Goal: Task Accomplishment & Management: Use online tool/utility

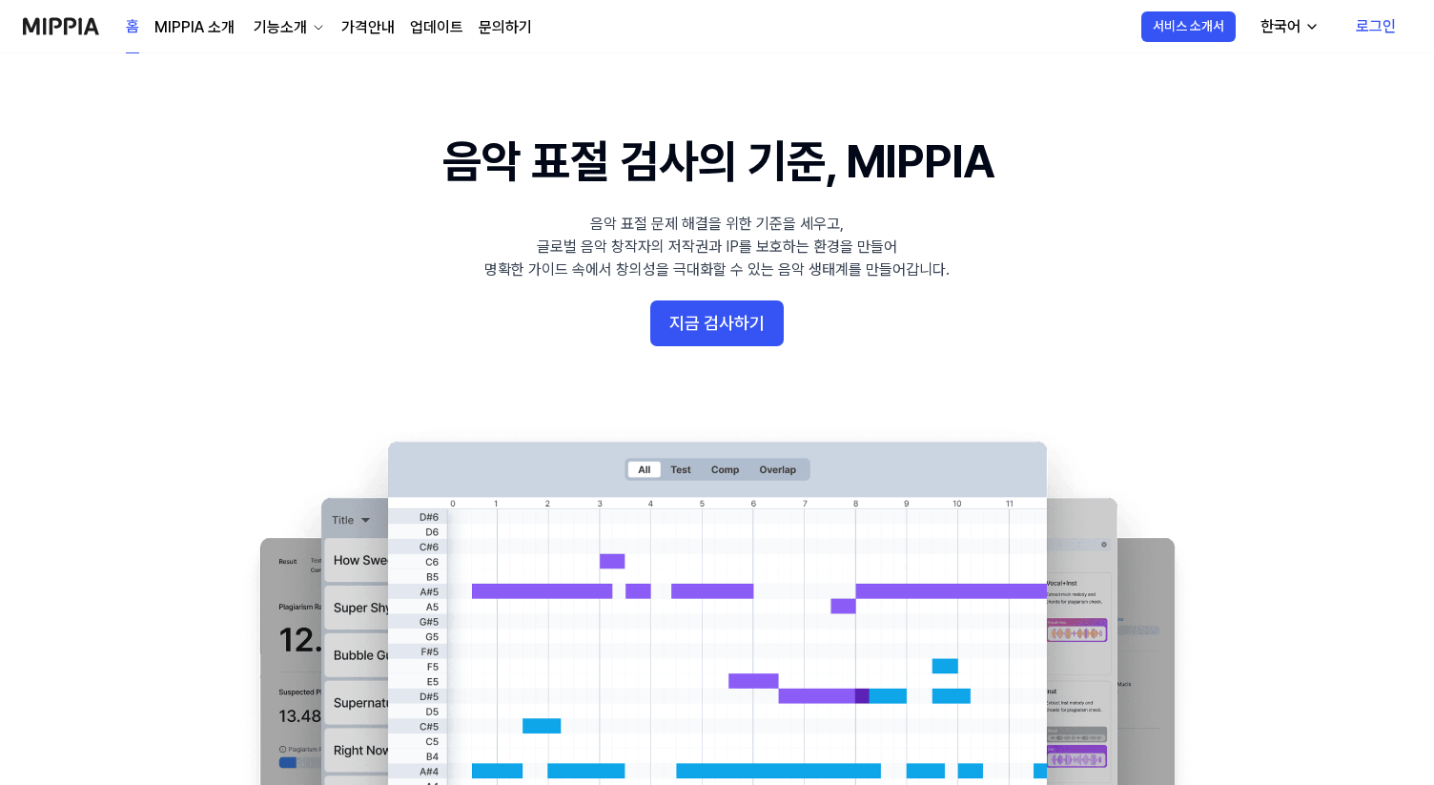
click at [1367, 28] on link "로그인" at bounding box center [1376, 26] width 71 height 53
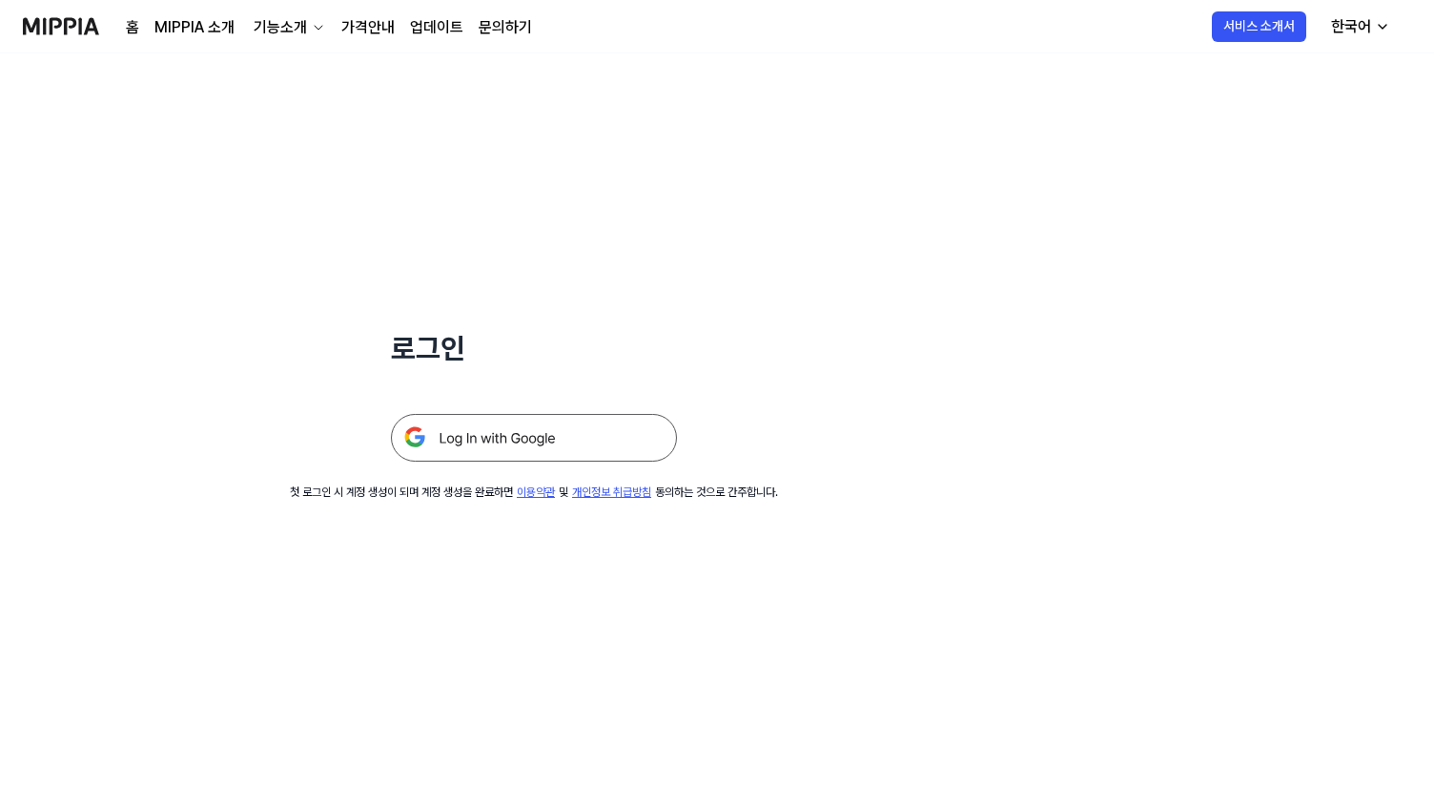
click at [585, 437] on img at bounding box center [534, 438] width 286 height 48
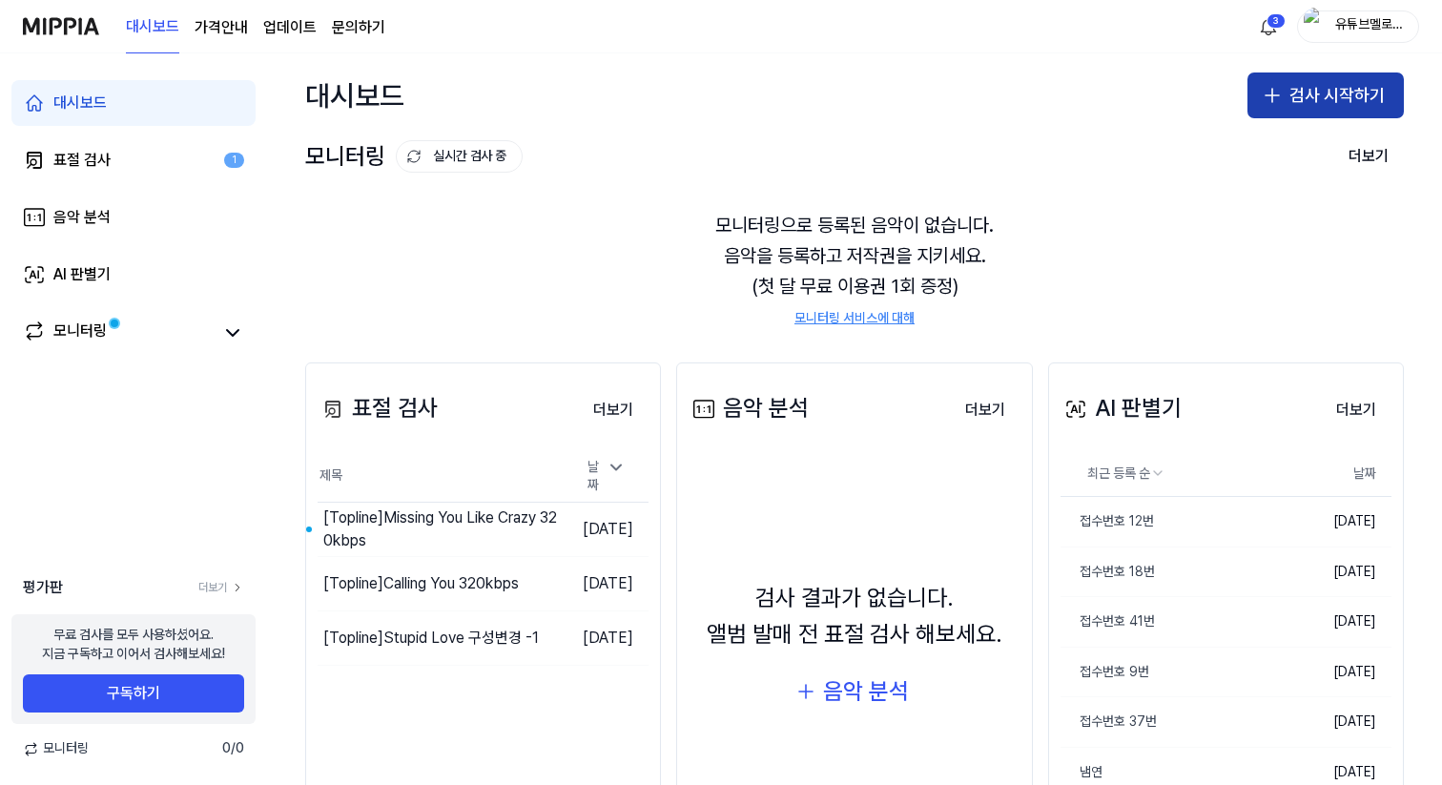
click at [1300, 94] on button "검사 시작하기" at bounding box center [1325, 95] width 156 height 46
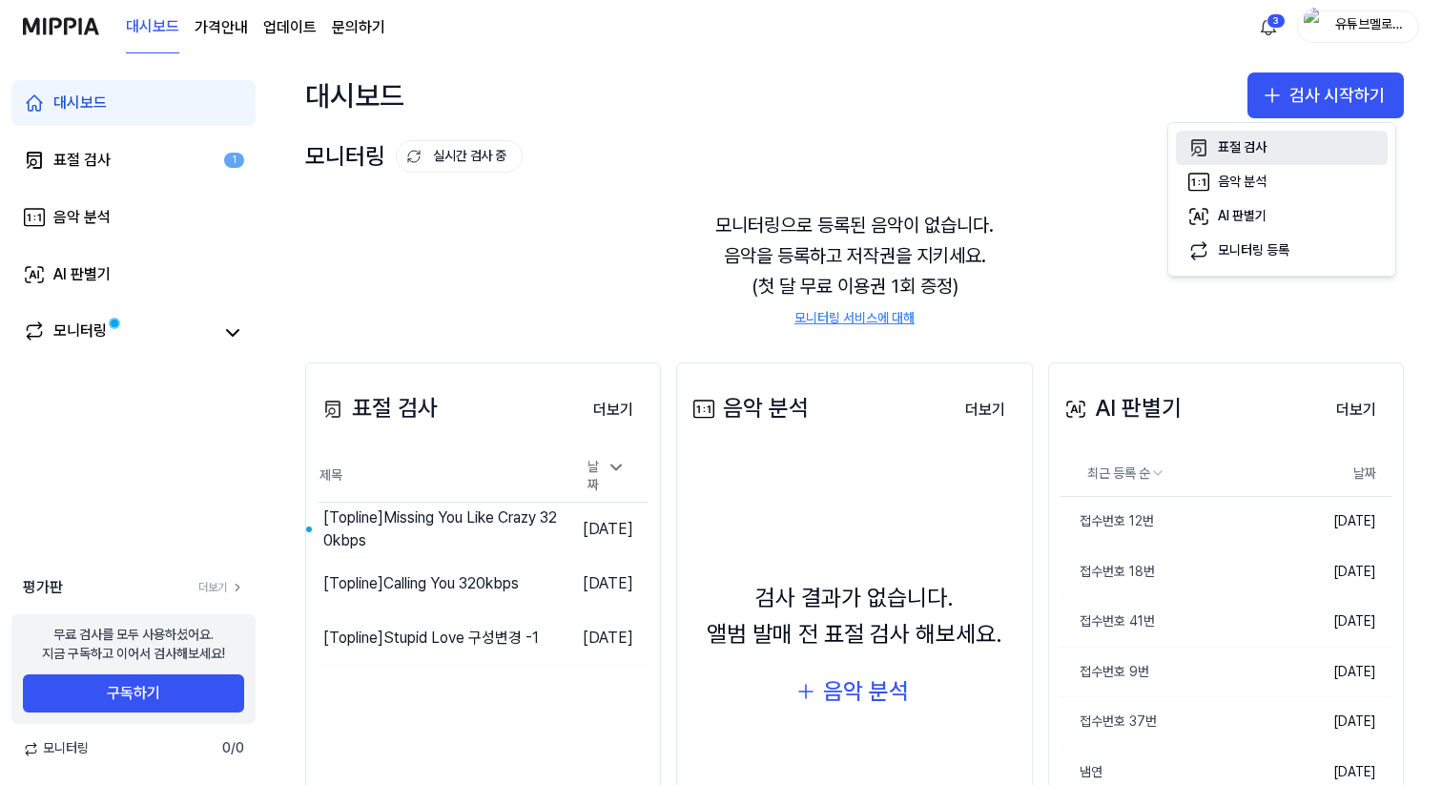
click at [1240, 151] on div "표절 검사" at bounding box center [1242, 147] width 49 height 19
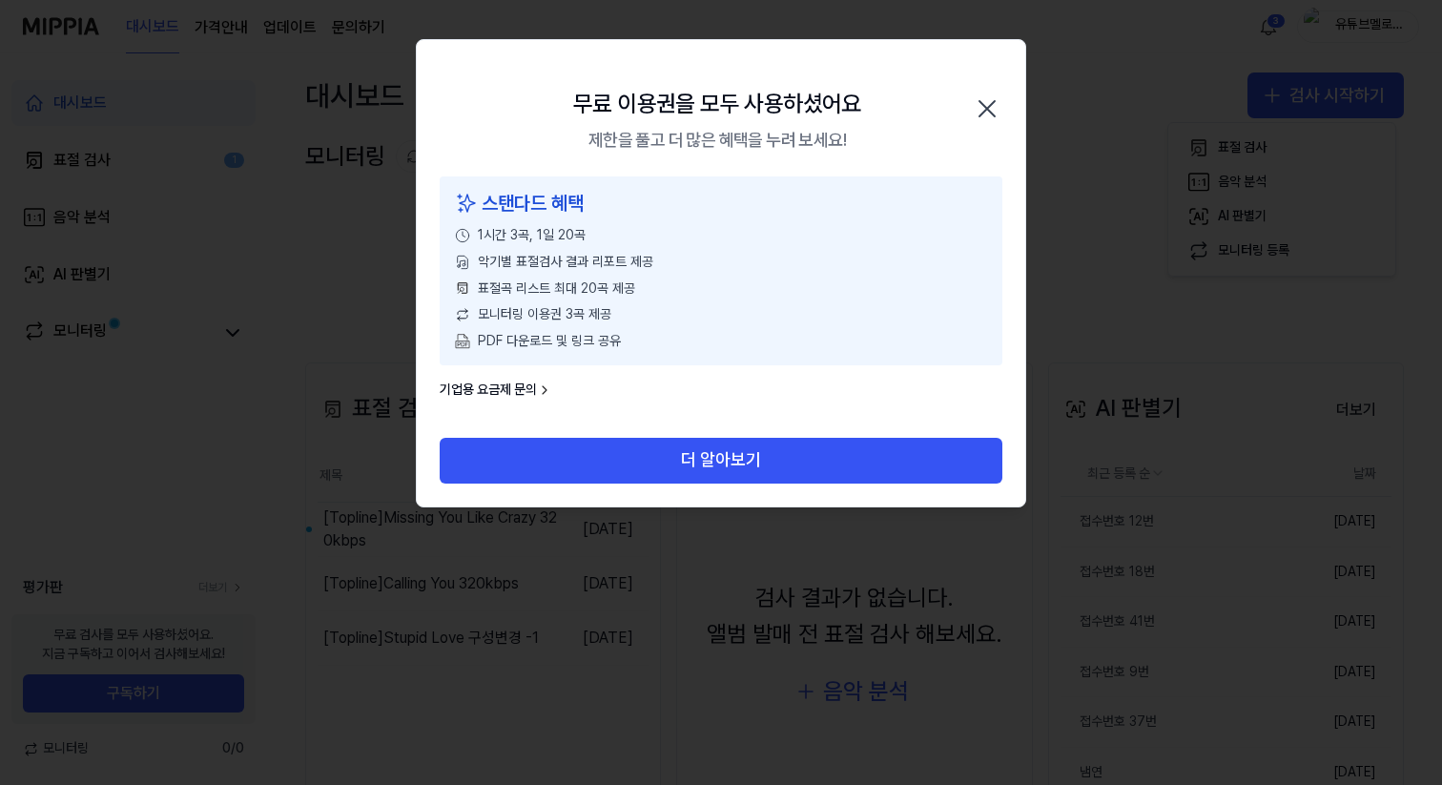
click at [987, 100] on icon "button" at bounding box center [987, 108] width 31 height 31
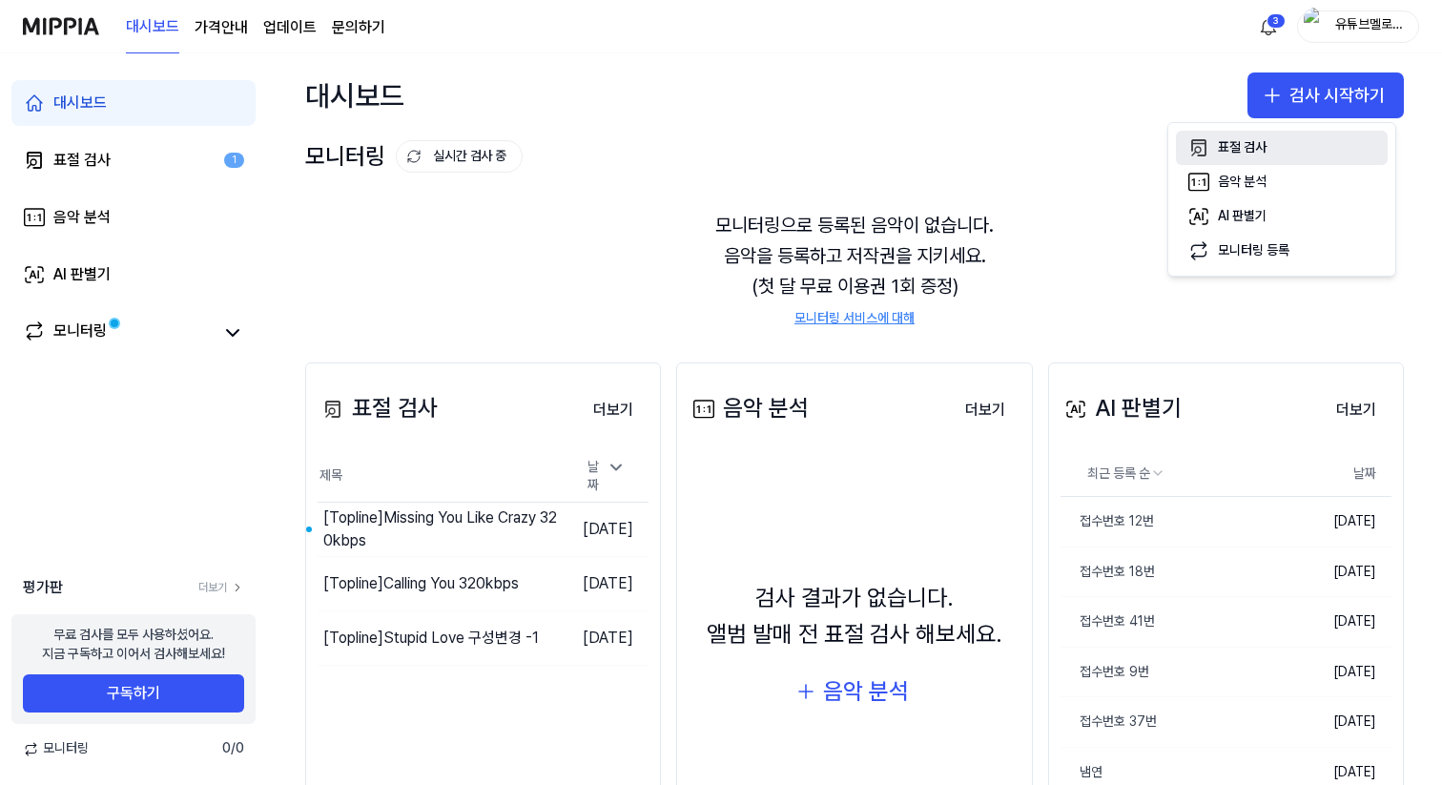
click at [1258, 154] on div "표절 검사" at bounding box center [1242, 147] width 49 height 19
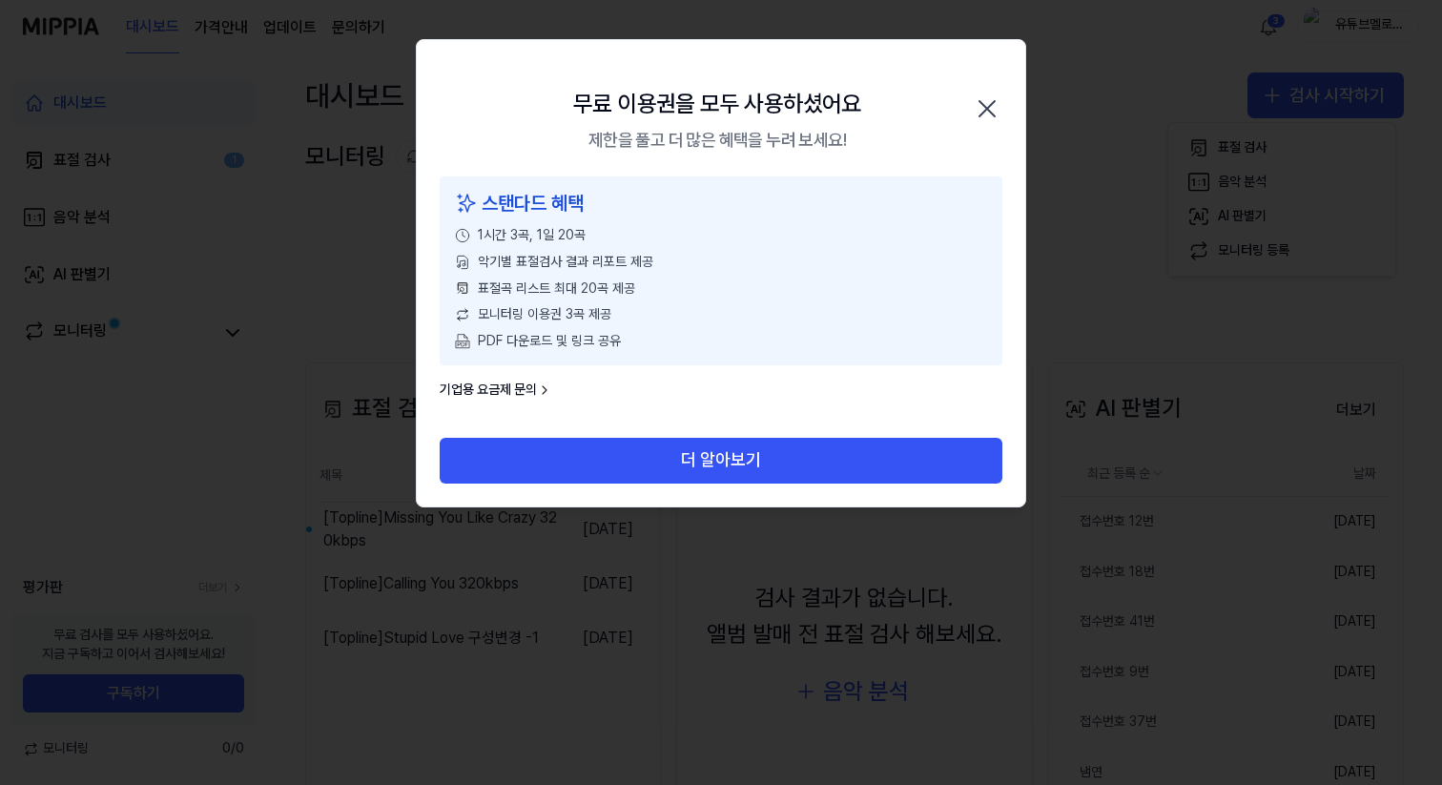
click at [990, 114] on icon "button" at bounding box center [987, 108] width 31 height 31
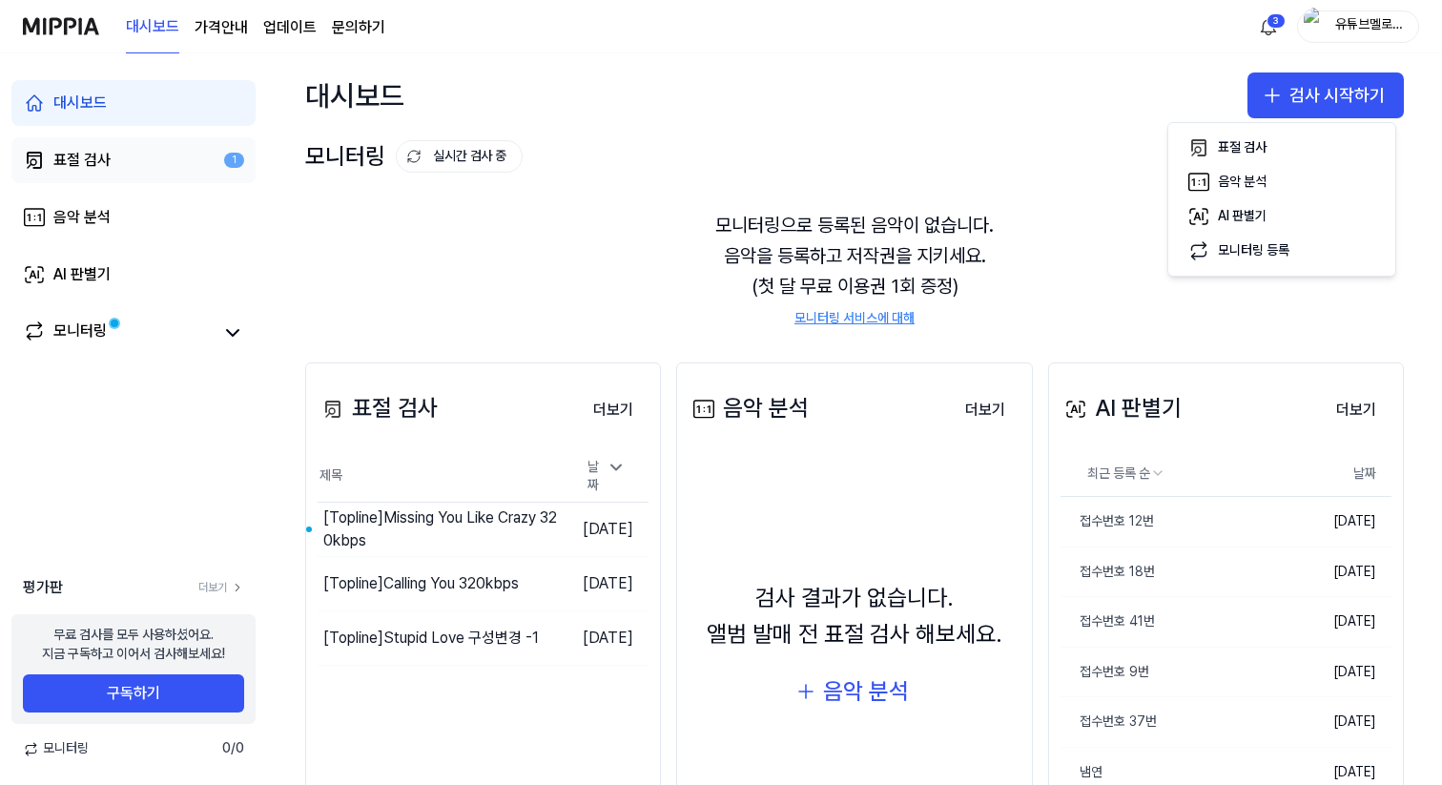
click at [68, 157] on div "표절 검사" at bounding box center [81, 160] width 57 height 23
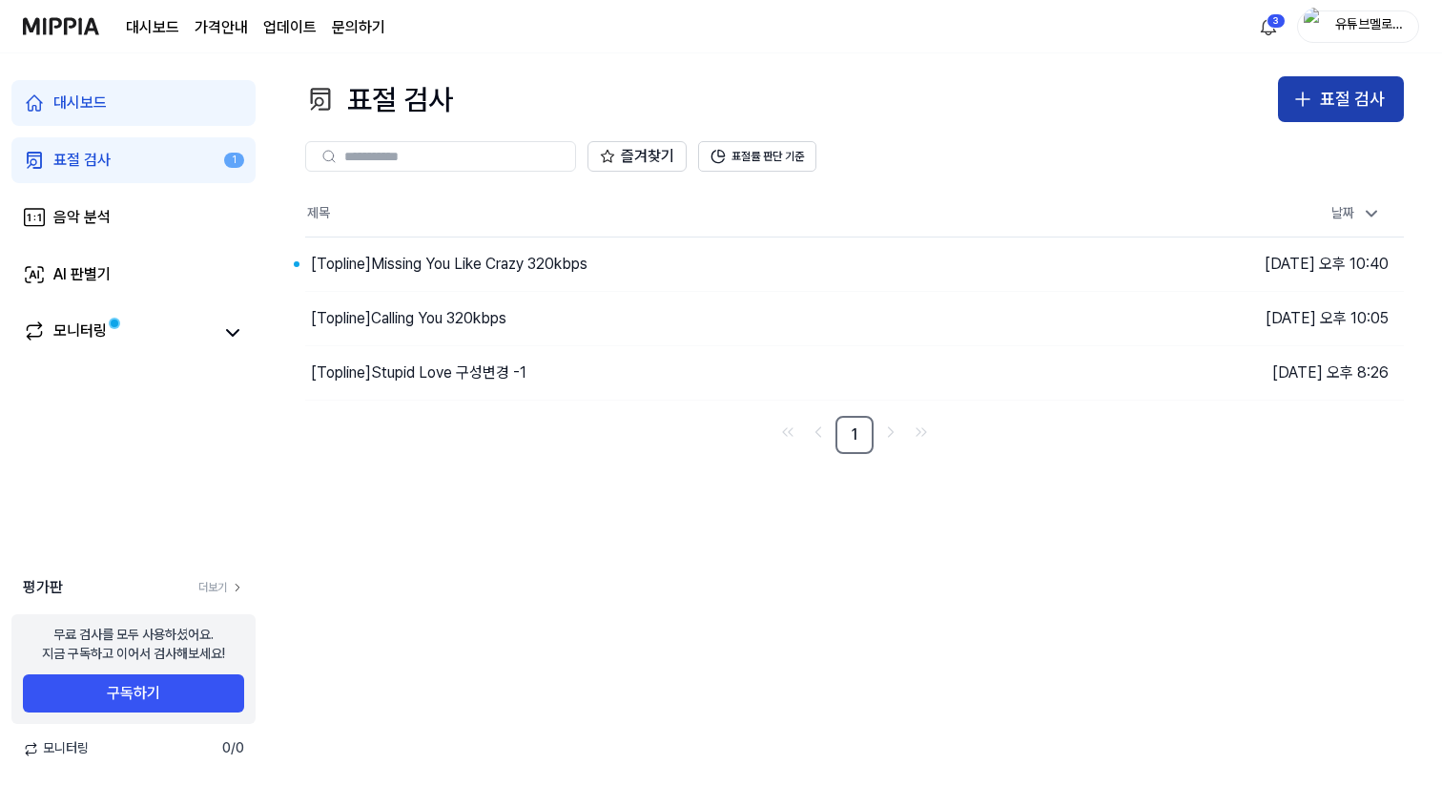
click at [1333, 105] on div "표절 검사" at bounding box center [1352, 100] width 65 height 28
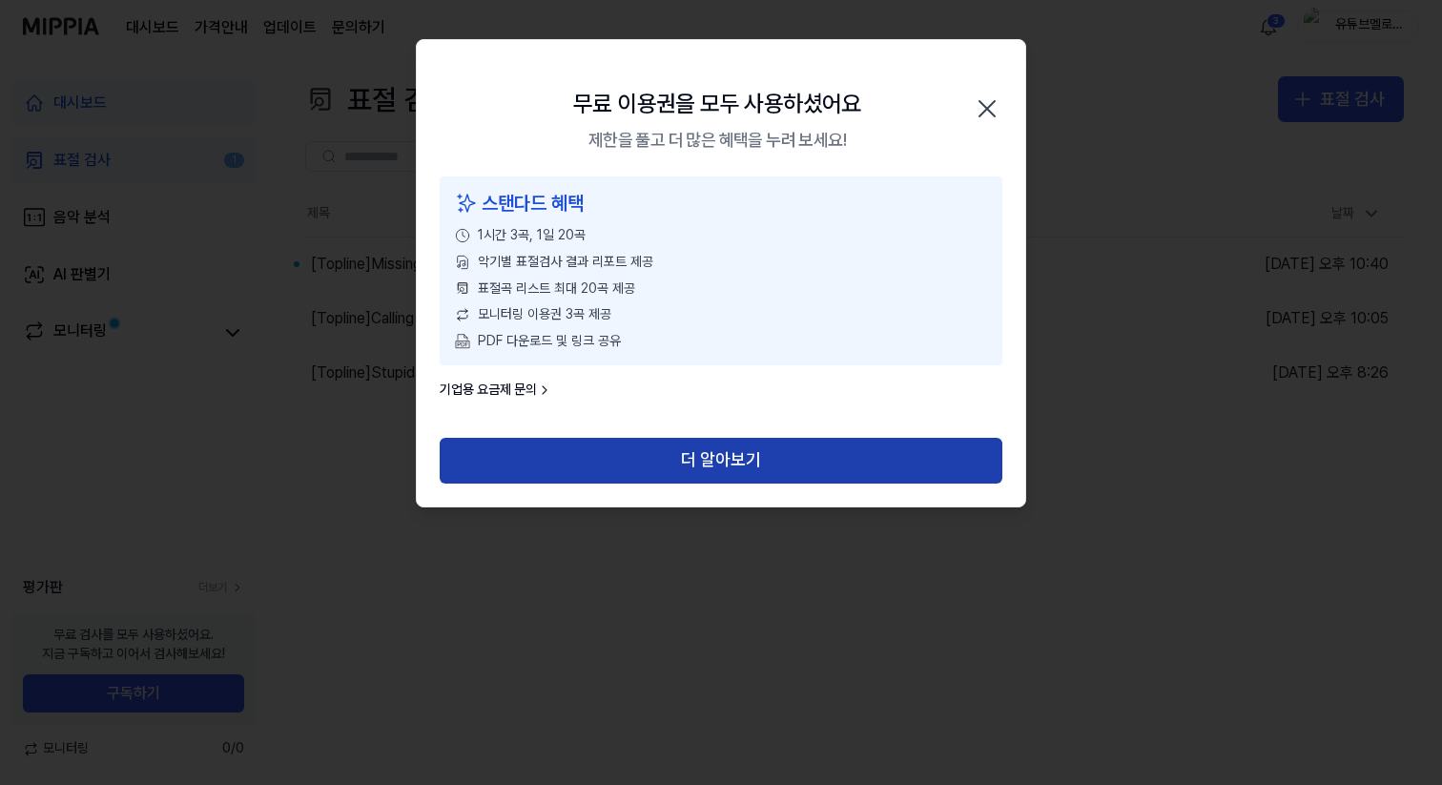
click at [877, 456] on button "더 알아보기" at bounding box center [721, 461] width 563 height 46
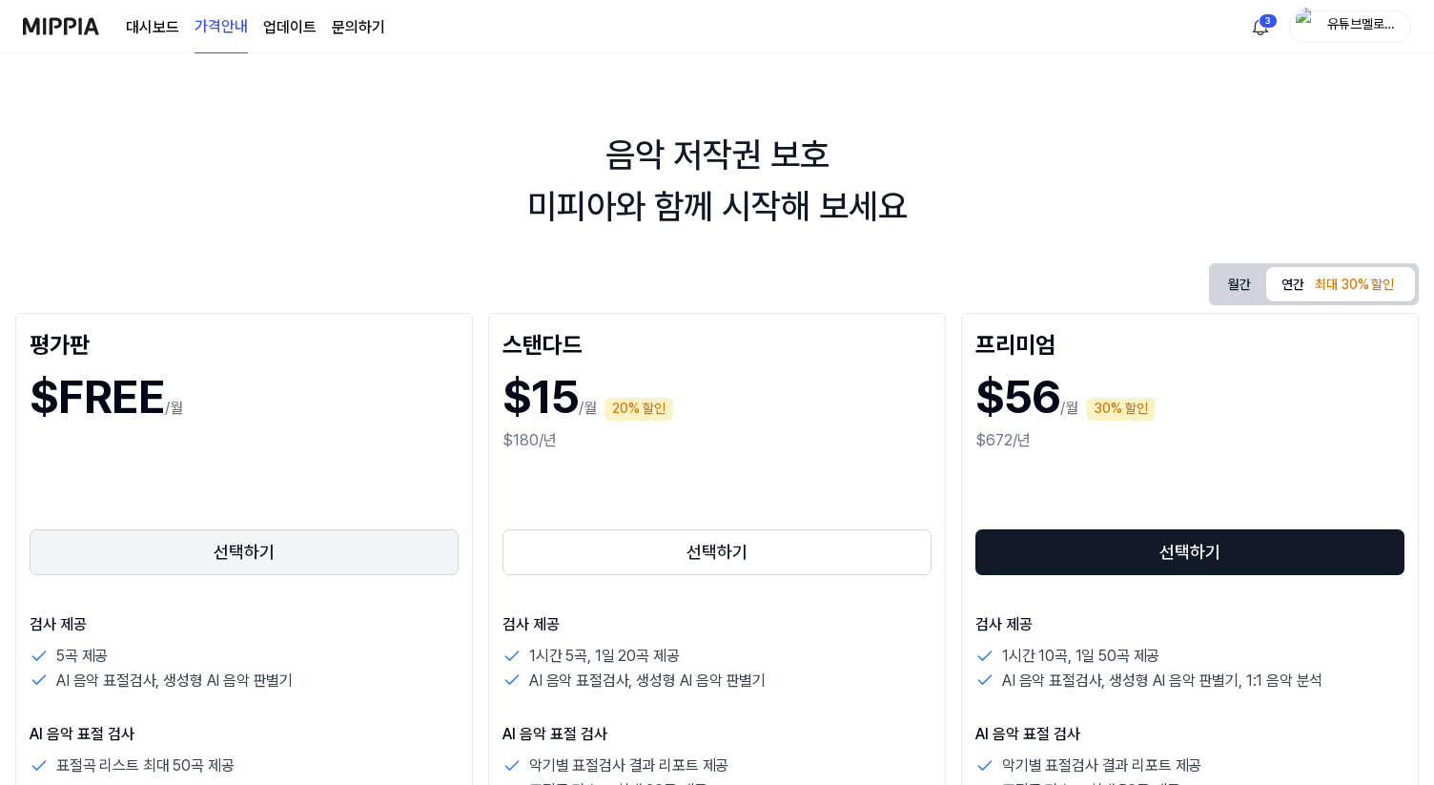
click at [285, 566] on button "선택하기" at bounding box center [244, 552] width 429 height 46
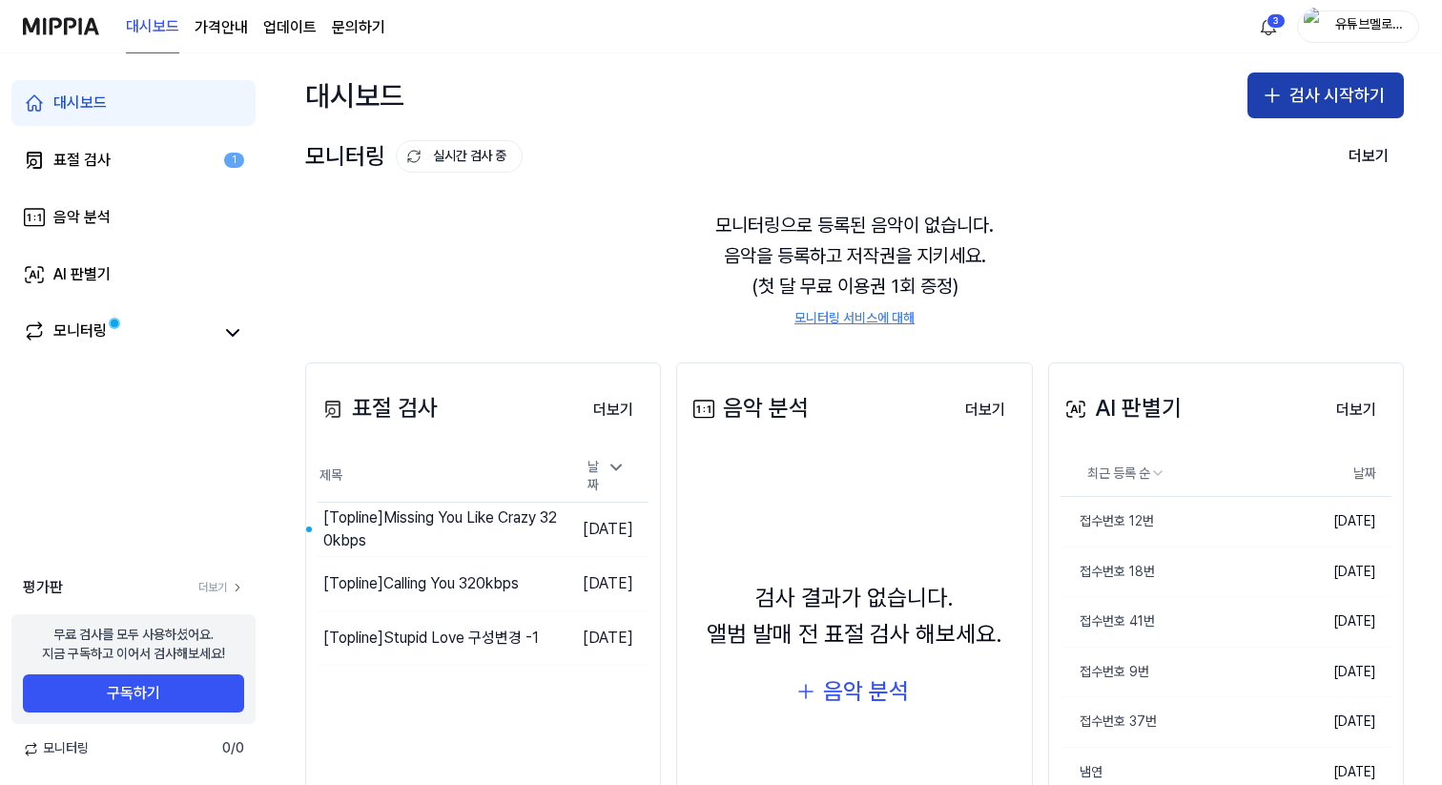
click at [1297, 100] on button "검사 시작하기" at bounding box center [1325, 95] width 156 height 46
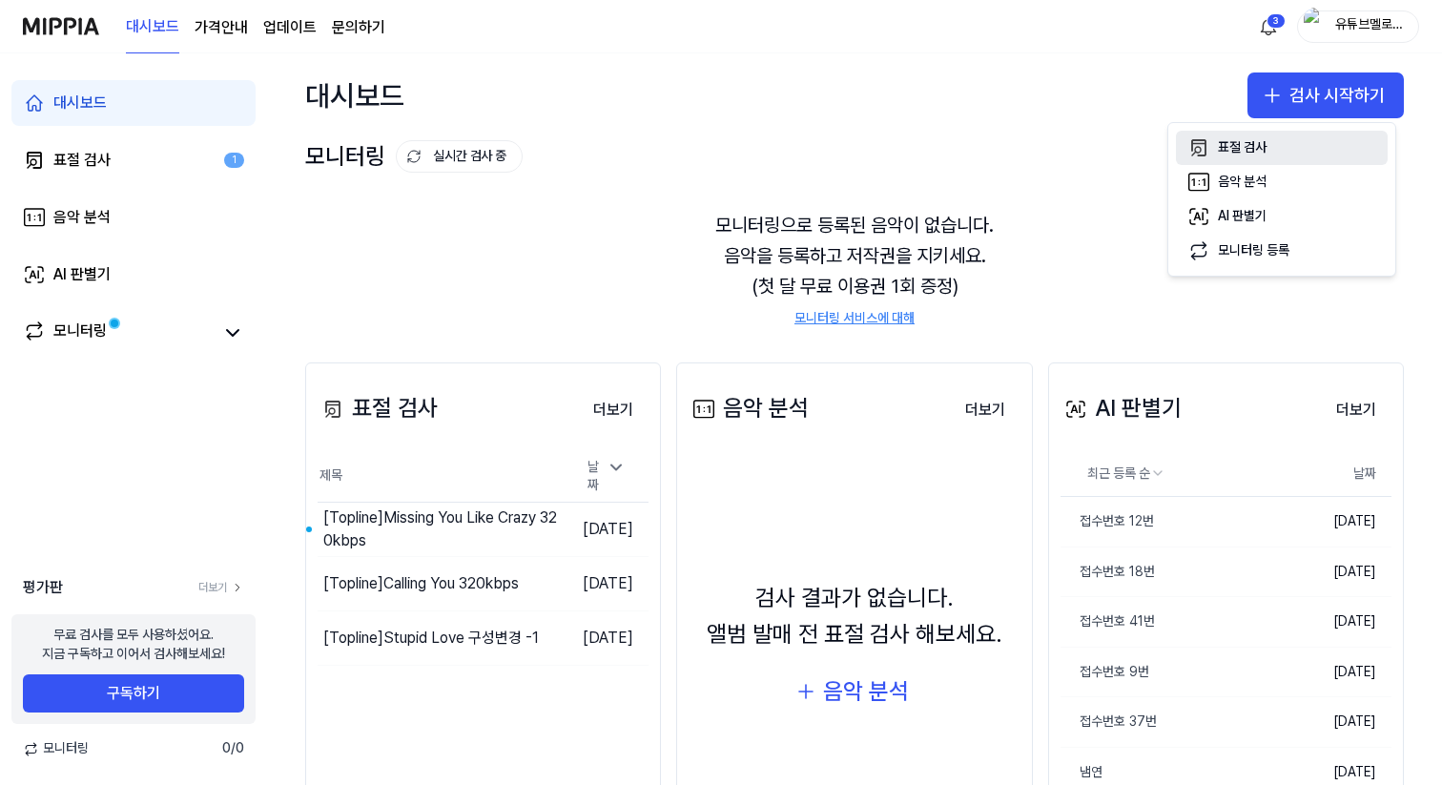
click at [1281, 146] on button "표절 검사" at bounding box center [1282, 148] width 212 height 34
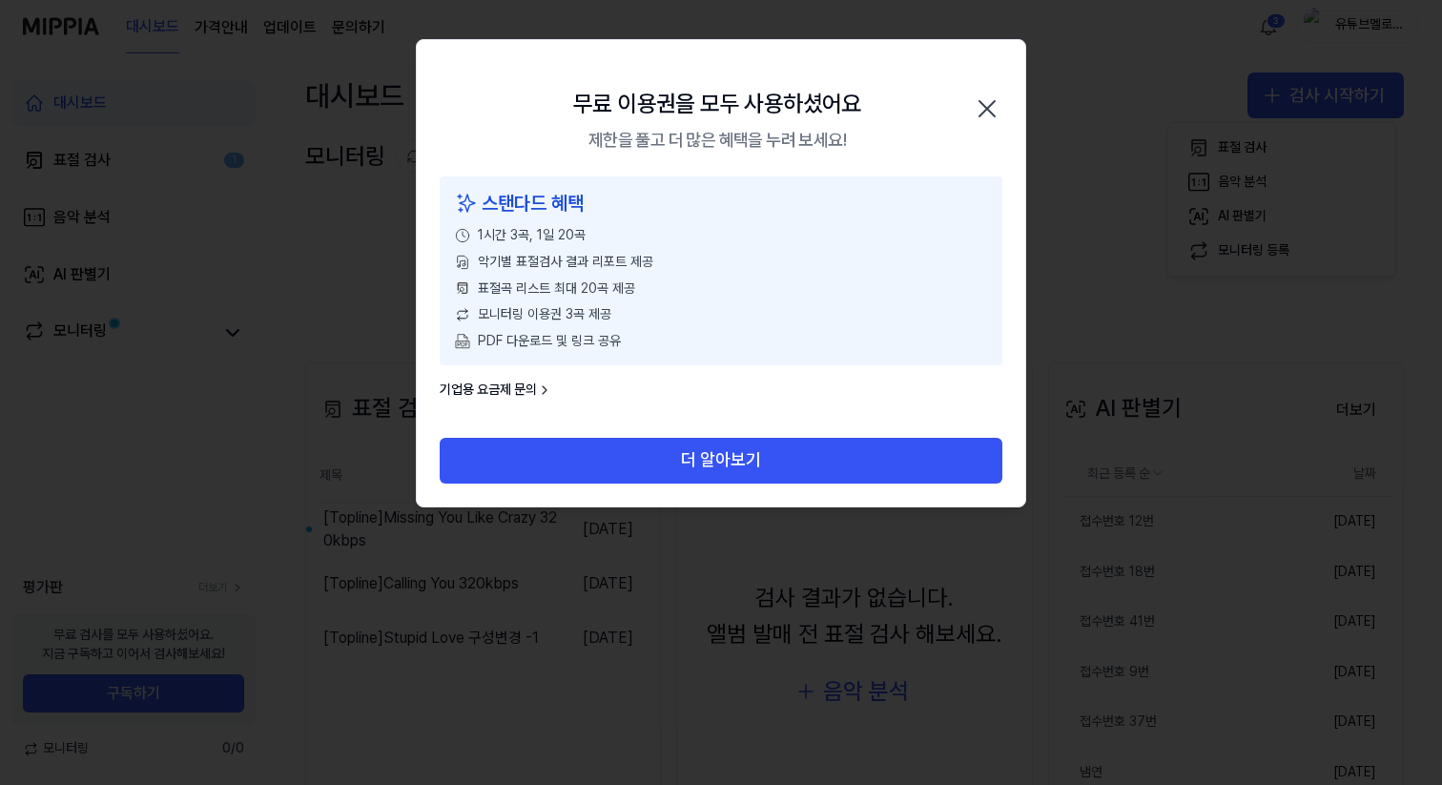
click at [978, 114] on icon "button" at bounding box center [987, 108] width 31 height 31
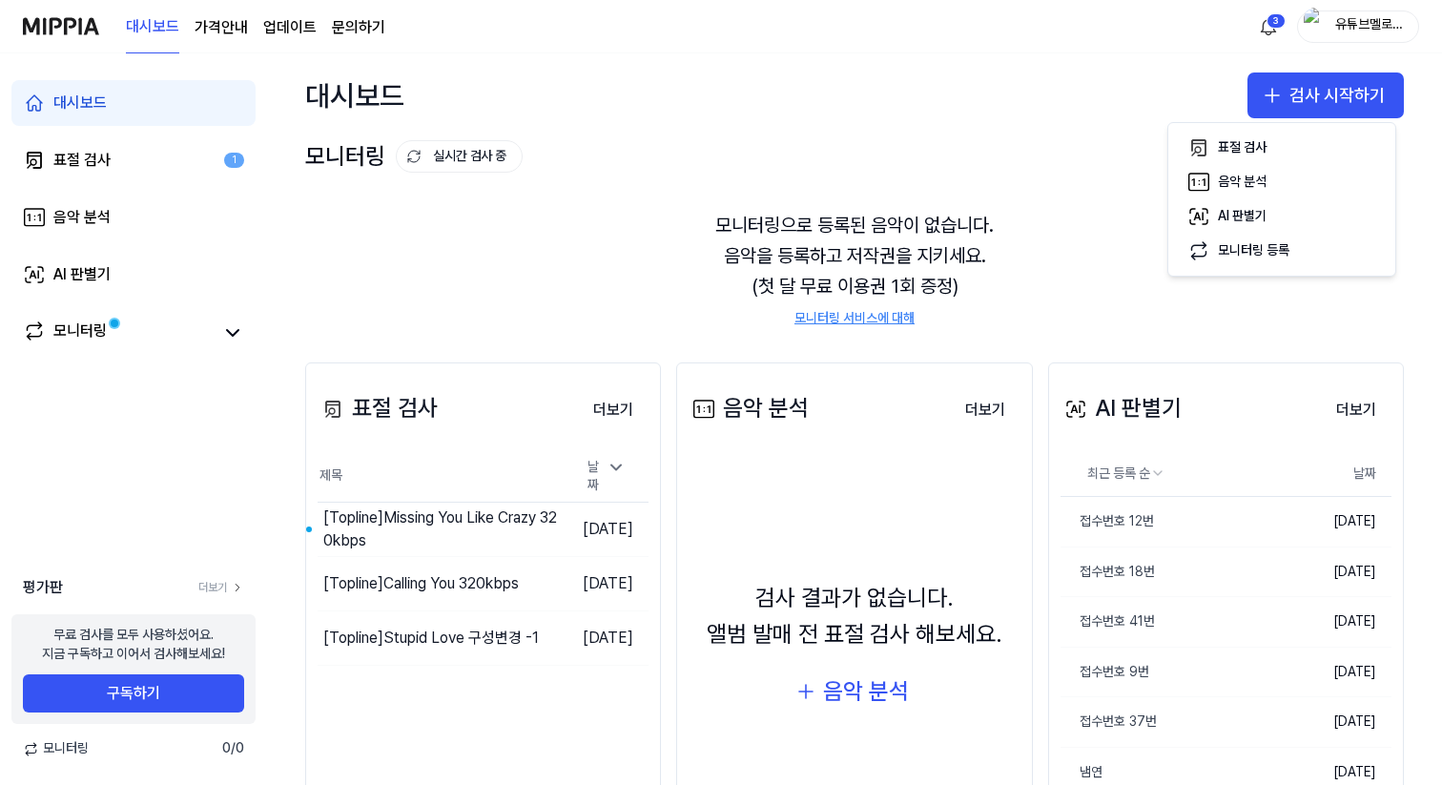
click at [987, 107] on div "대시보드 검사 시작하기" at bounding box center [854, 95] width 1175 height 84
click at [589, 464] on div "날짜" at bounding box center [606, 476] width 53 height 49
click at [613, 411] on button "더보기" at bounding box center [613, 410] width 71 height 38
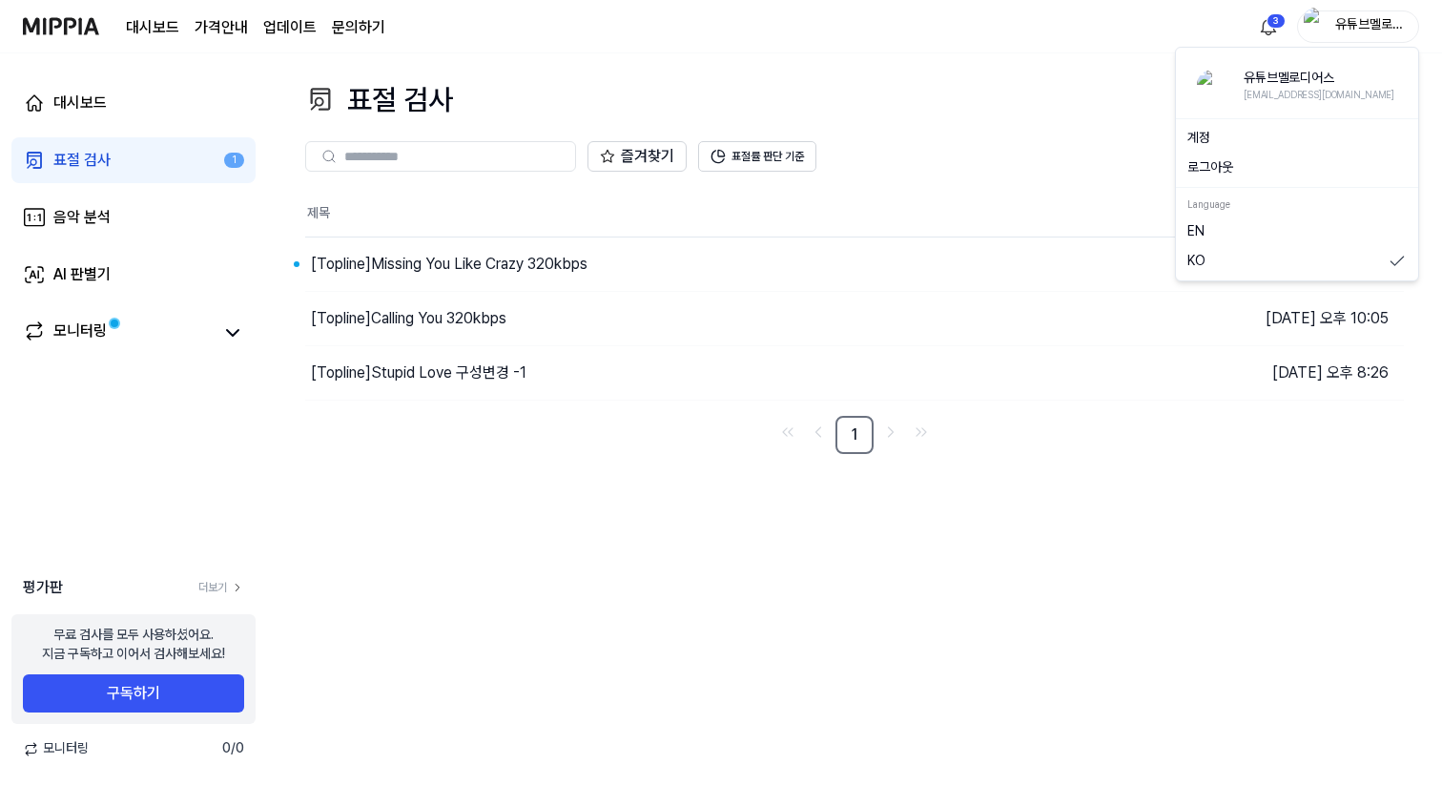
click at [1347, 17] on div "유튜브멜로디어스" at bounding box center [1369, 25] width 74 height 21
click at [1227, 163] on button "로그아웃" at bounding box center [1296, 167] width 219 height 19
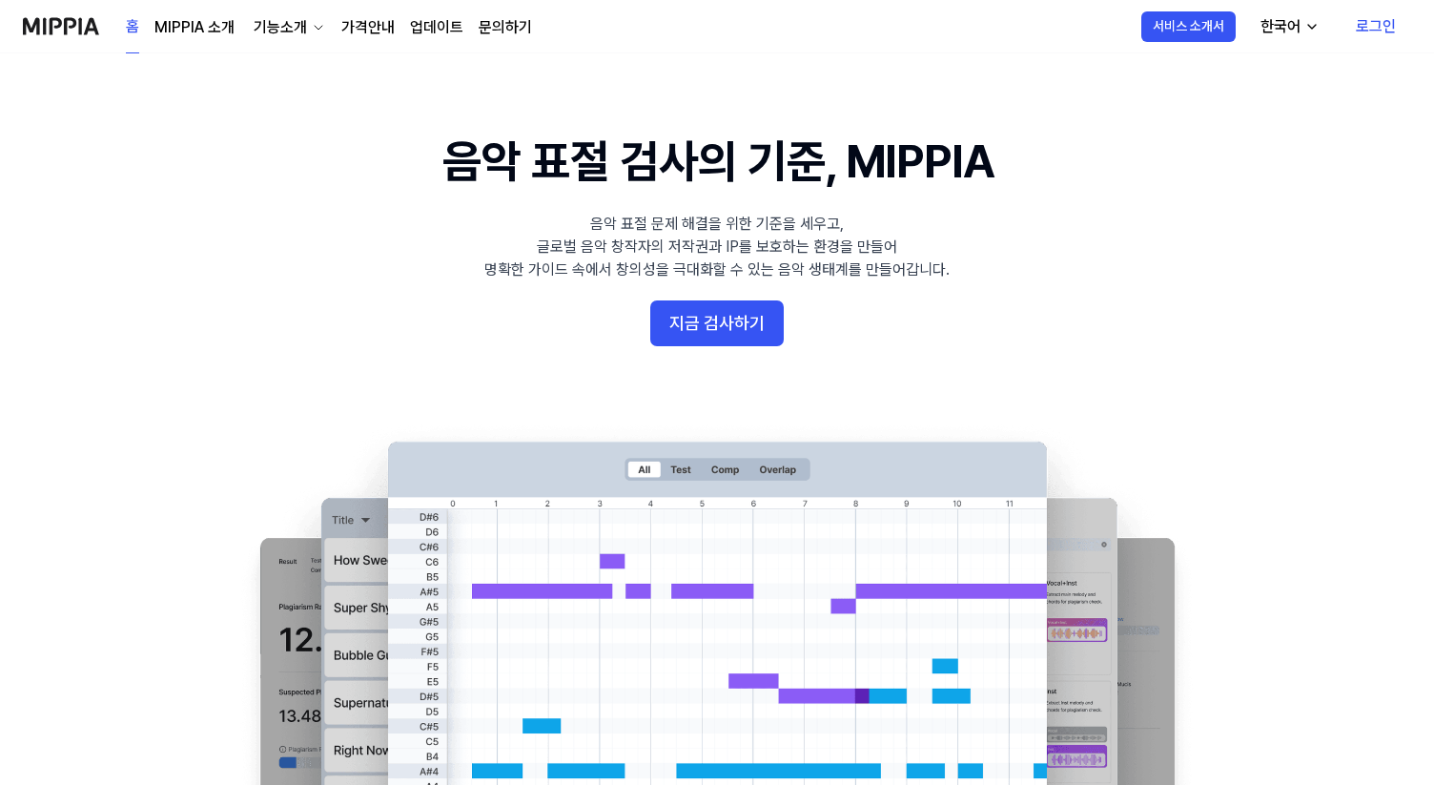
click at [1377, 38] on link "로그인" at bounding box center [1376, 26] width 71 height 53
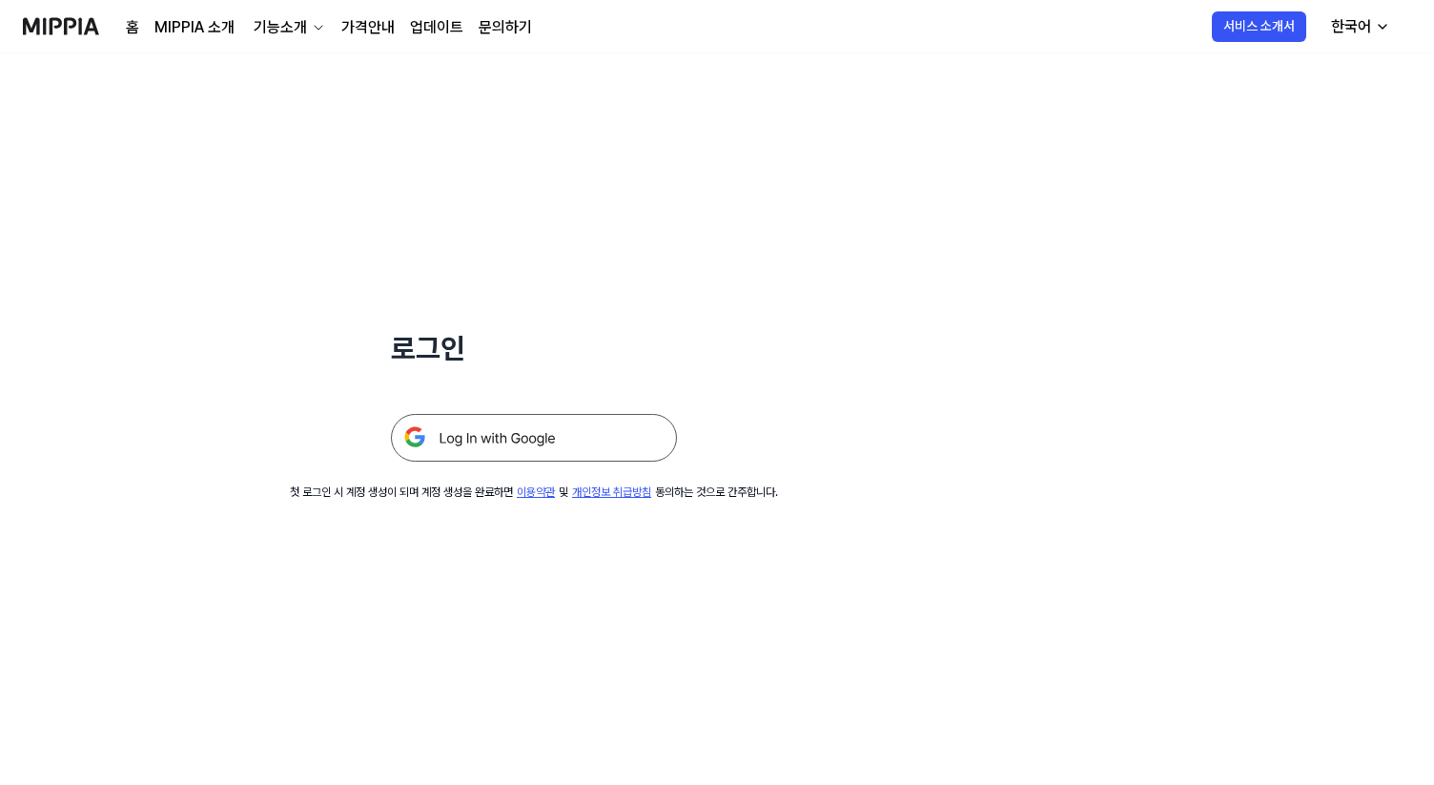
click at [564, 442] on img at bounding box center [534, 438] width 286 height 48
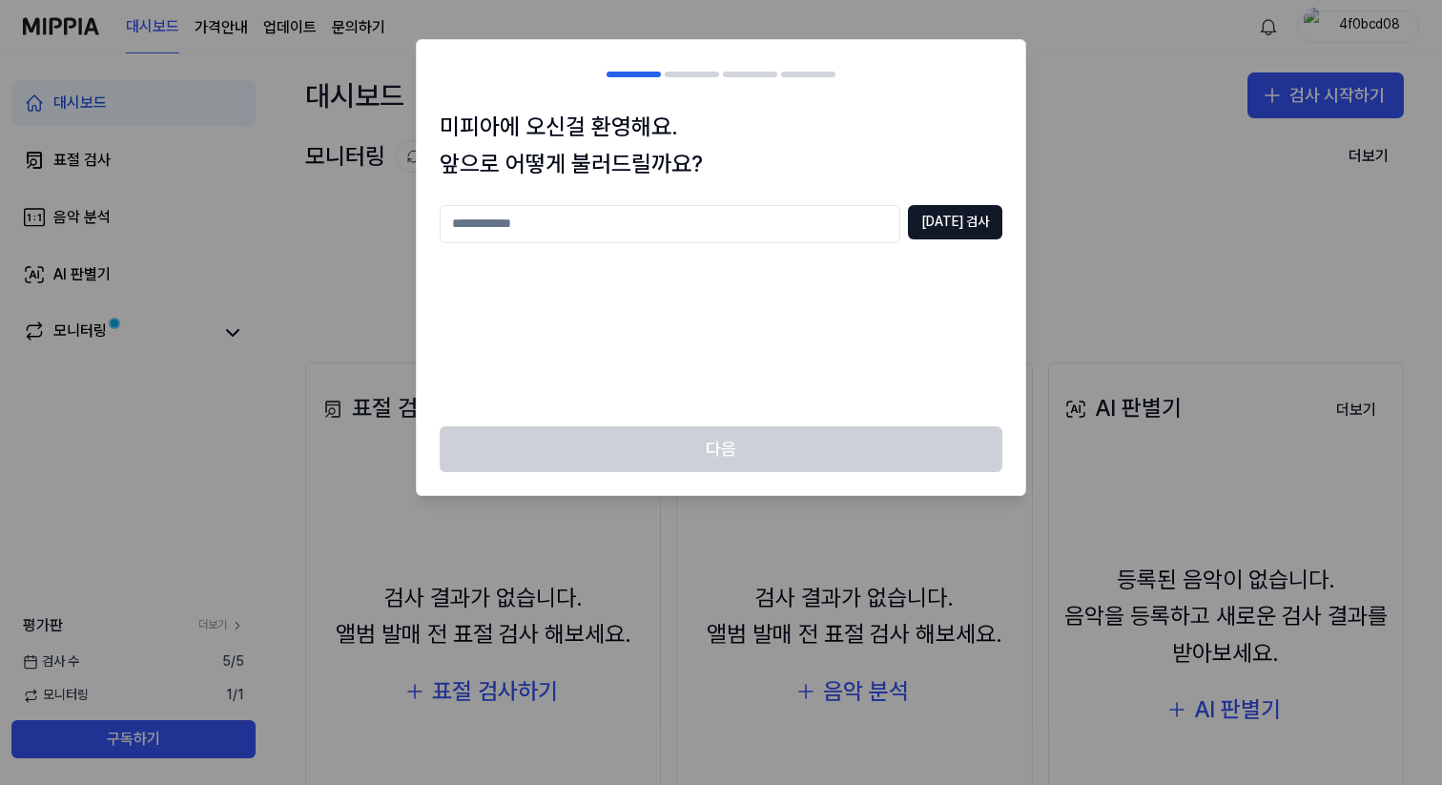
click at [662, 218] on input "text" at bounding box center [670, 224] width 461 height 38
type input "****"
click at [964, 232] on button "중복 검사" at bounding box center [955, 222] width 94 height 34
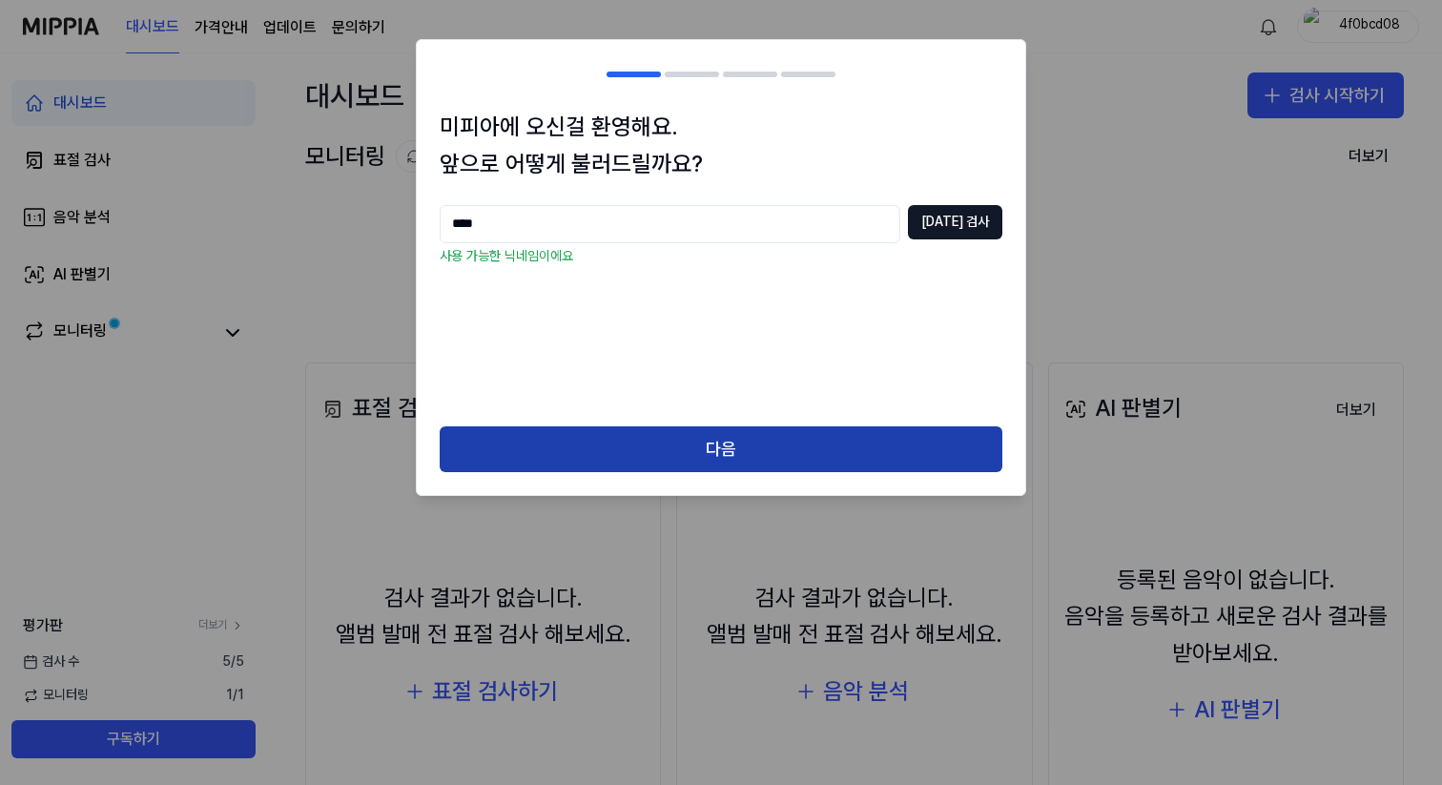
click at [809, 460] on button "다음" at bounding box center [721, 449] width 563 height 46
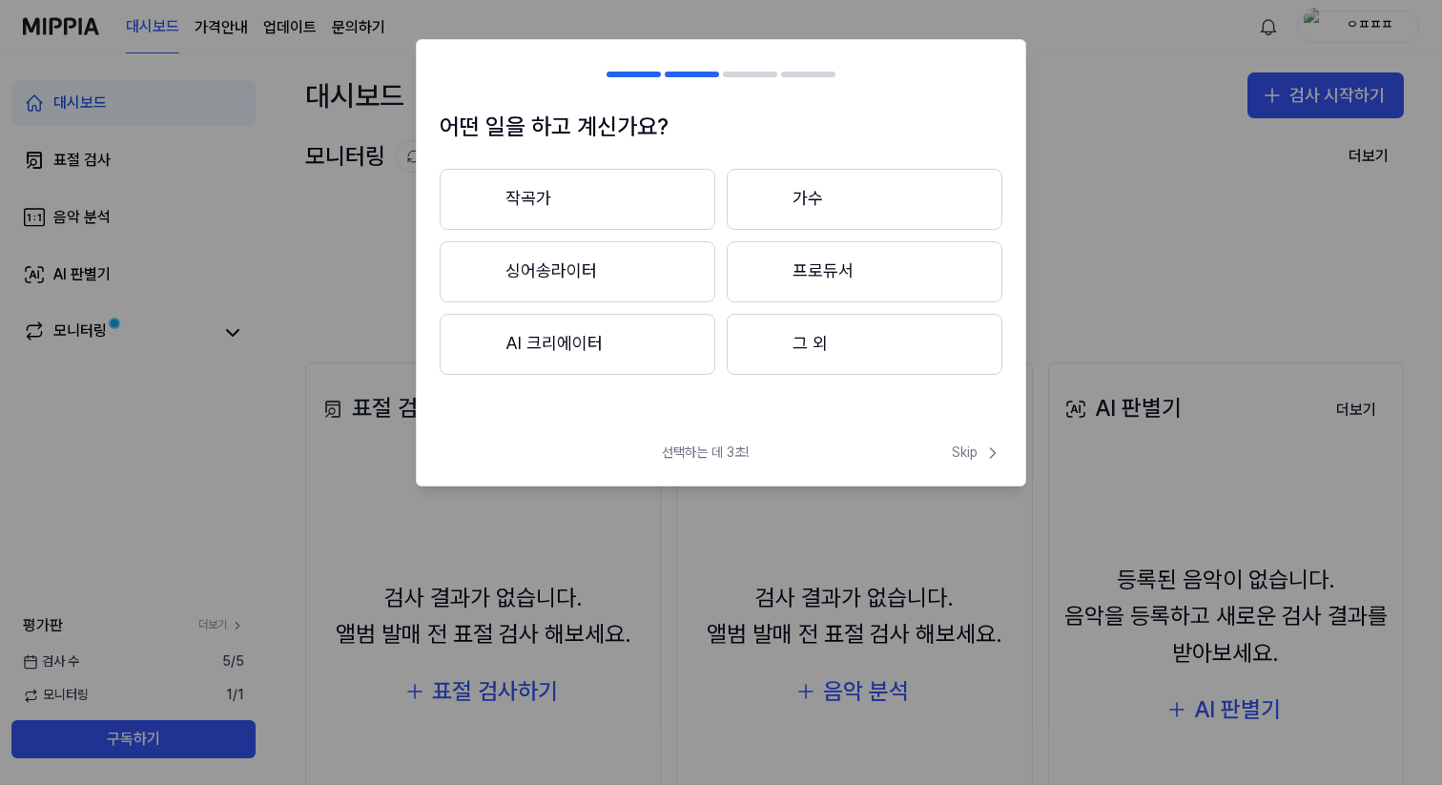
click at [608, 218] on button "작곡가" at bounding box center [578, 199] width 276 height 61
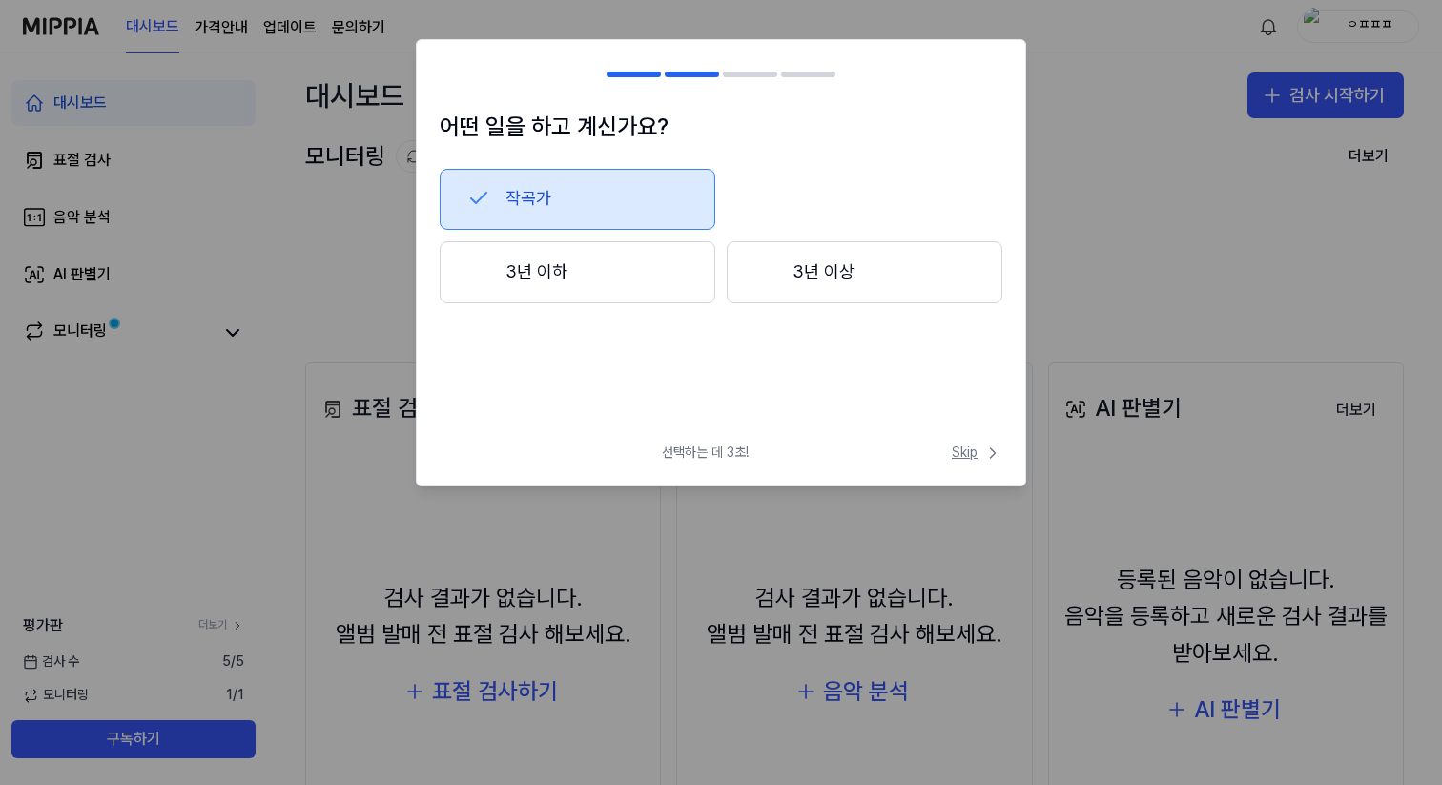
click at [972, 459] on span "Skip" at bounding box center [977, 452] width 51 height 19
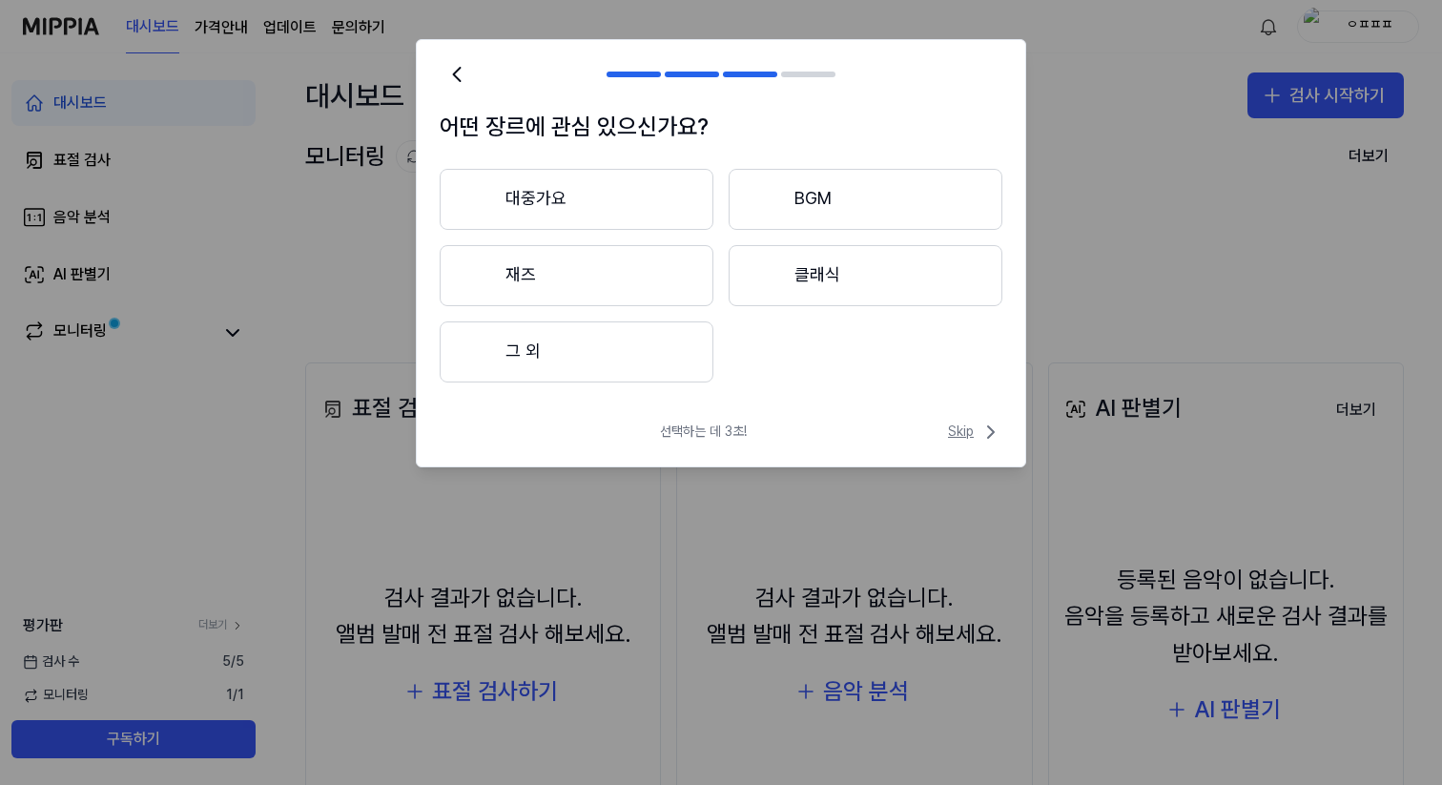
click at [967, 441] on span "Skip" at bounding box center [975, 432] width 54 height 23
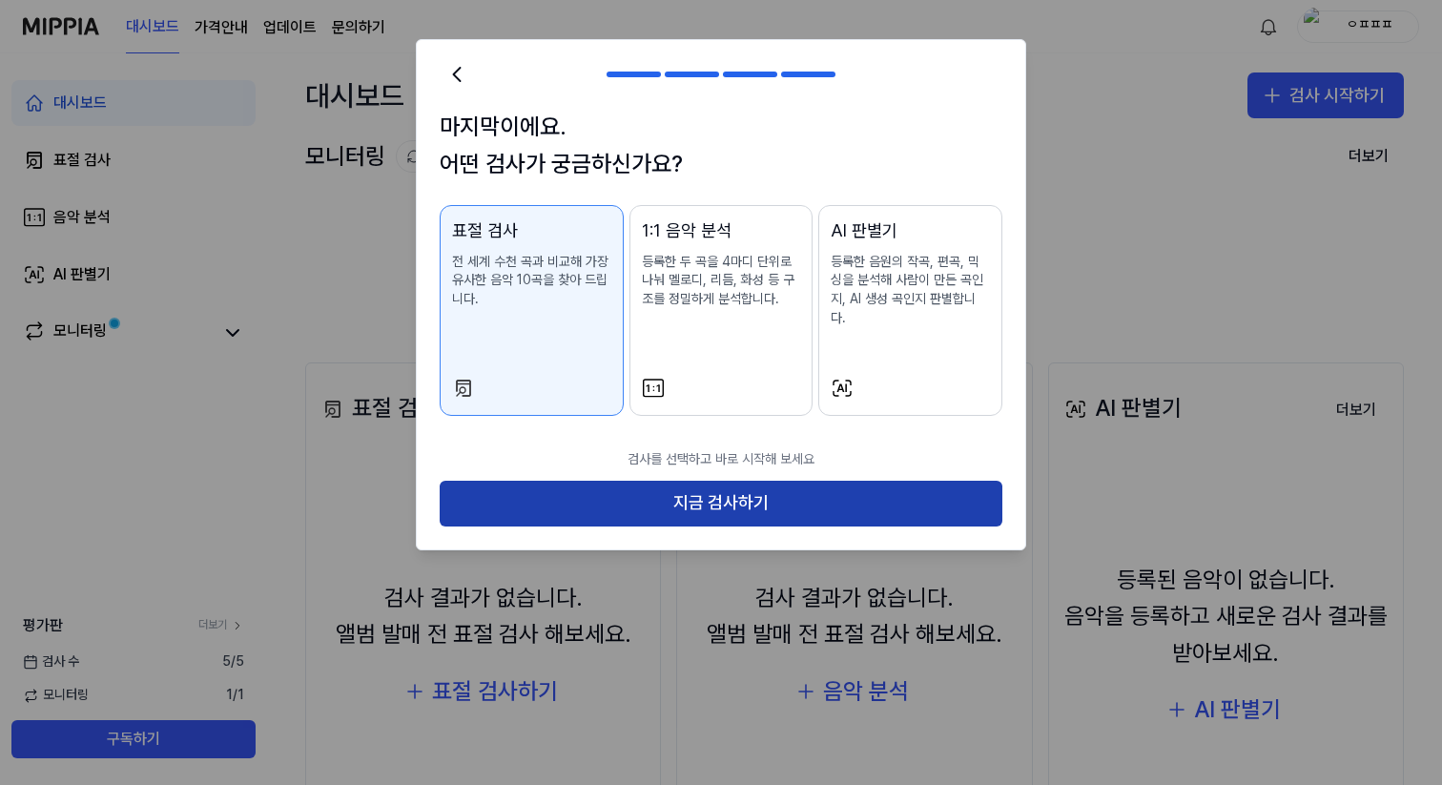
click at [849, 490] on button "지금 검사하기" at bounding box center [721, 504] width 563 height 46
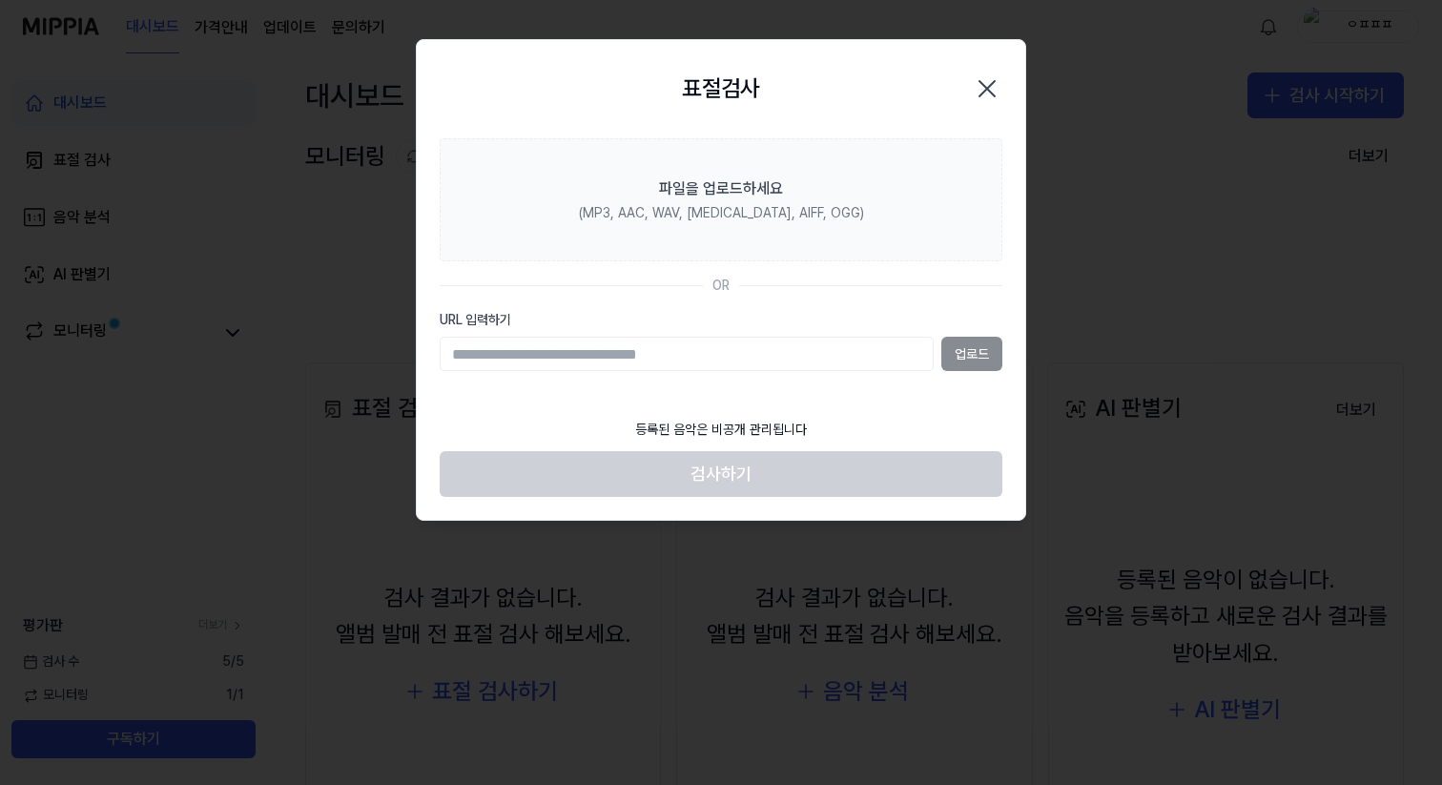
click at [1191, 65] on div at bounding box center [721, 392] width 1442 height 785
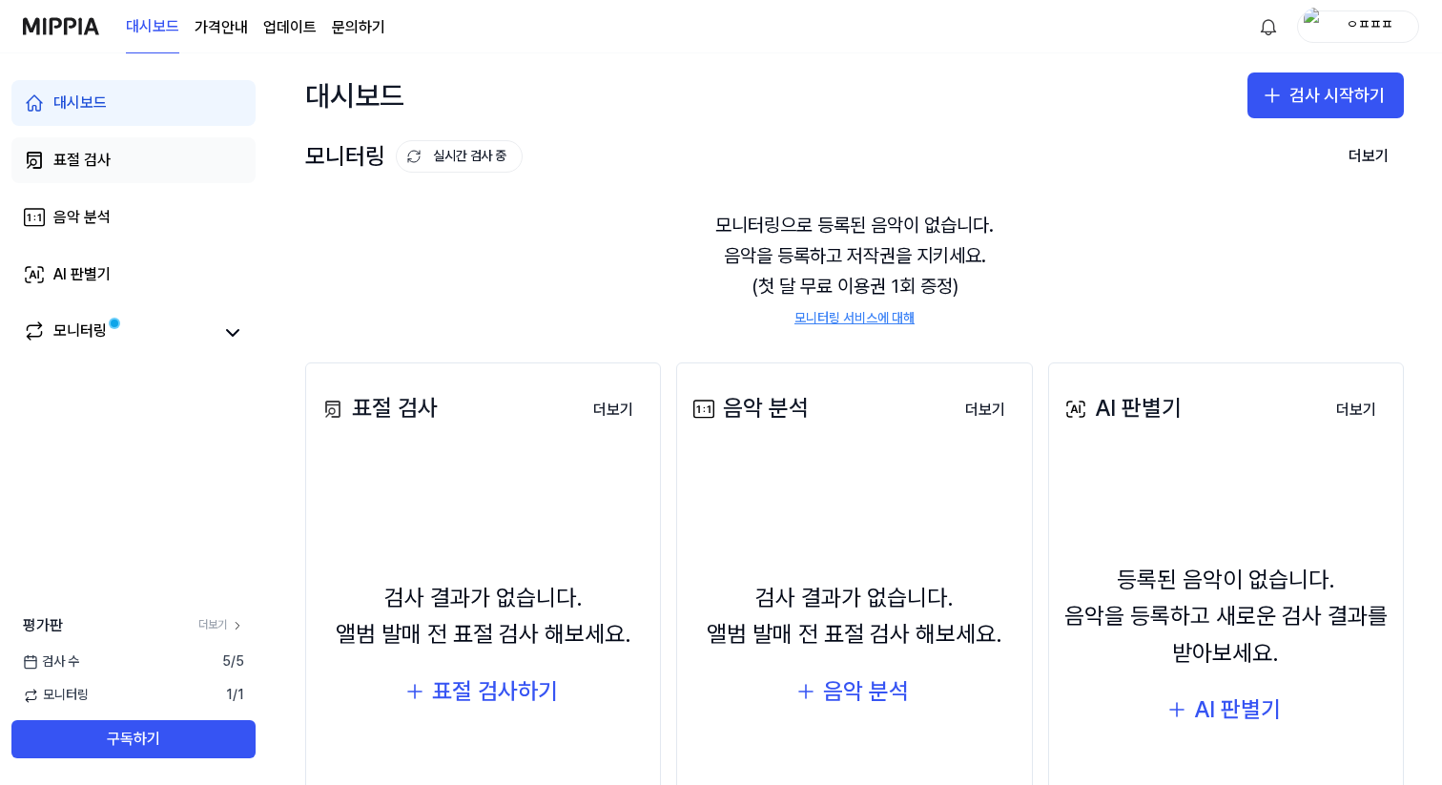
click at [126, 155] on link "표절 검사" at bounding box center [133, 160] width 244 height 46
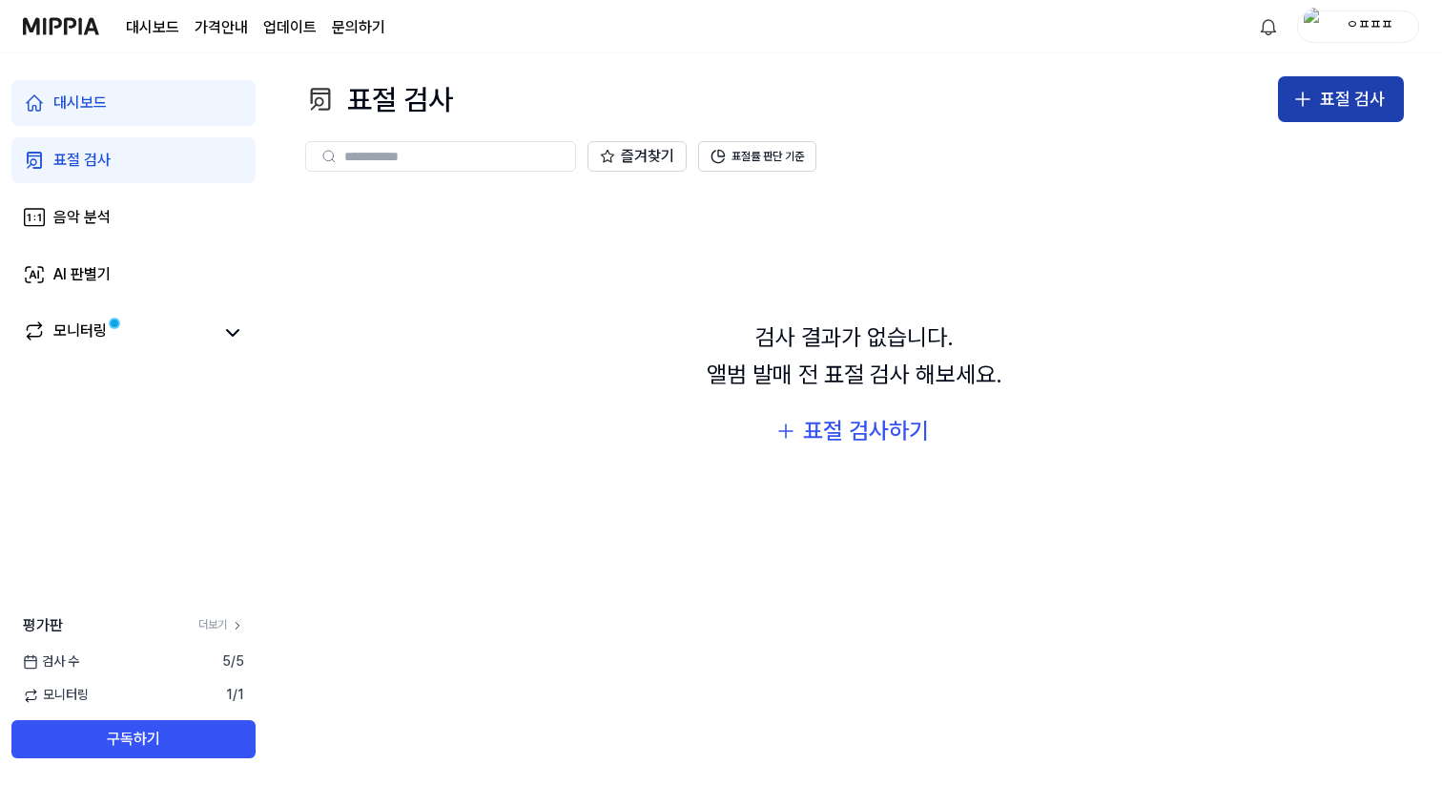
click at [1316, 91] on button "표절 검사" at bounding box center [1341, 99] width 126 height 46
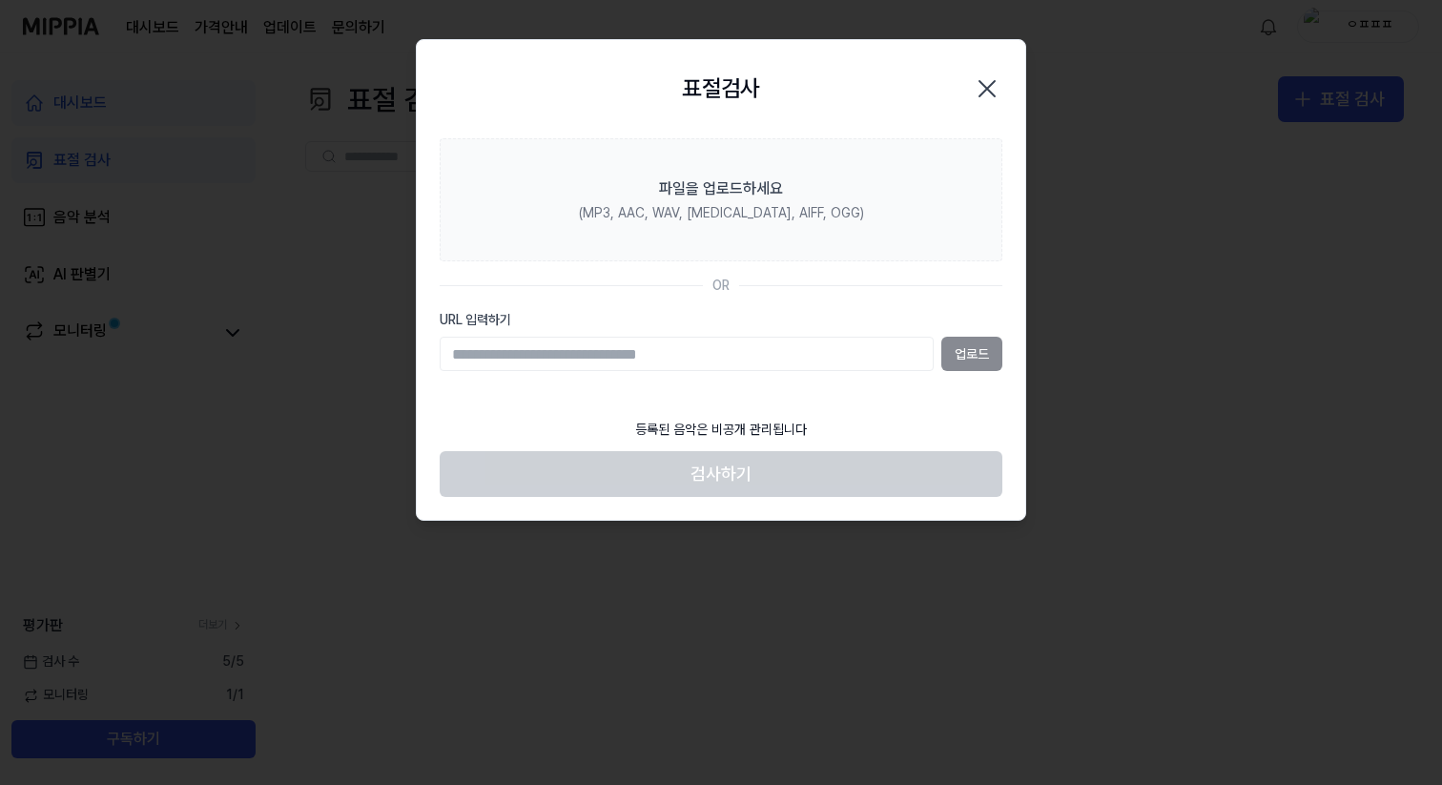
click at [962, 355] on div "업로드" at bounding box center [721, 354] width 563 height 34
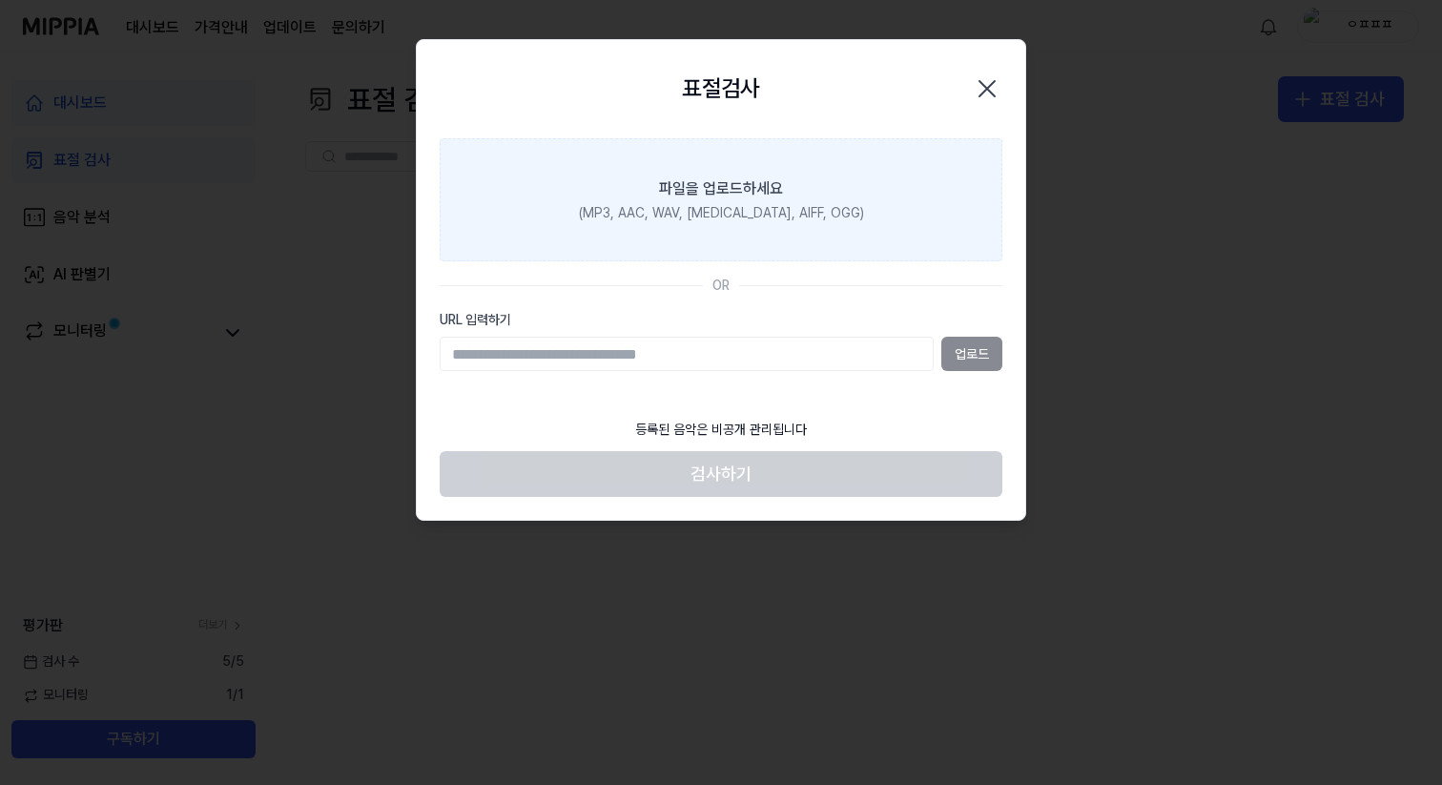
click at [790, 220] on div "(MP3, AAC, WAV, FLAC, AIFF, OGG)" at bounding box center [721, 213] width 285 height 19
click at [0, 0] on input "파일을 업로드하세요 (MP3, AAC, WAV, FLAC, AIFF, OGG)" at bounding box center [0, 0] width 0 height 0
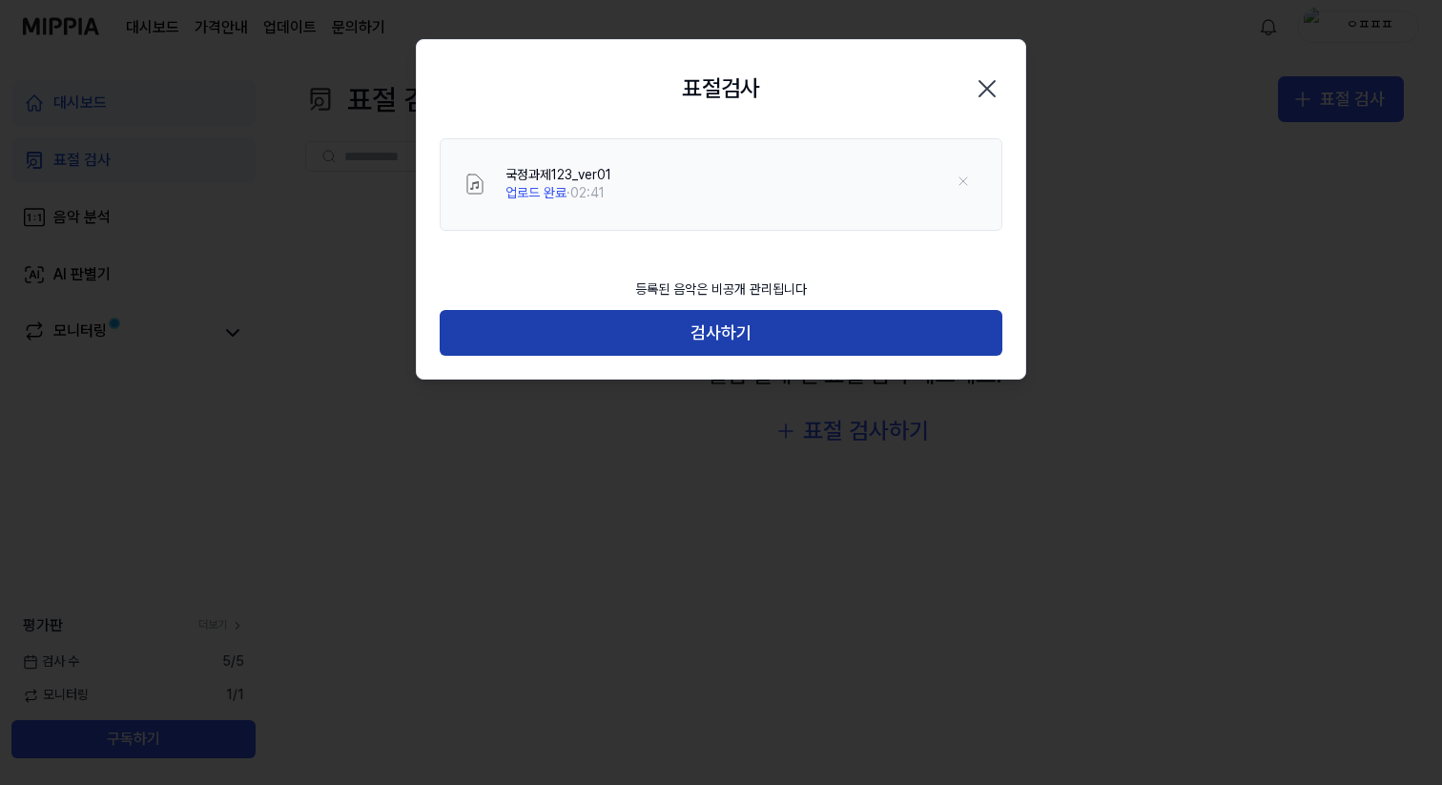
click at [699, 333] on button "검사하기" at bounding box center [721, 333] width 563 height 46
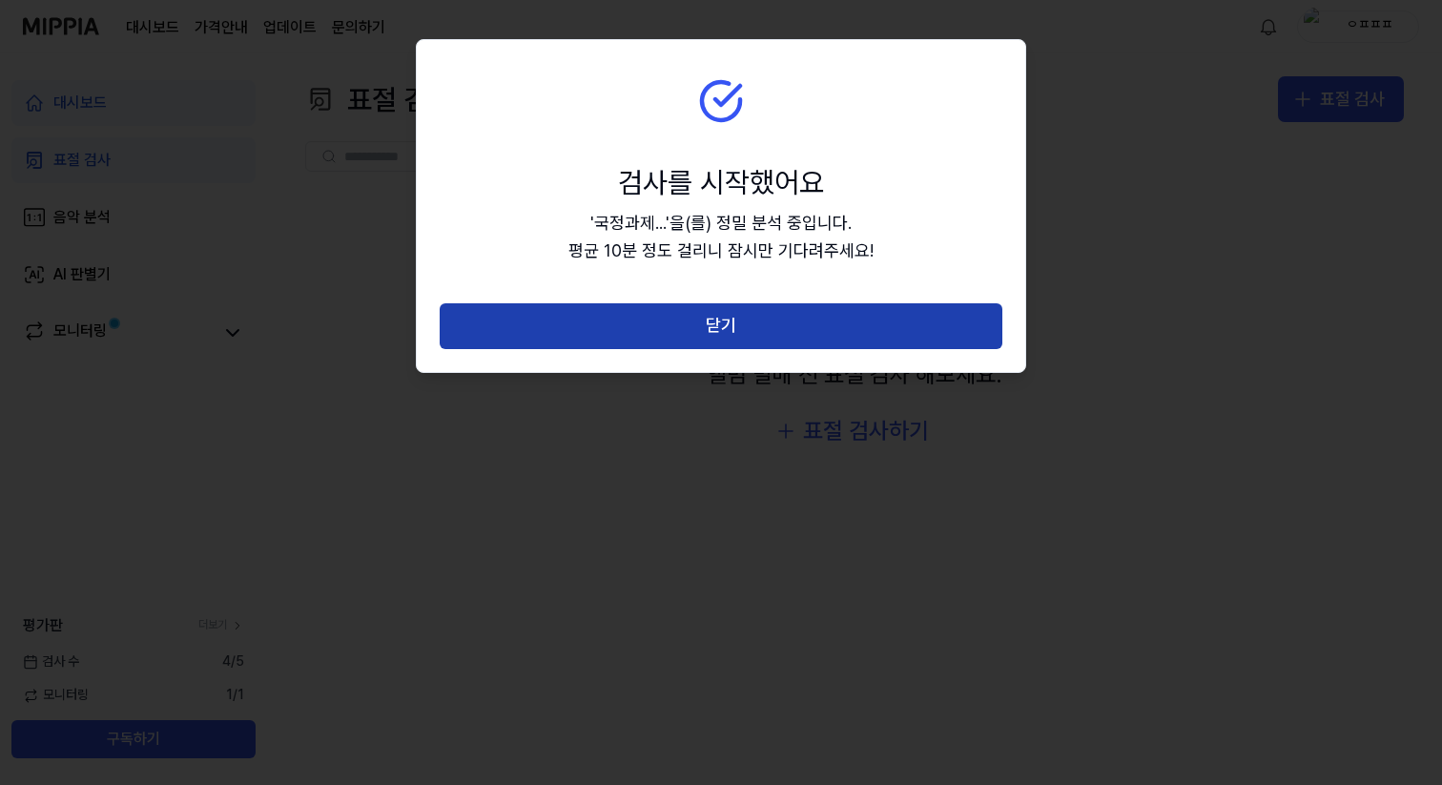
click at [699, 330] on button "닫기" at bounding box center [721, 326] width 563 height 46
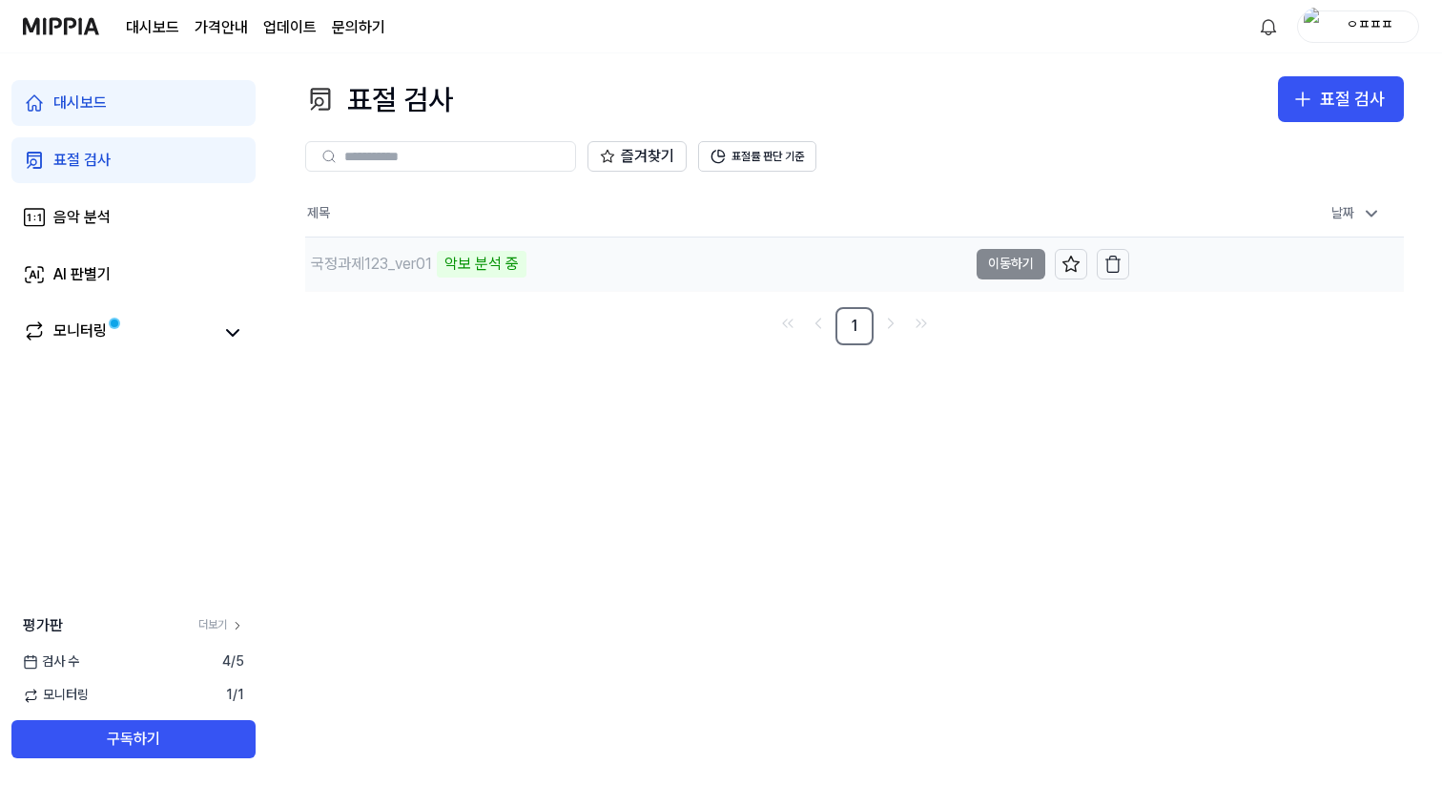
click at [335, 272] on div "국정과제123_ver01" at bounding box center [371, 264] width 121 height 23
click at [999, 274] on td "국정과제123_ver01 악보 분석 중 이동하기" at bounding box center [717, 263] width 824 height 53
click at [1006, 266] on td "국정과제123_ver01 악보 분석 중 이동하기" at bounding box center [717, 263] width 824 height 53
click at [90, 163] on div "표절 검사" at bounding box center [81, 160] width 57 height 23
click at [102, 217] on div "음악 분석" at bounding box center [81, 217] width 57 height 23
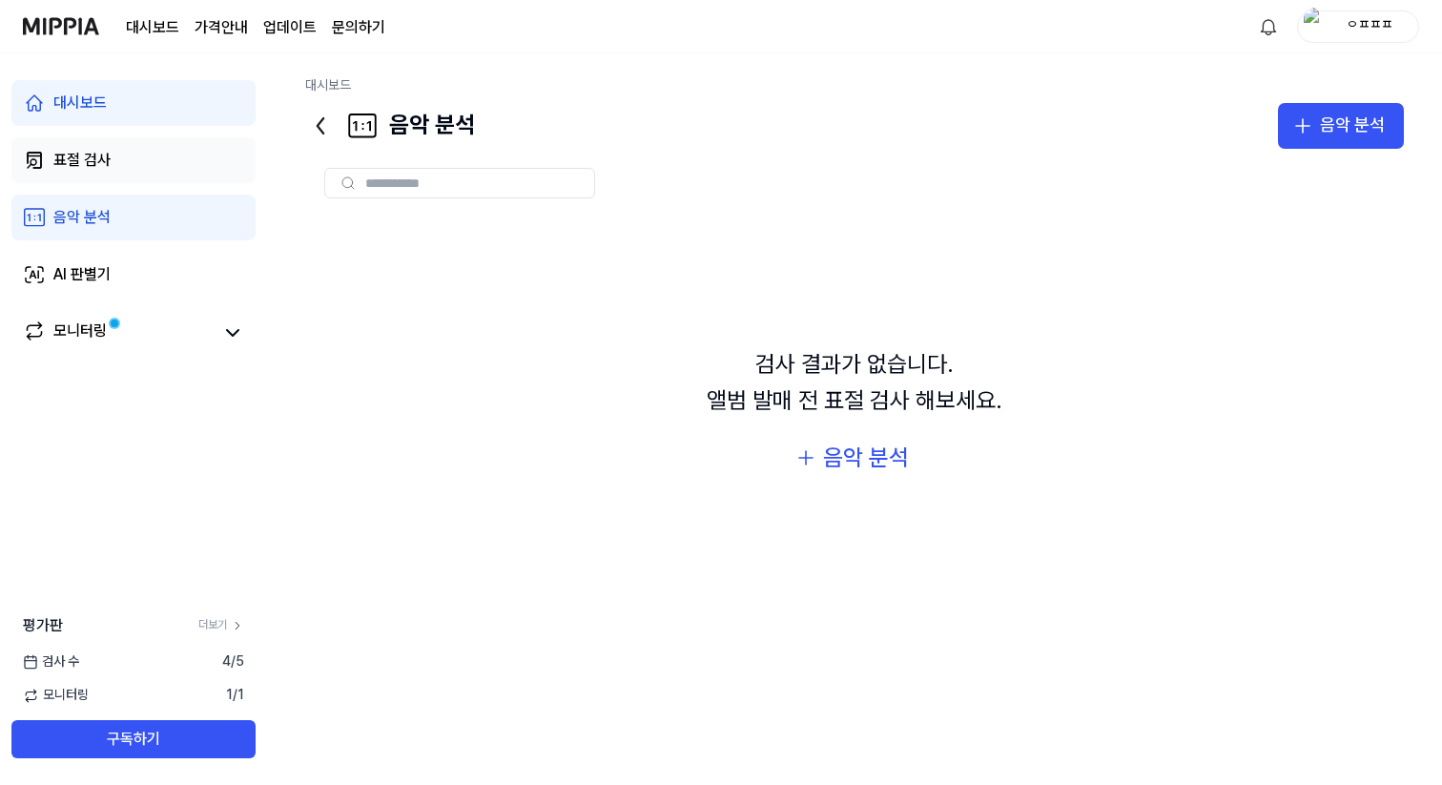
click at [104, 149] on div "표절 검사" at bounding box center [81, 160] width 57 height 23
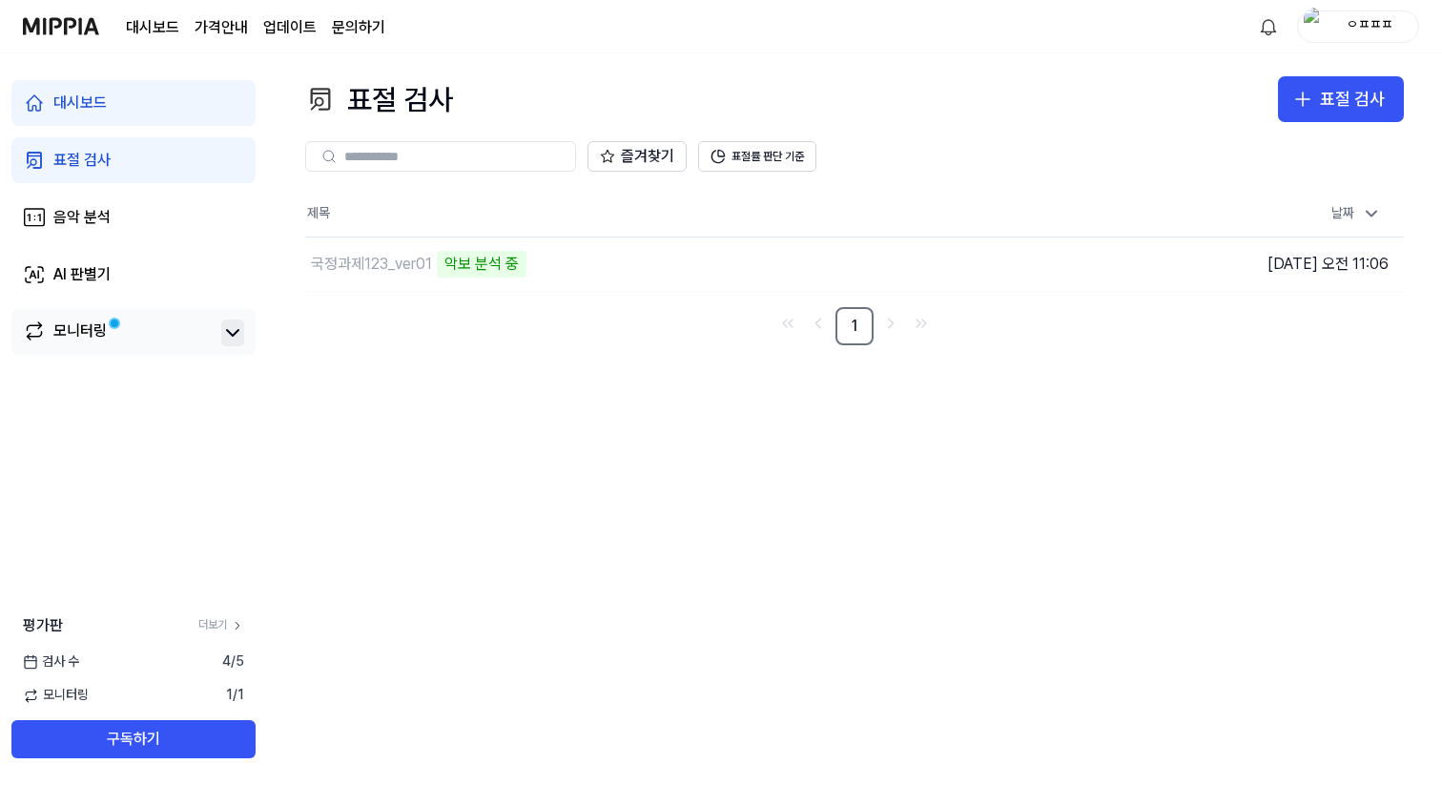
click at [243, 331] on icon at bounding box center [232, 332] width 23 height 23
click at [1368, 218] on icon at bounding box center [1371, 213] width 19 height 19
click at [85, 23] on img at bounding box center [61, 26] width 76 height 52
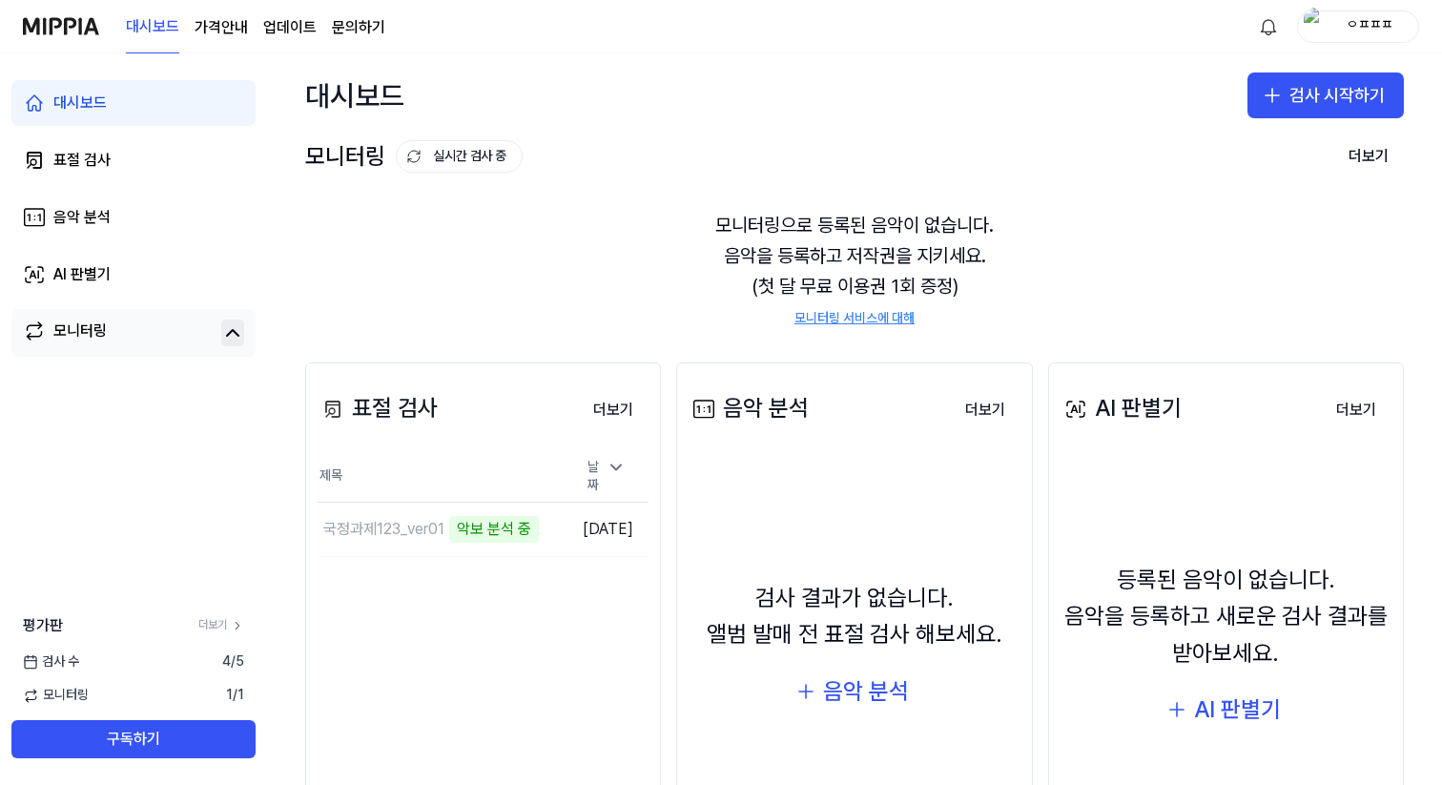
click at [85, 21] on img at bounding box center [61, 26] width 76 height 52
click at [389, 527] on div "국정과제123_ver01" at bounding box center [383, 529] width 121 height 23
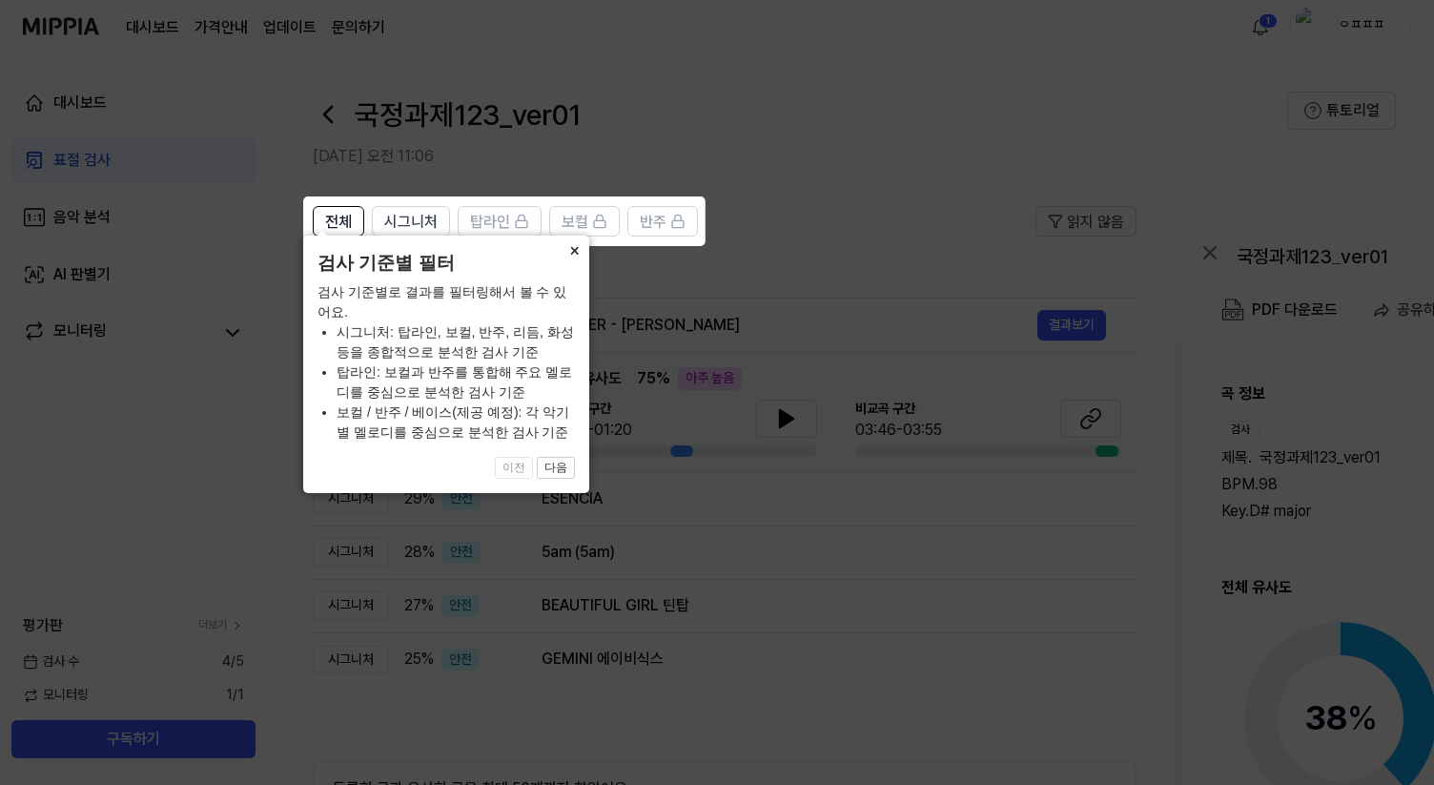
click at [569, 262] on button "×" at bounding box center [574, 249] width 31 height 27
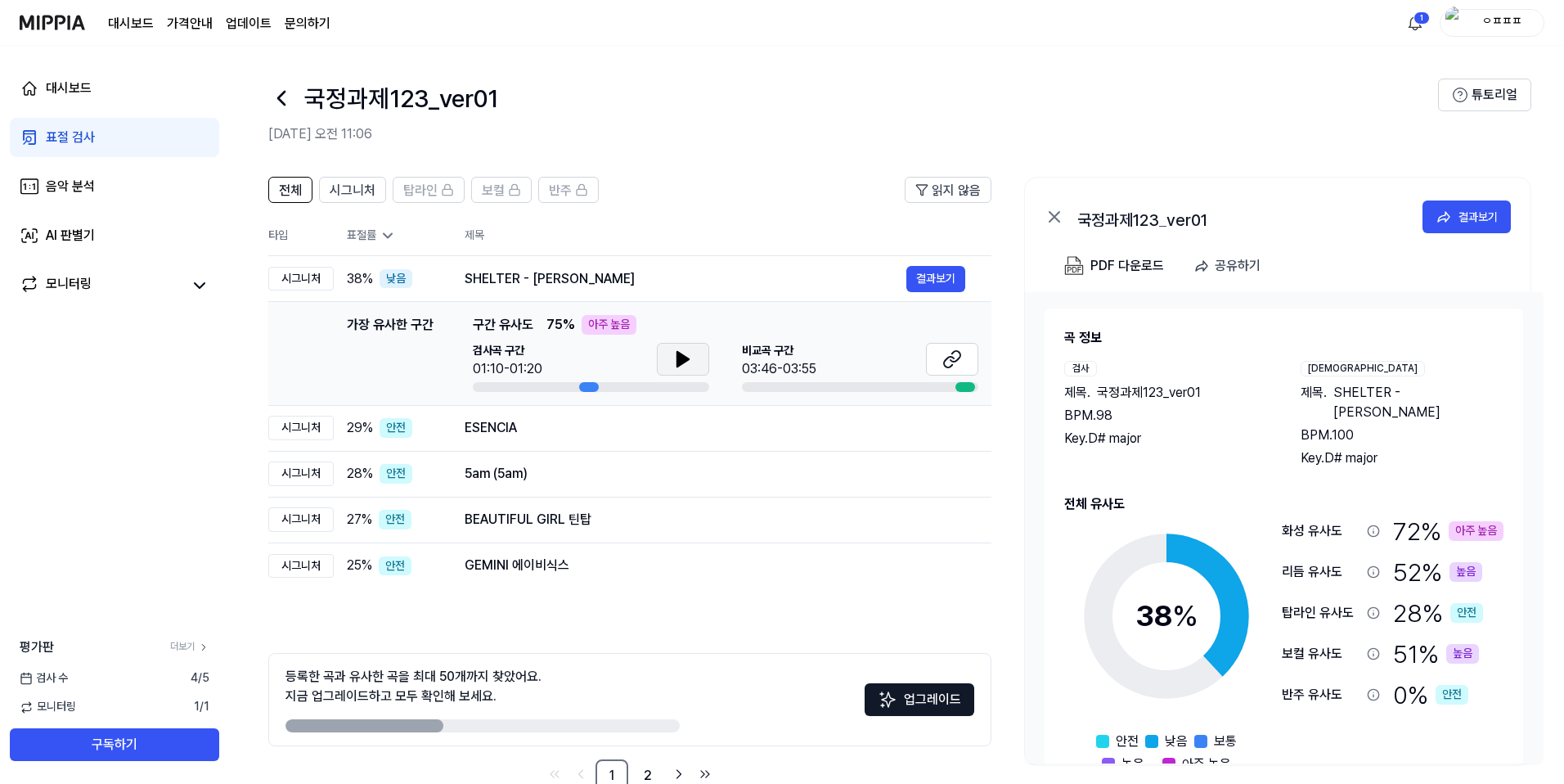
click at [675, 366] on icon at bounding box center [683, 359] width 20 height 20
click at [679, 361] on icon at bounding box center [680, 359] width 3 height 13
click at [941, 355] on button at bounding box center [952, 359] width 52 height 33
click at [913, 280] on button "결과보기" at bounding box center [936, 279] width 59 height 27
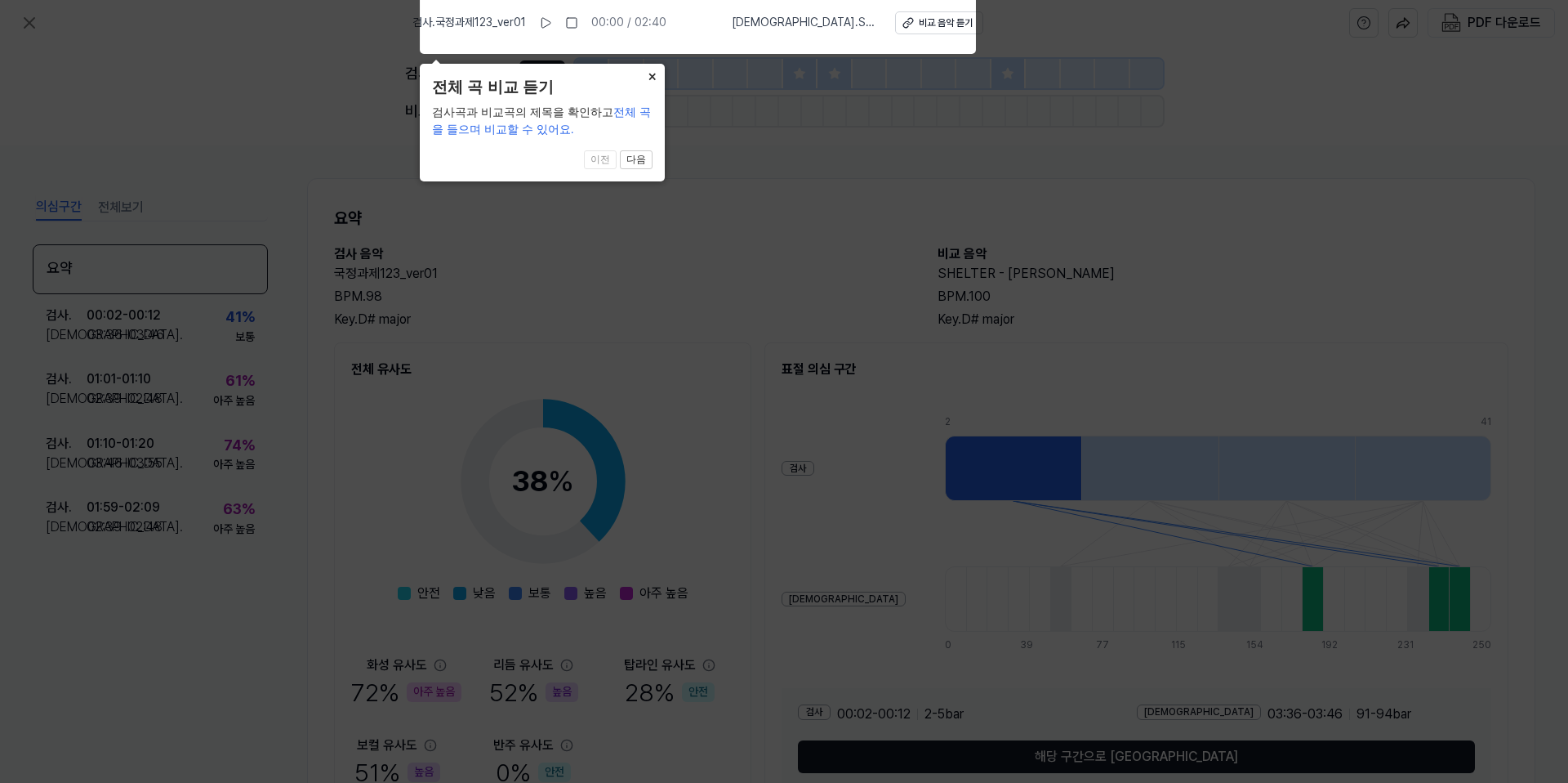
click at [653, 66] on button "×" at bounding box center [652, 75] width 27 height 23
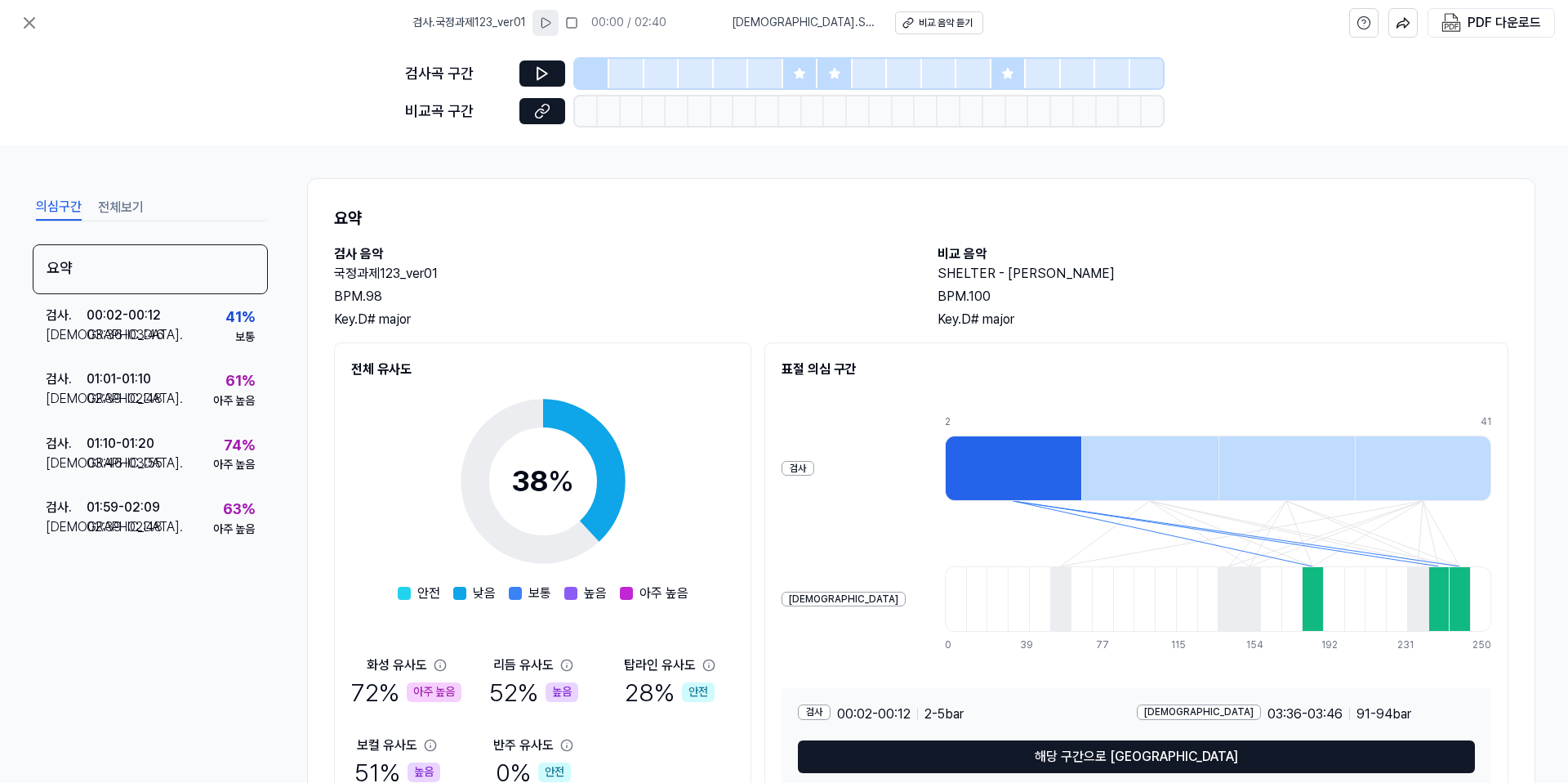
click at [551, 21] on icon at bounding box center [546, 22] width 9 height 9
click at [548, 78] on icon at bounding box center [542, 73] width 16 height 16
click at [551, 109] on button at bounding box center [542, 111] width 45 height 27
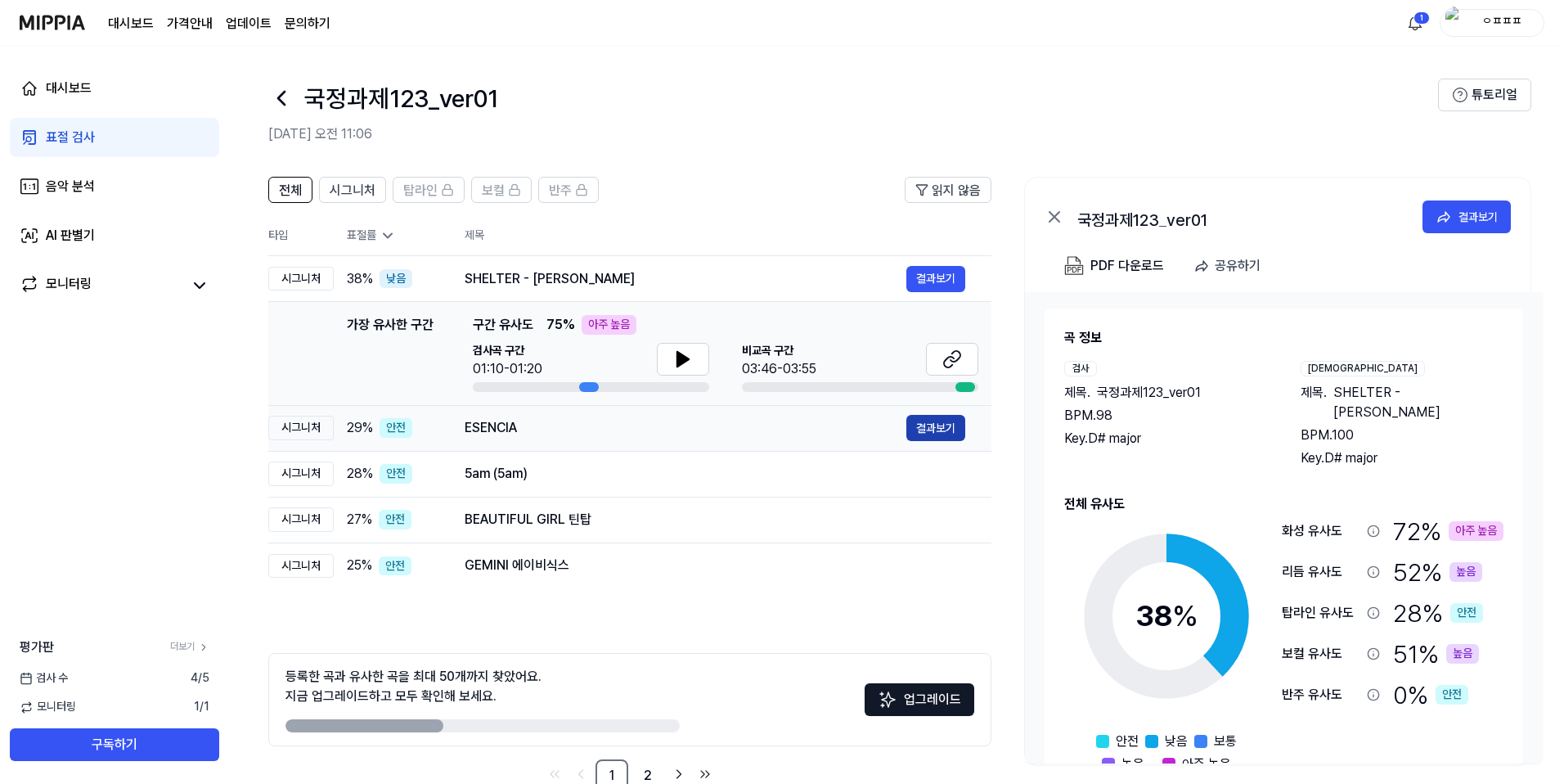
click at [935, 432] on button "결과보기" at bounding box center [936, 427] width 59 height 27
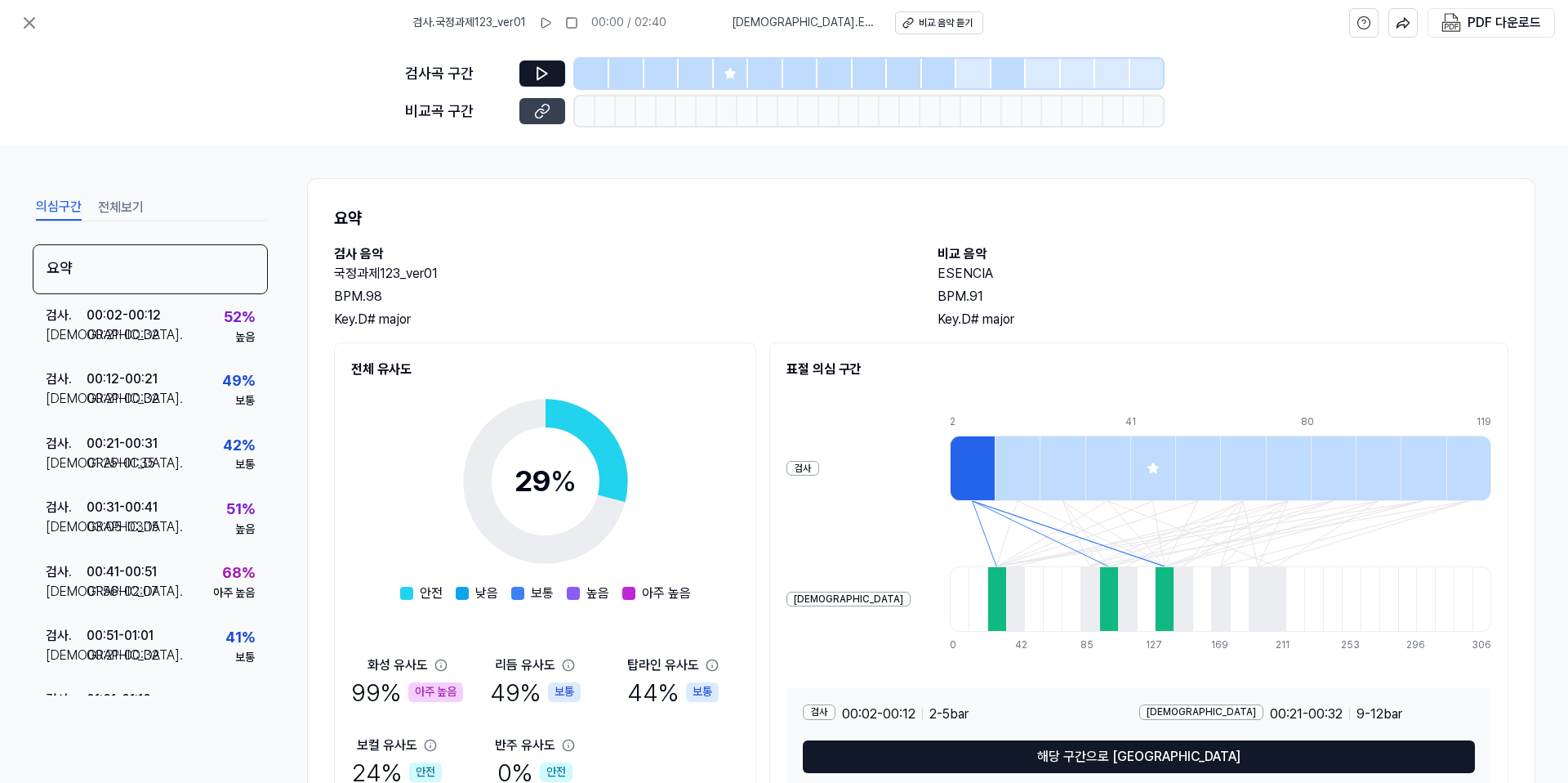
click at [537, 106] on icon at bounding box center [542, 111] width 16 height 16
click at [113, 205] on button "전체보기" at bounding box center [120, 207] width 45 height 27
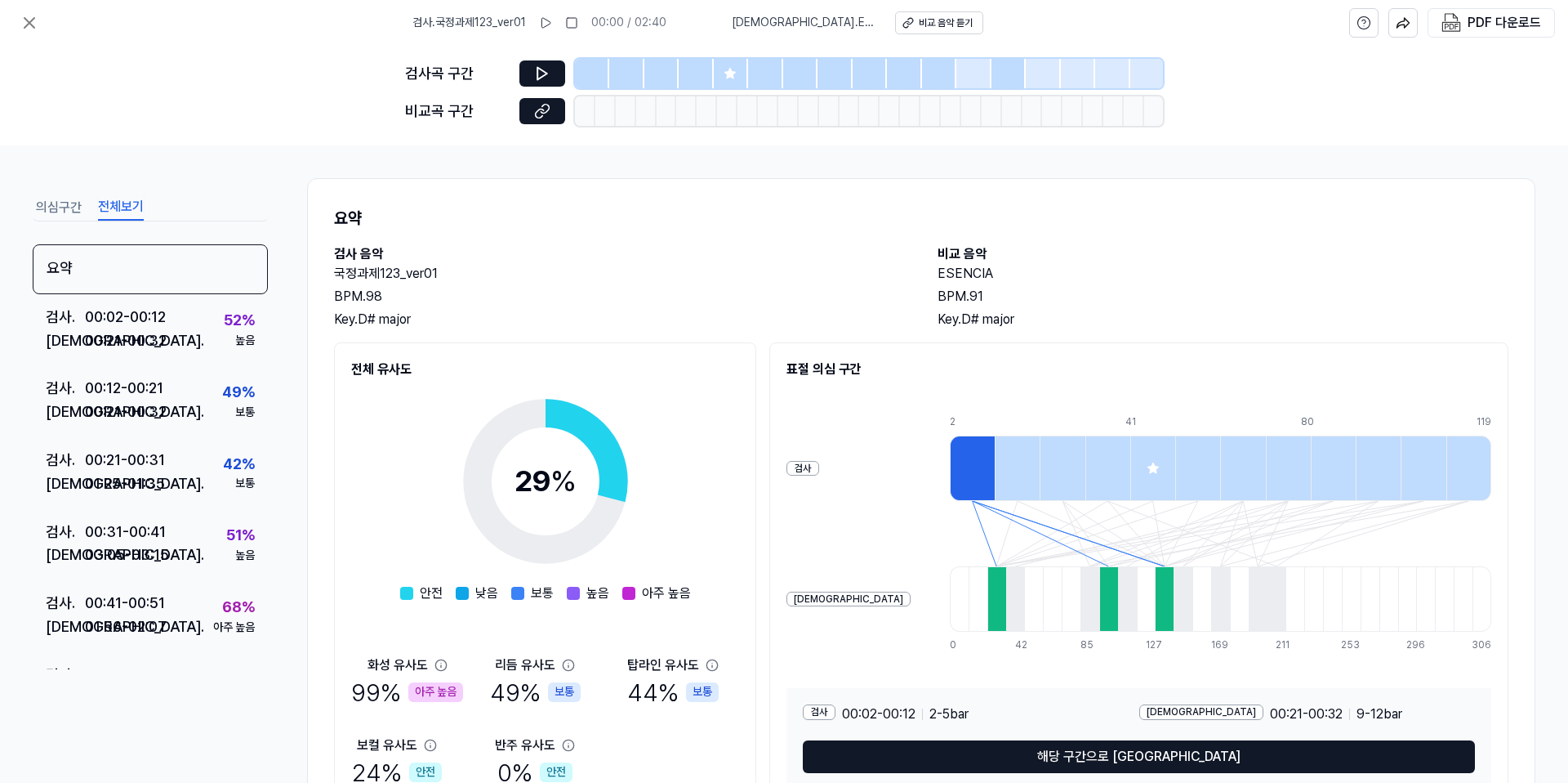
click at [59, 208] on button "의심구간" at bounding box center [58, 207] width 45 height 27
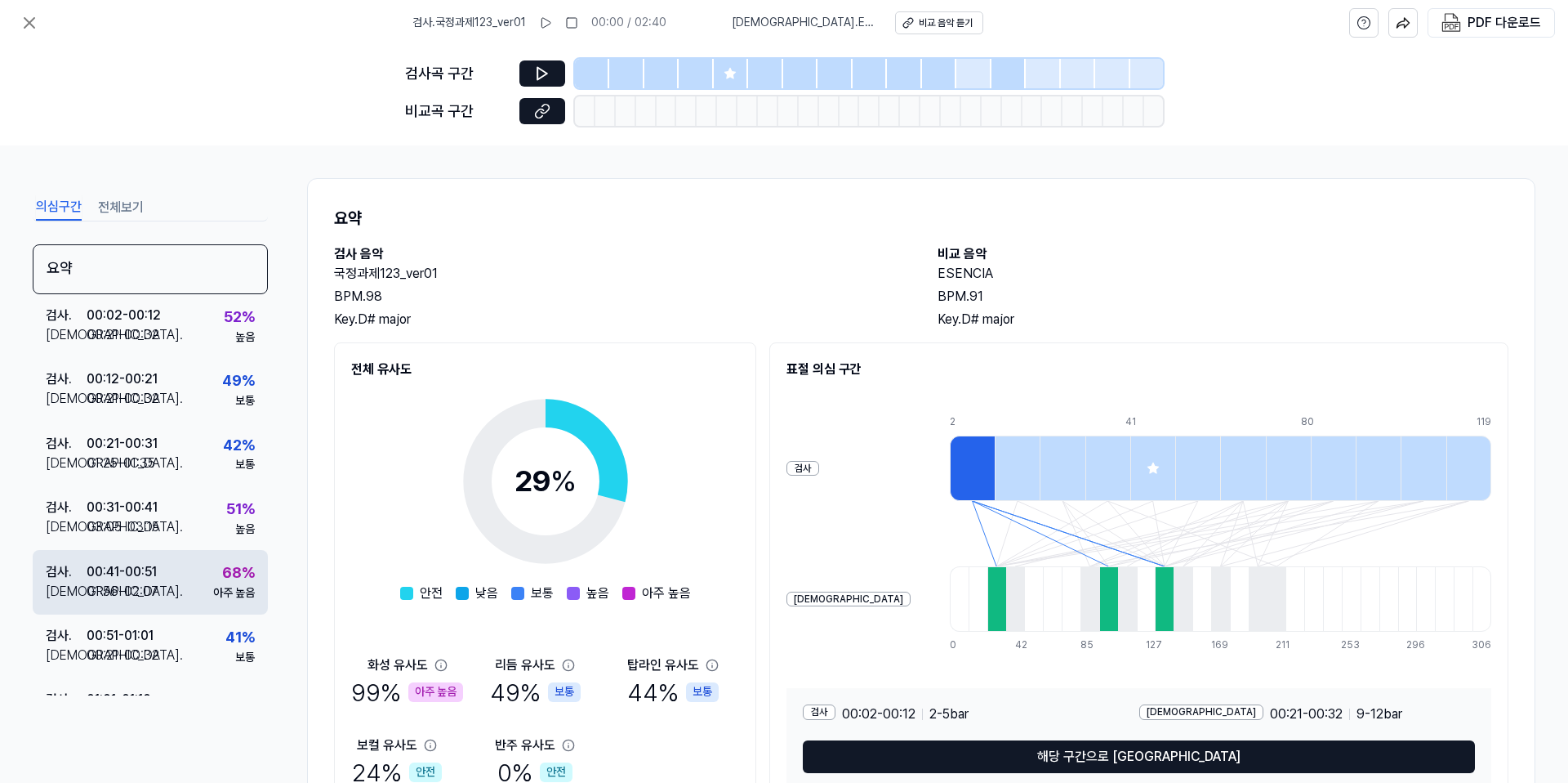
click at [146, 583] on div "01:56 - 02:07" at bounding box center [122, 591] width 72 height 20
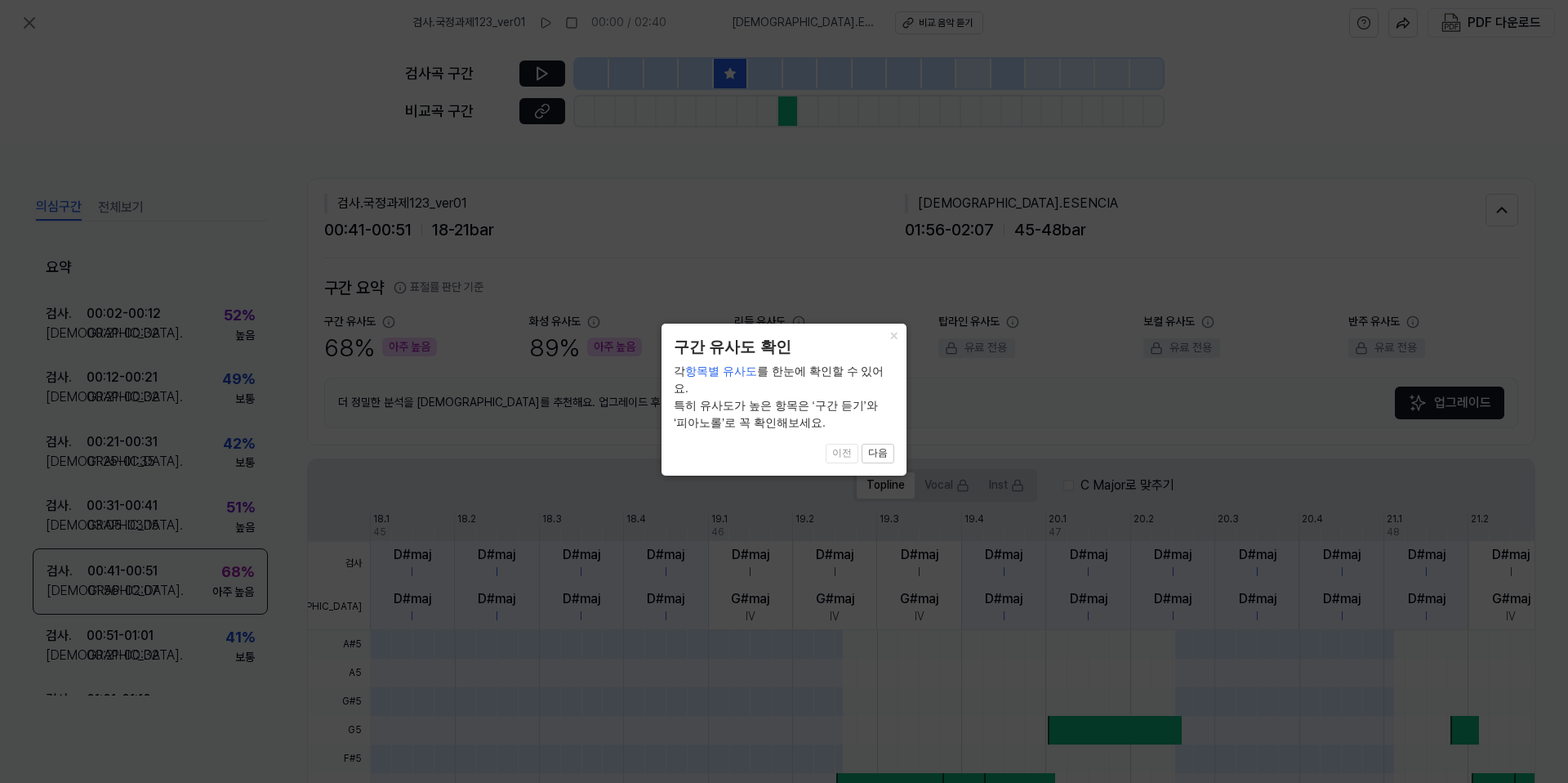
click at [883, 444] on button "다음" at bounding box center [878, 453] width 33 height 20
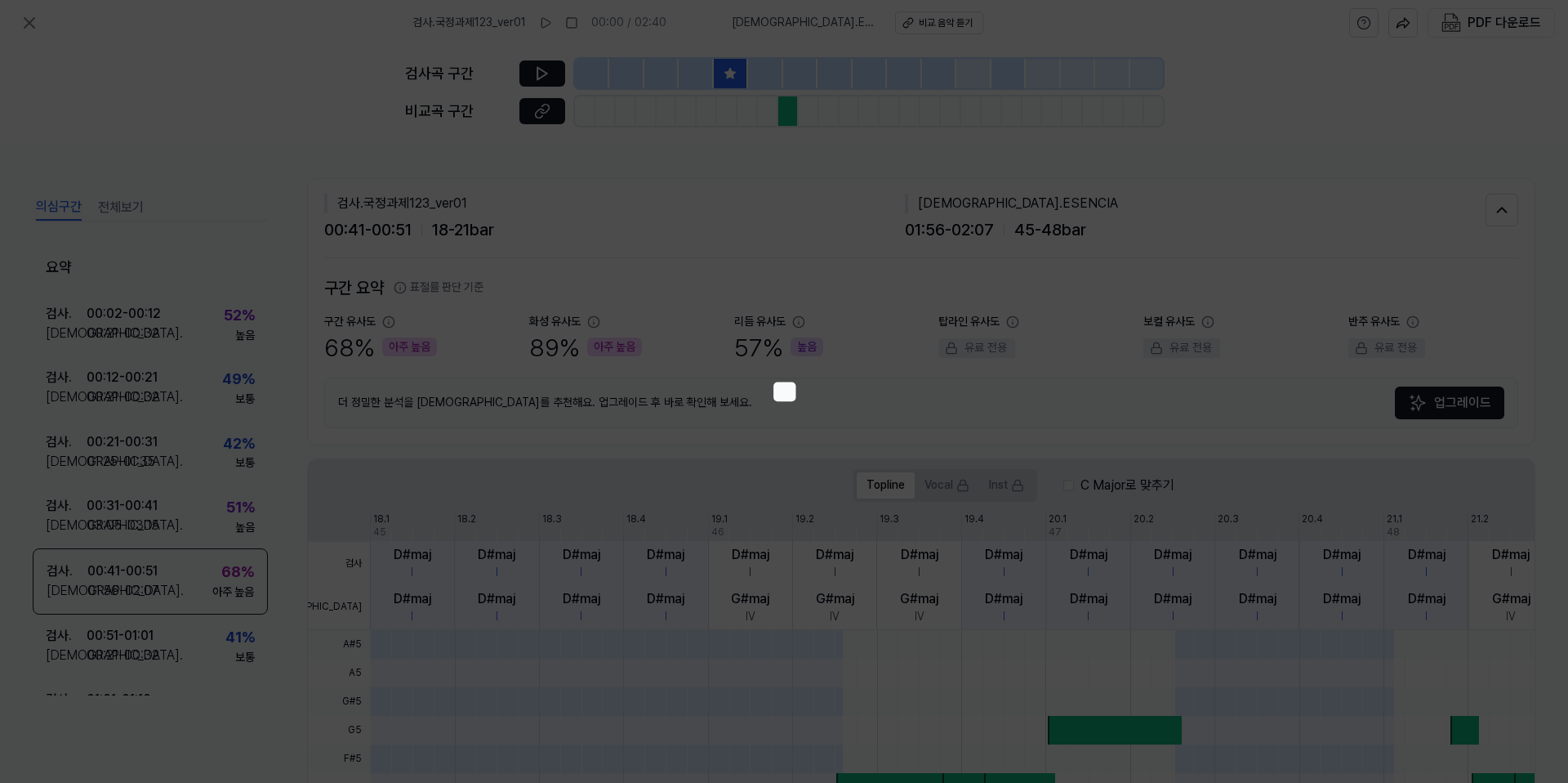
scroll to position [308, 0]
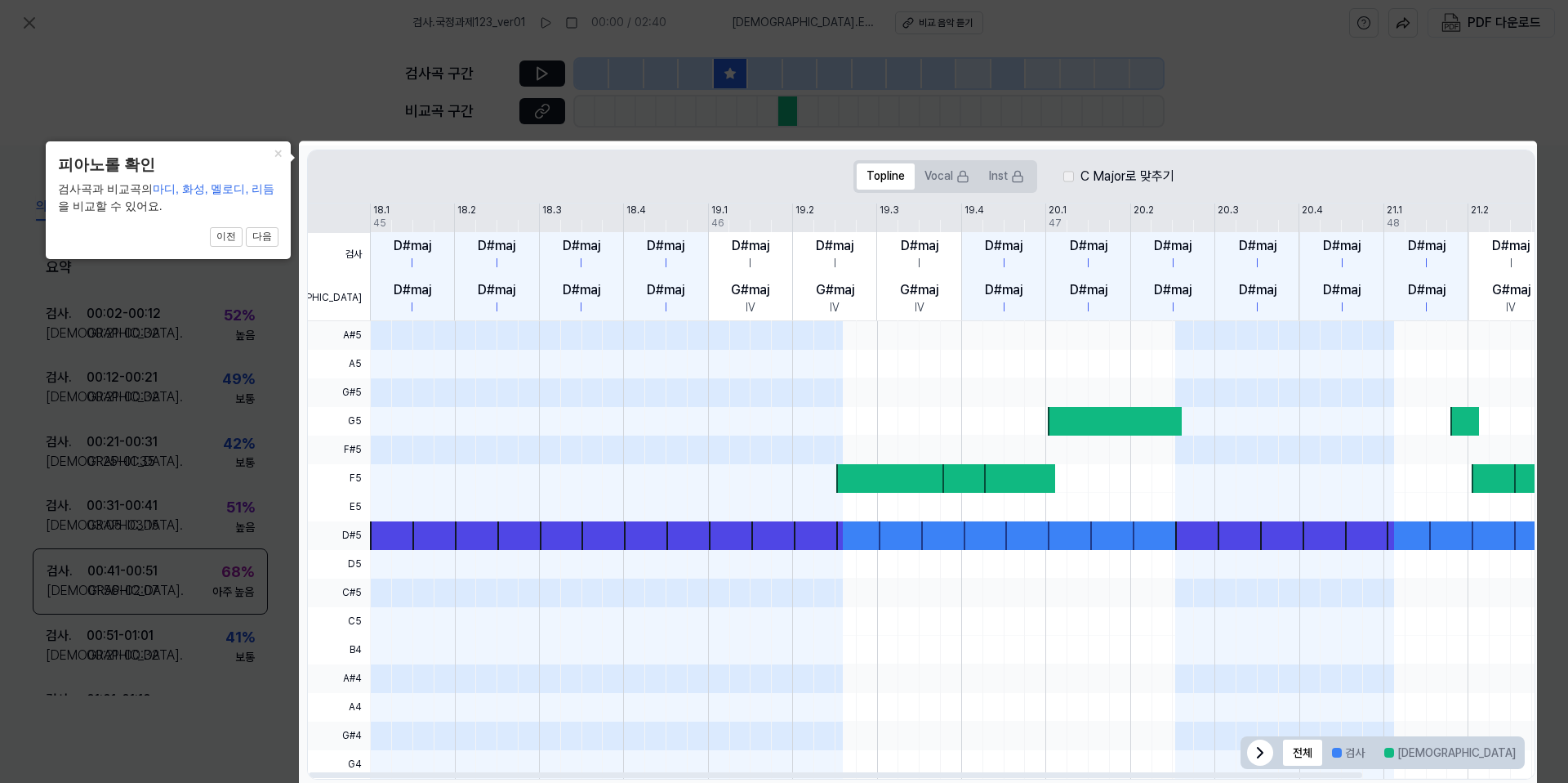
click at [1234, 92] on icon at bounding box center [784, 393] width 1568 height 787
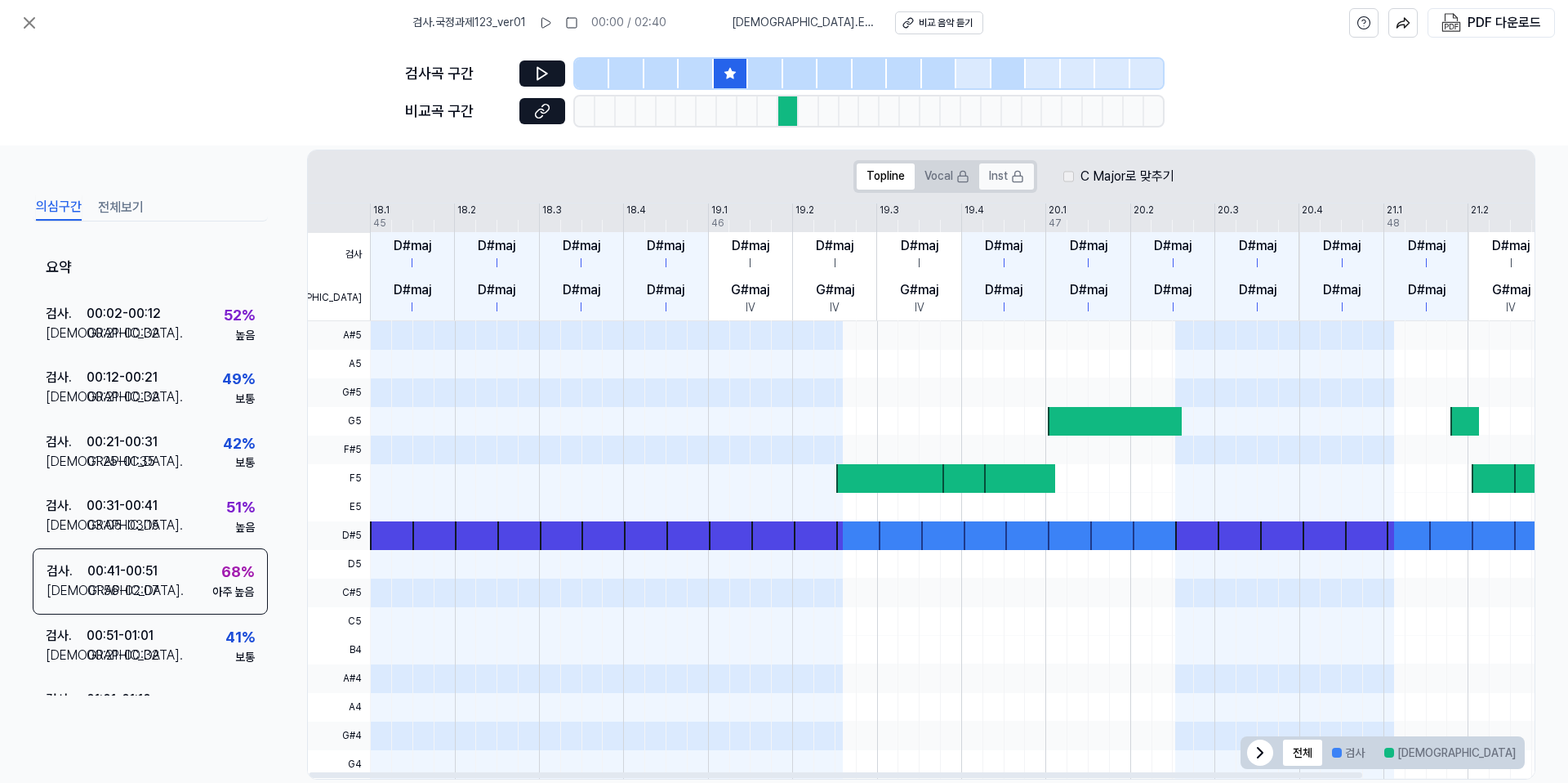
click at [993, 174] on button "Inst" at bounding box center [1006, 176] width 55 height 27
click at [302, 80] on div "검사곡 구간 [GEOGRAPHIC_DATA] 구간" at bounding box center [784, 95] width 1568 height 99
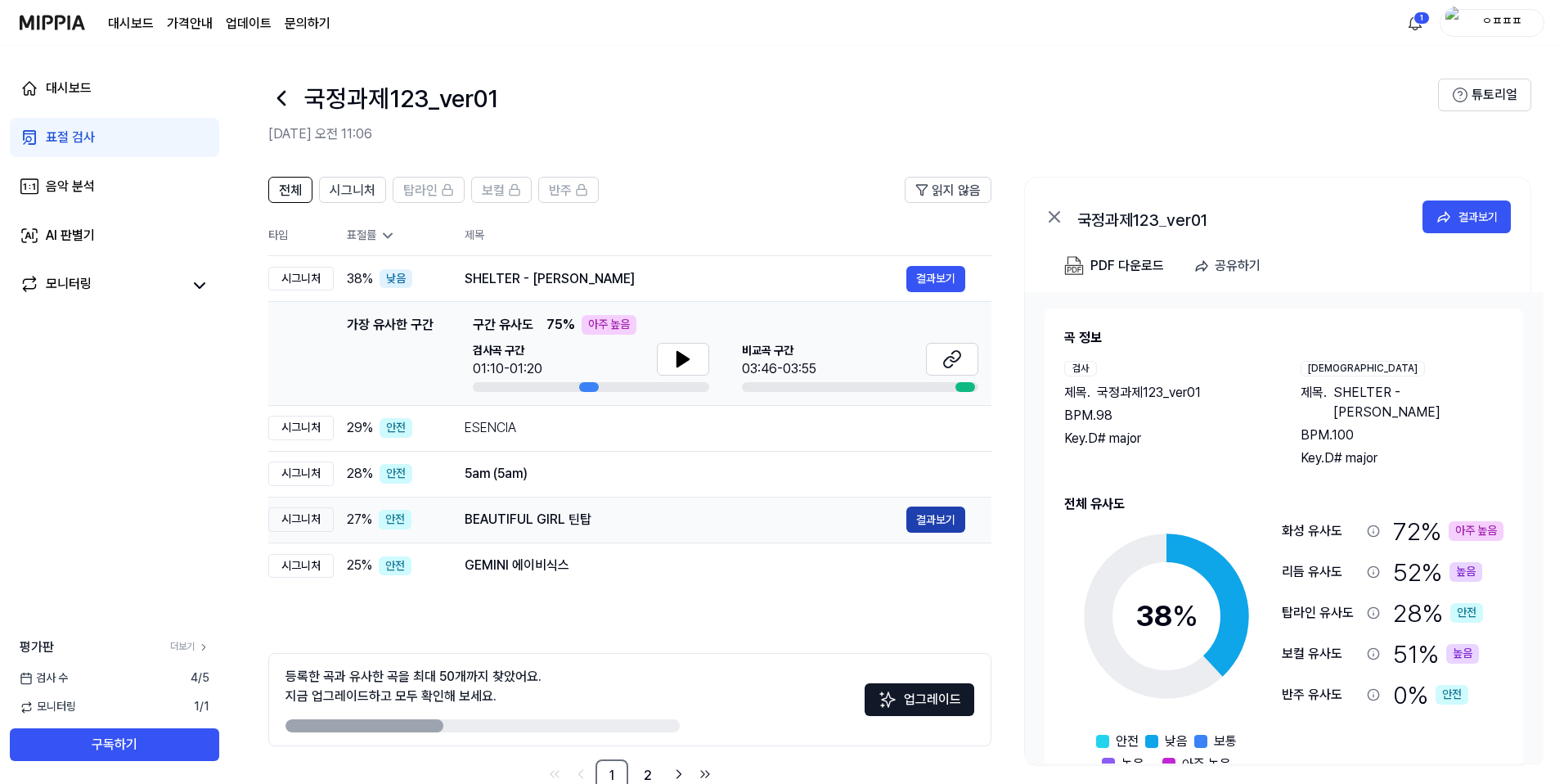
click at [927, 525] on button "결과보기" at bounding box center [936, 519] width 59 height 27
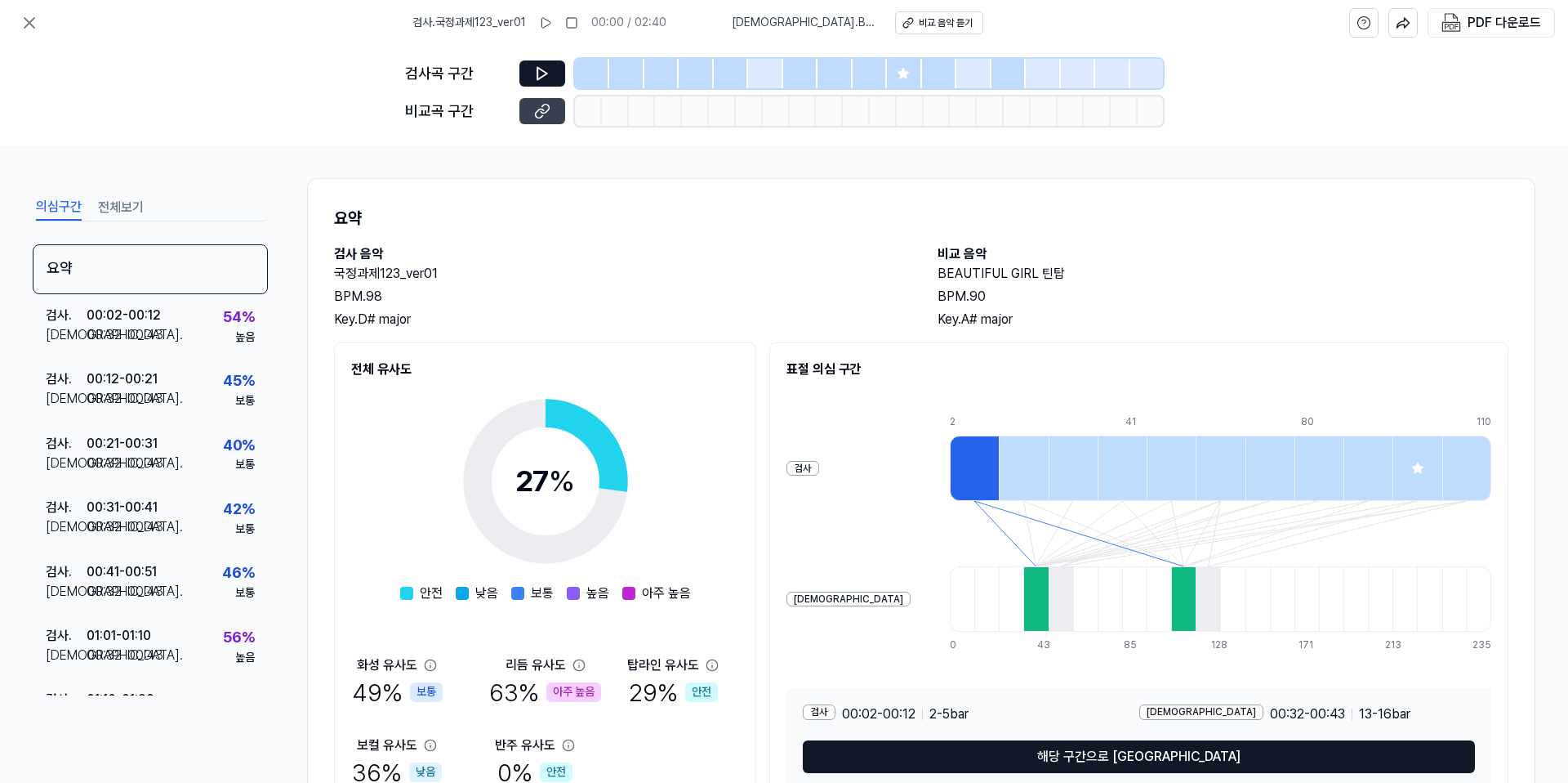
click at [543, 115] on icon at bounding box center [542, 111] width 16 height 16
click at [552, 18] on icon at bounding box center [545, 22] width 13 height 13
click at [756, 72] on div at bounding box center [766, 74] width 34 height 29
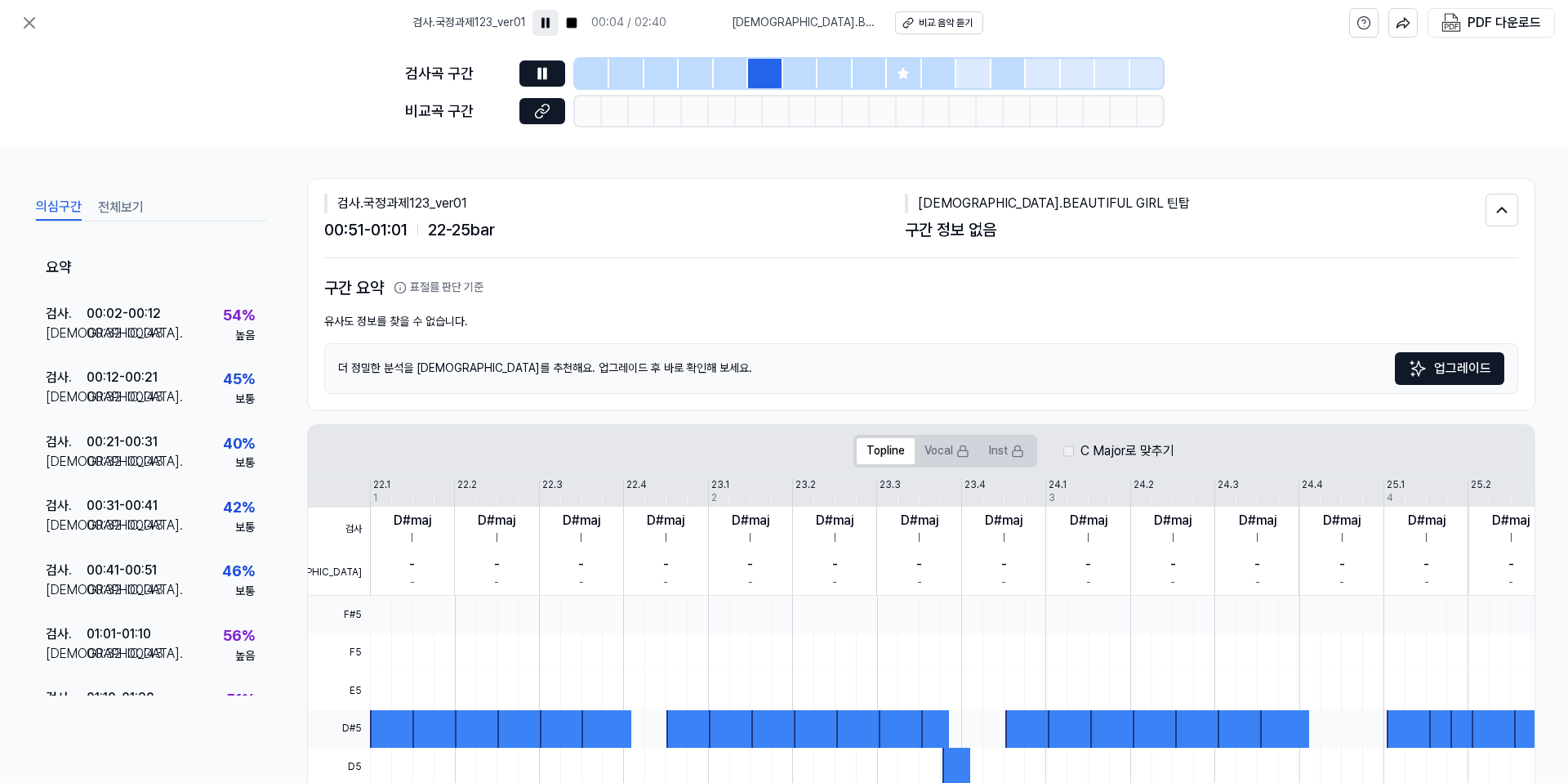
click at [708, 73] on div at bounding box center [695, 74] width 34 height 29
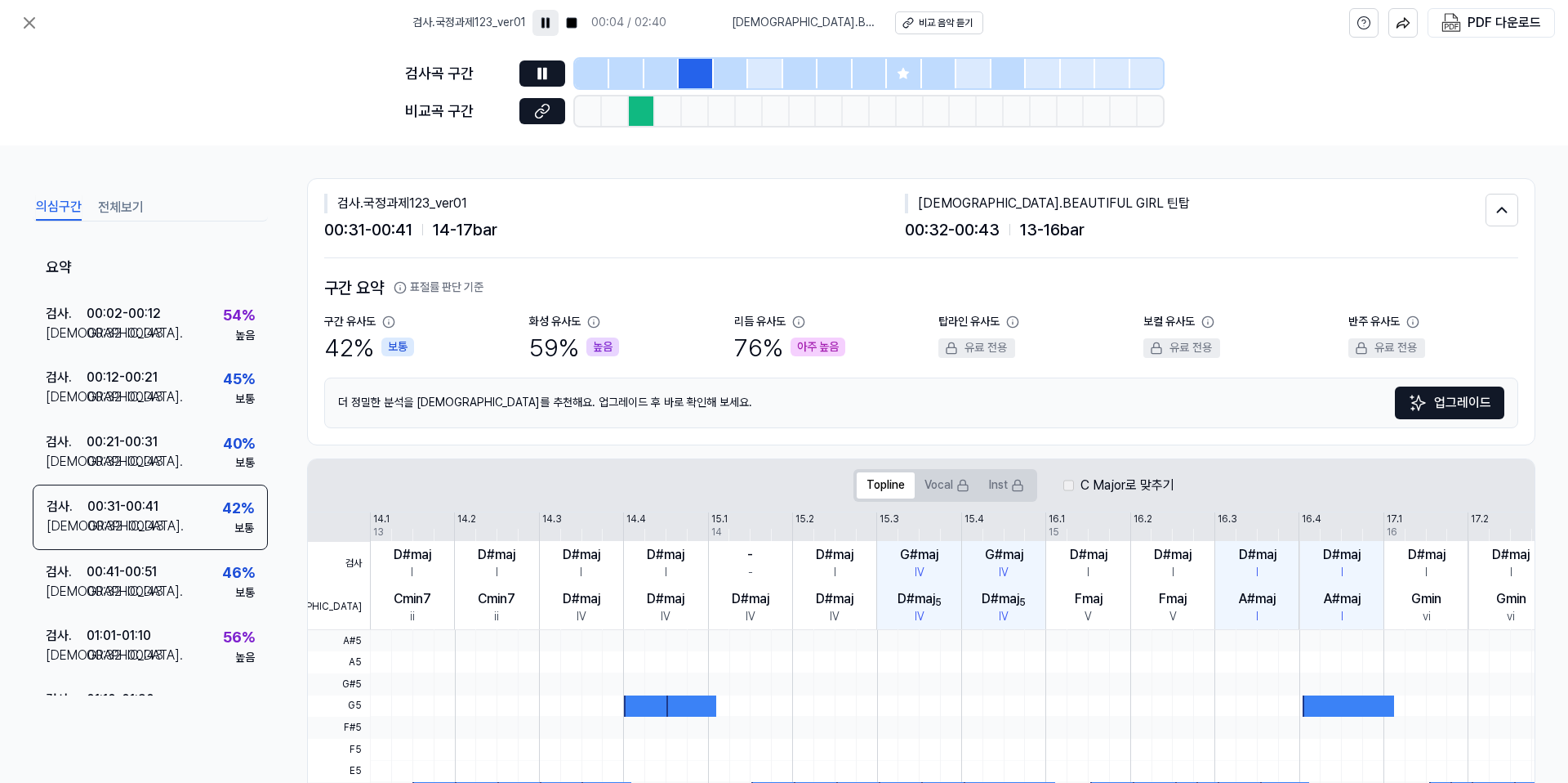
click at [659, 75] on div at bounding box center [661, 74] width 34 height 29
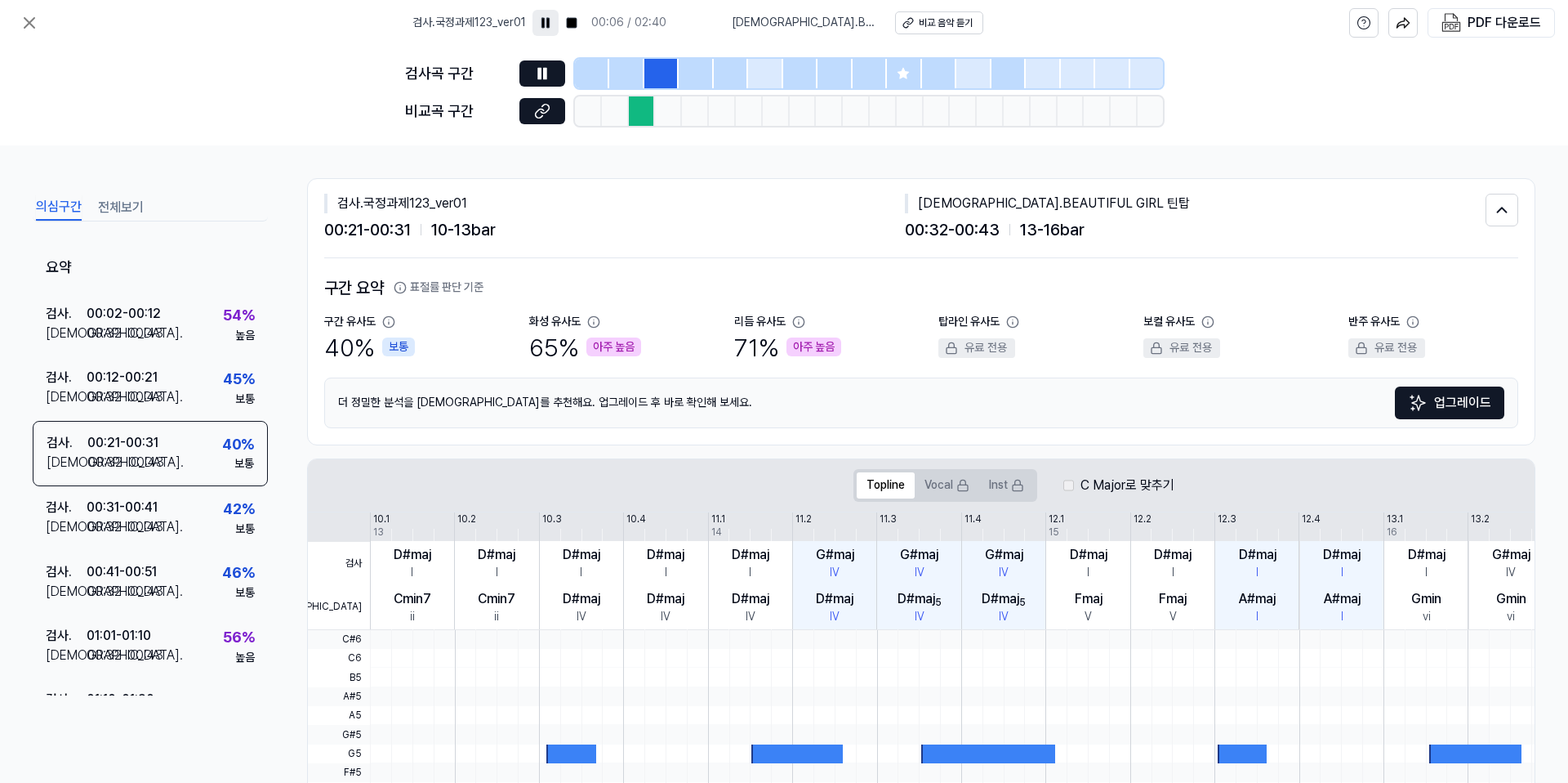
click at [585, 80] on div at bounding box center [592, 74] width 34 height 29
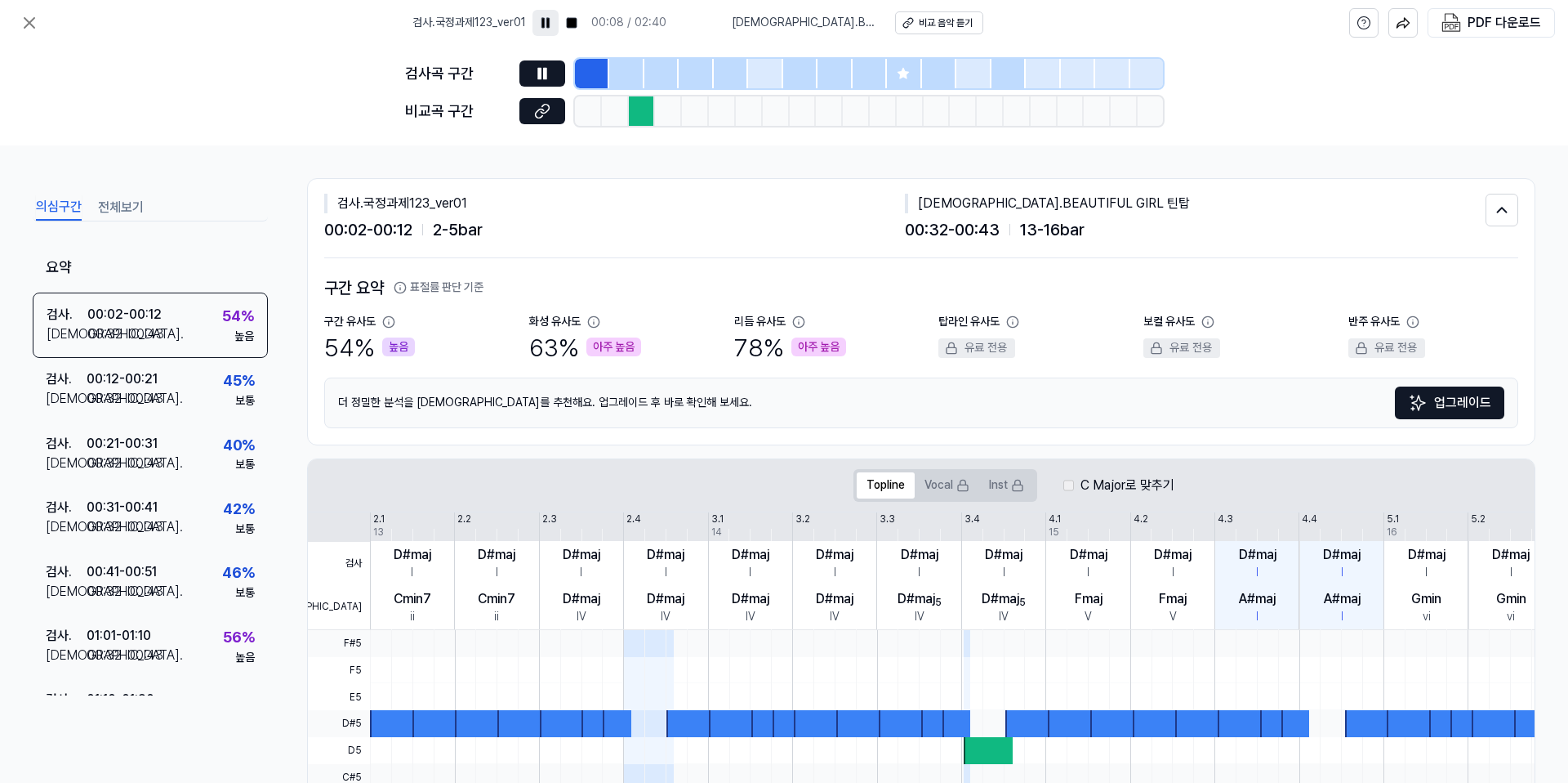
click at [620, 80] on div at bounding box center [626, 74] width 34 height 29
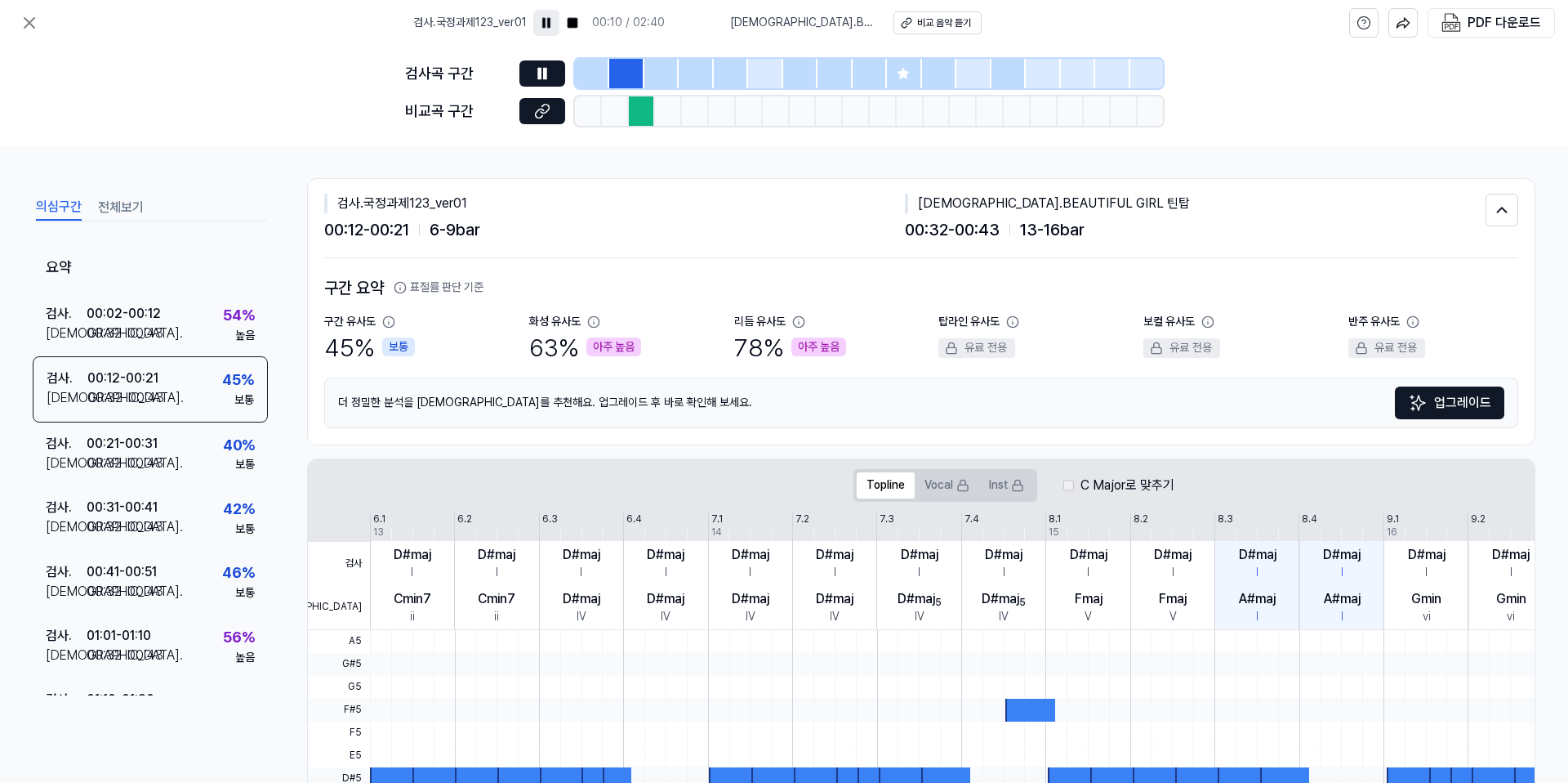
click at [834, 70] on div at bounding box center [835, 74] width 34 height 29
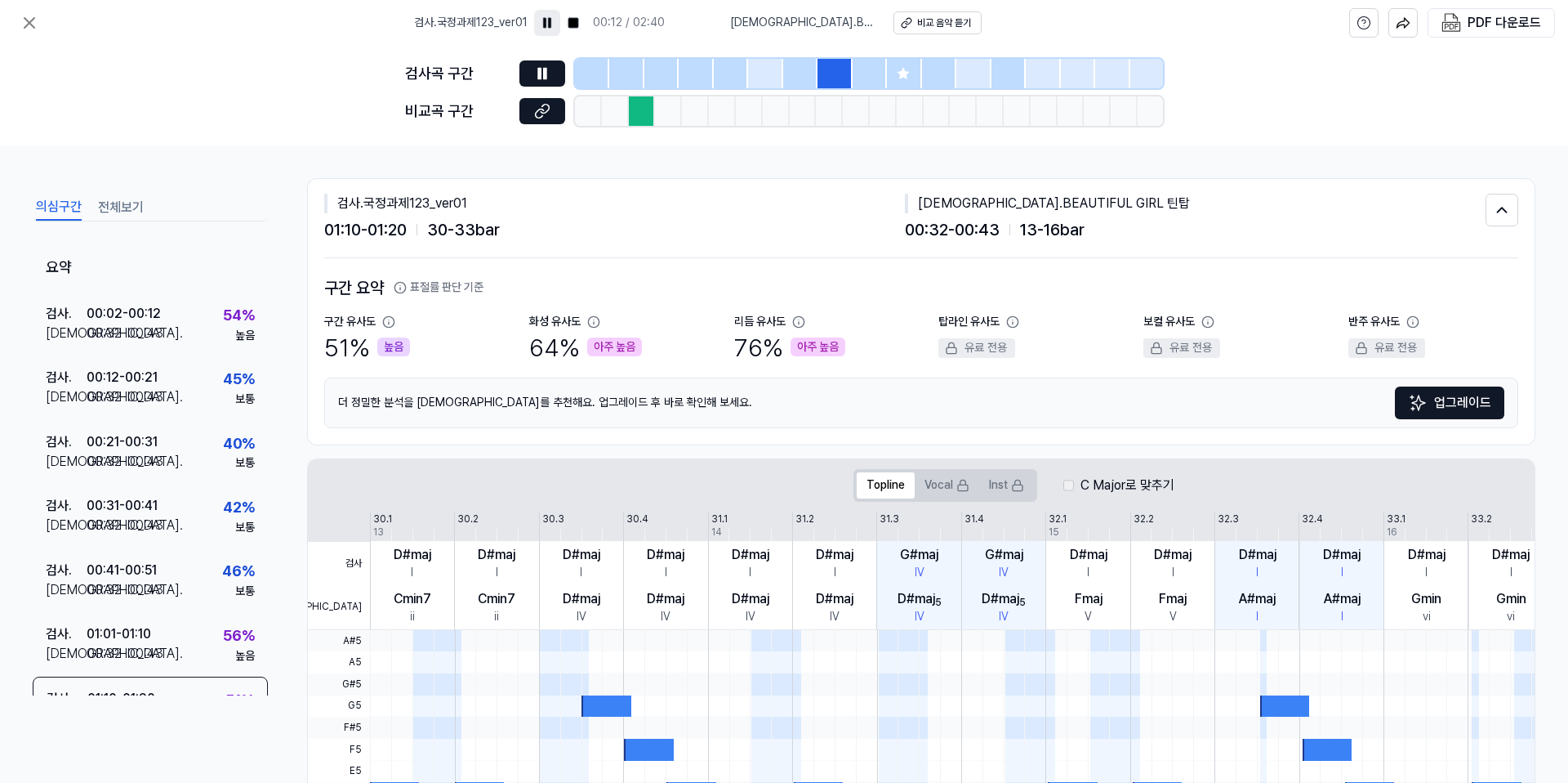
click at [807, 65] on div at bounding box center [801, 74] width 34 height 29
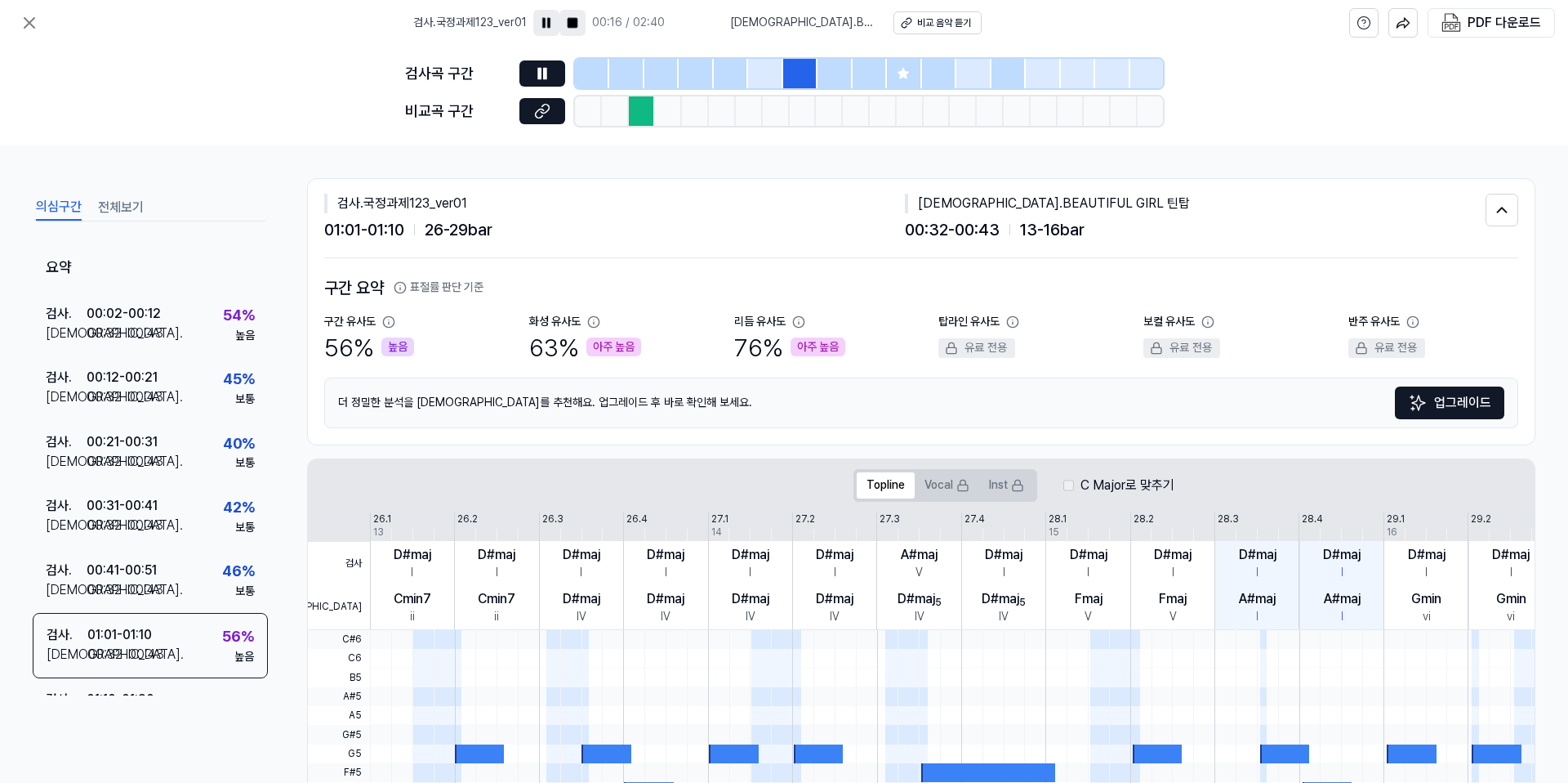
click at [577, 27] on rect at bounding box center [572, 22] width 9 height 9
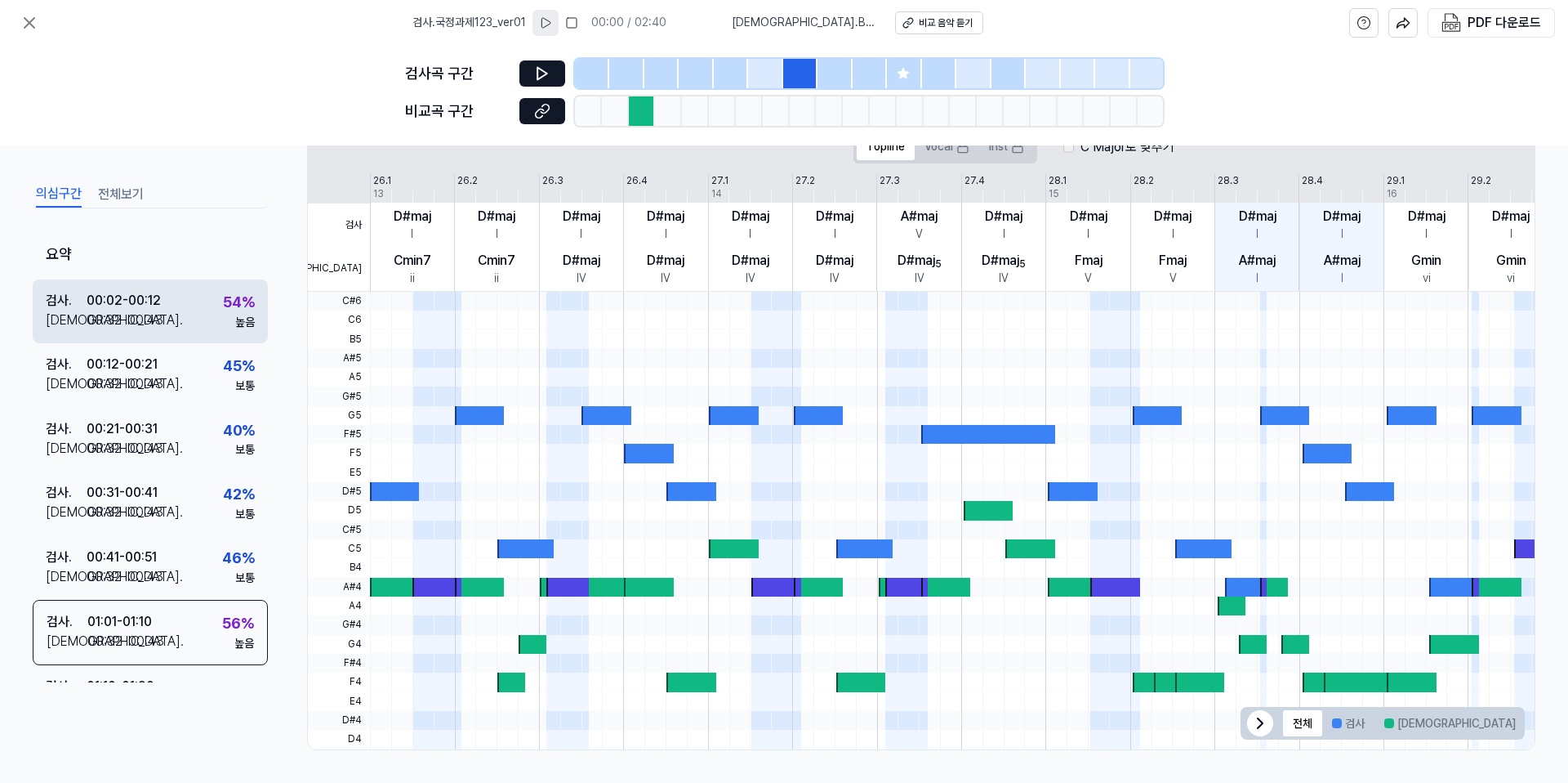
click at [119, 318] on div "00:32 - 00:43" at bounding box center [125, 320] width 77 height 20
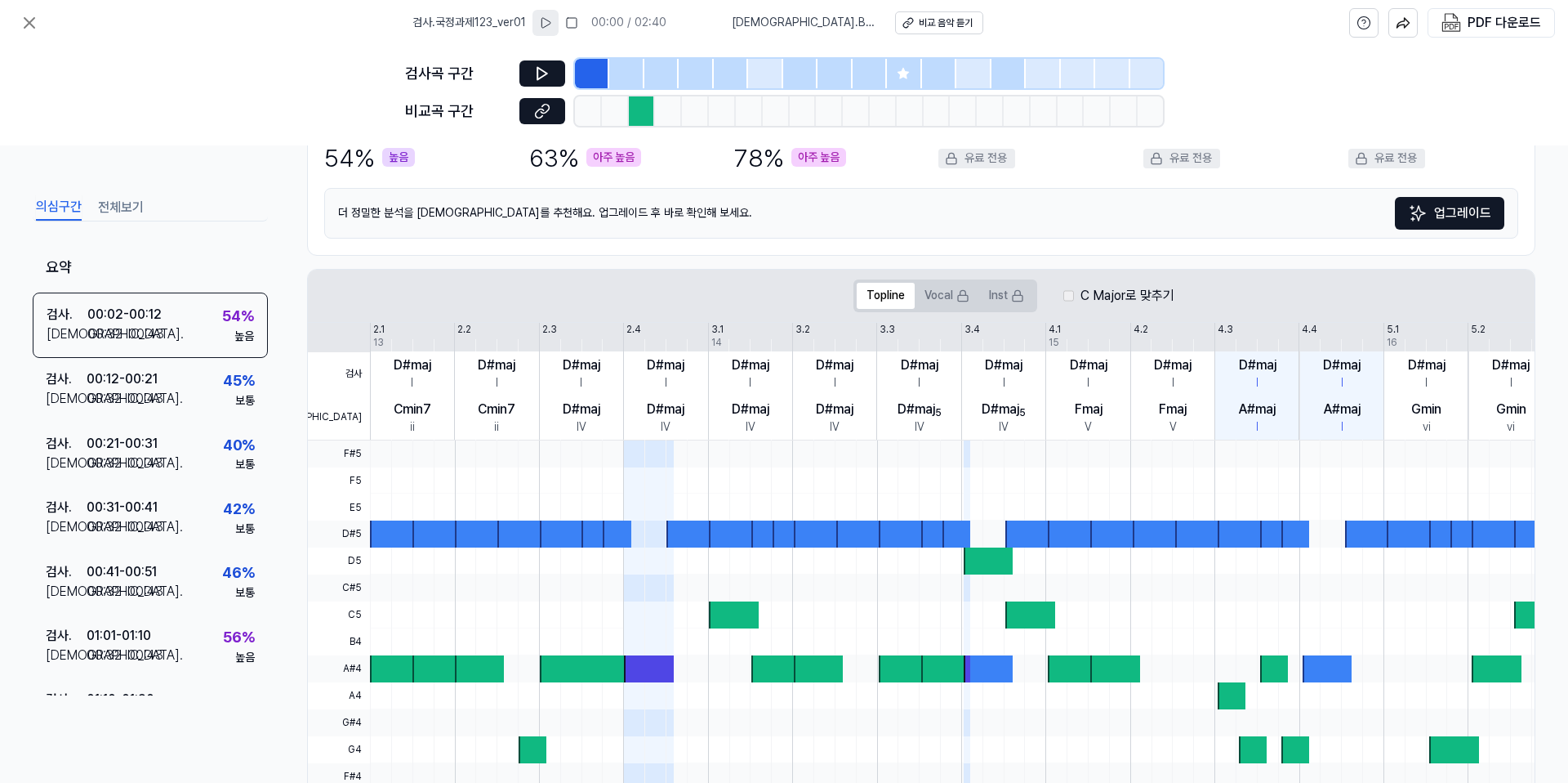
scroll to position [0, 0]
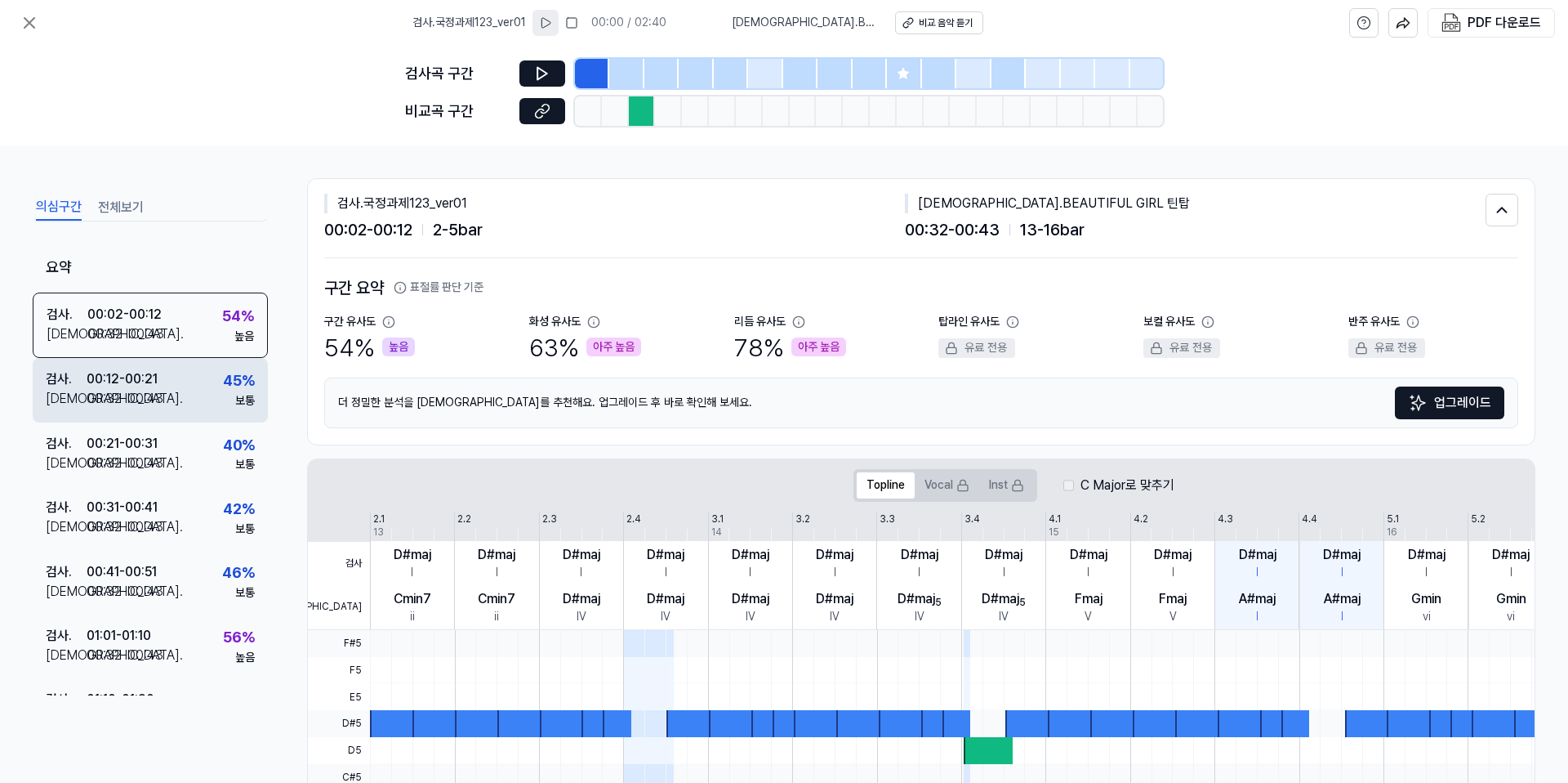
click at [182, 409] on div "검사 . 00:12 - 00:21 비교 . 00:32 - 00:43 45 % 보통" at bounding box center [150, 390] width 235 height 63
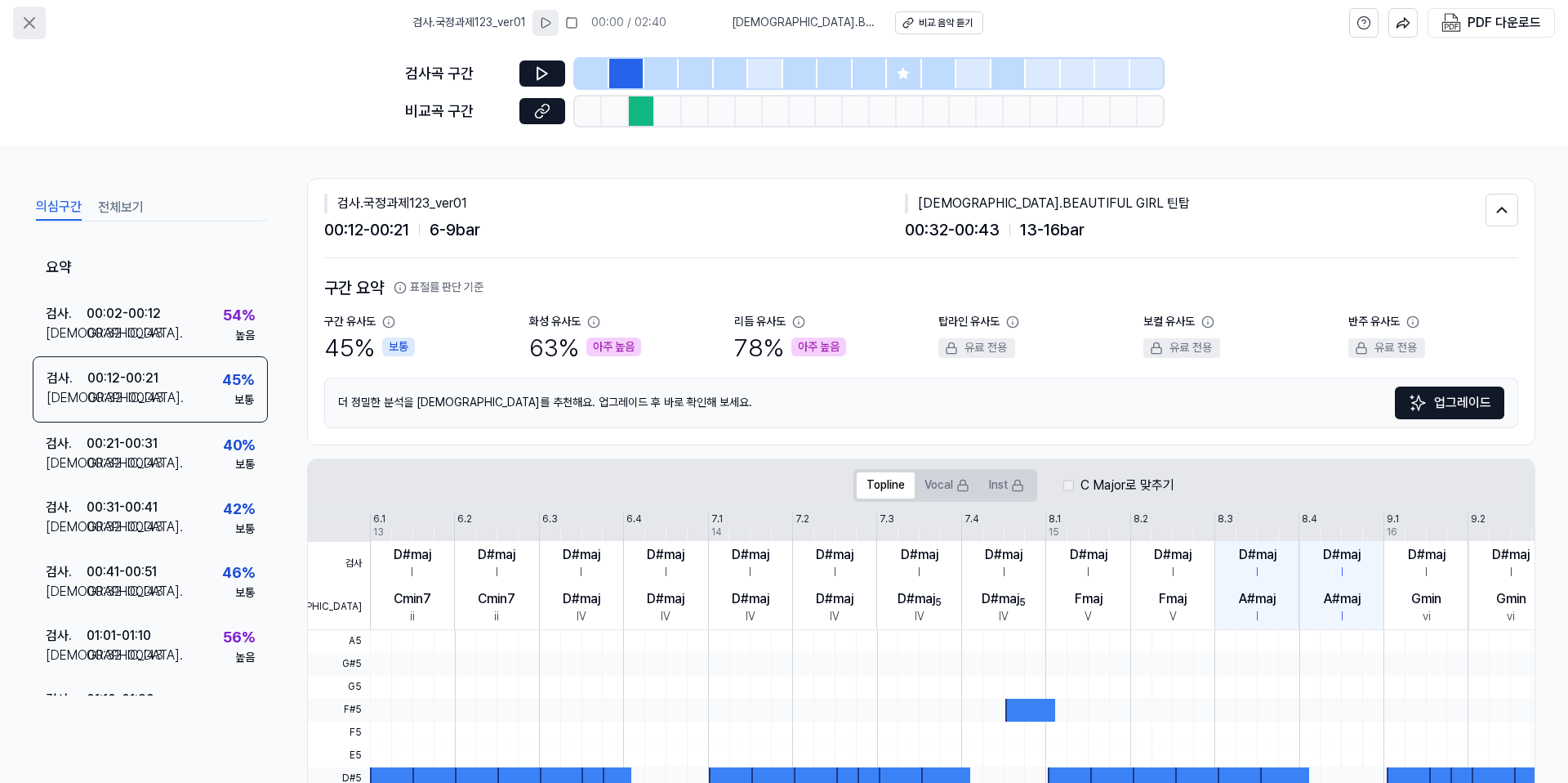
click at [30, 24] on icon at bounding box center [29, 22] width 9 height 9
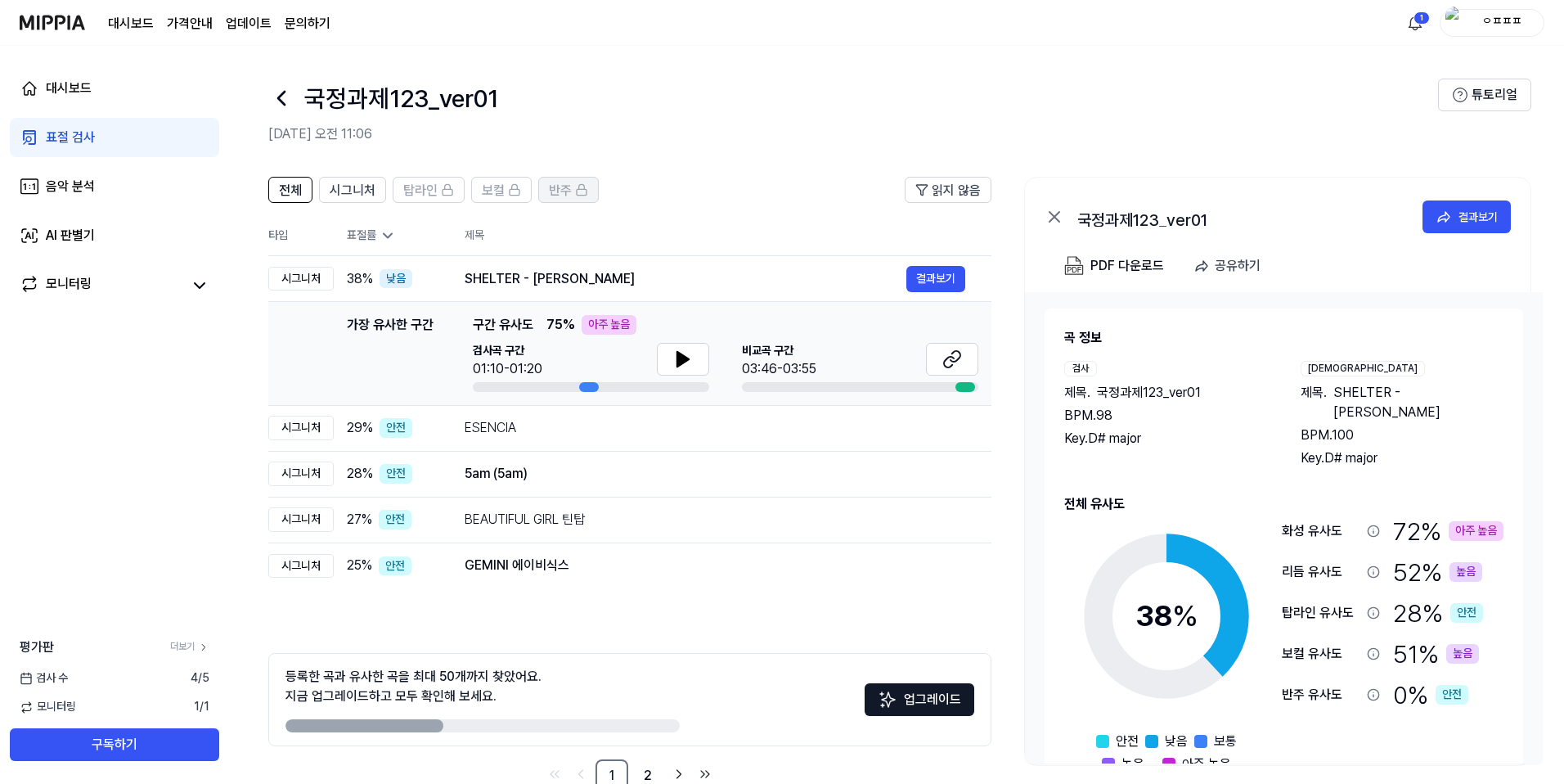
click at [564, 196] on span "반주" at bounding box center [560, 190] width 23 height 20
click at [132, 185] on link "음악 분석" at bounding box center [114, 187] width 209 height 39
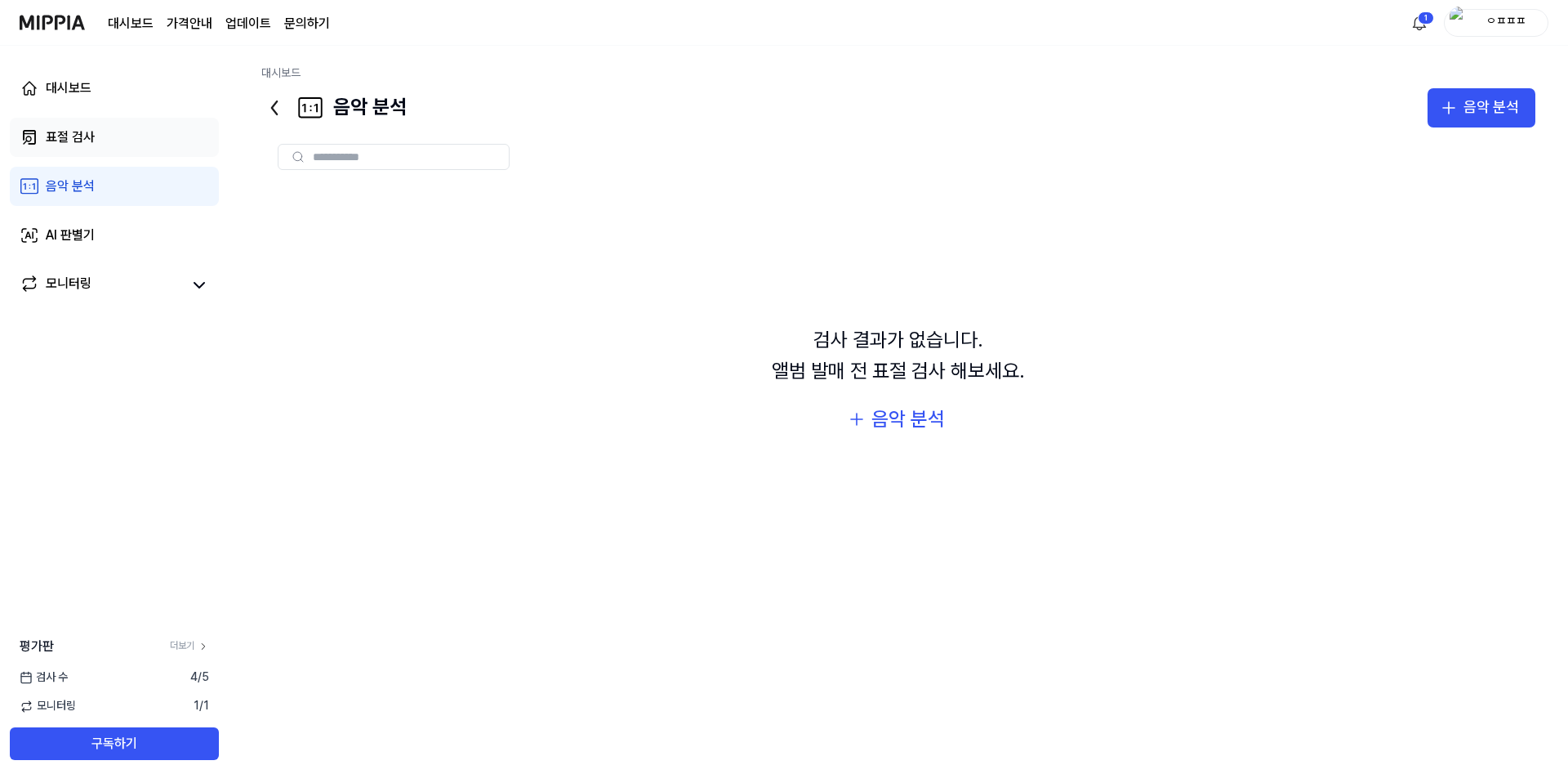
click at [141, 141] on link "표절 검사" at bounding box center [114, 137] width 209 height 39
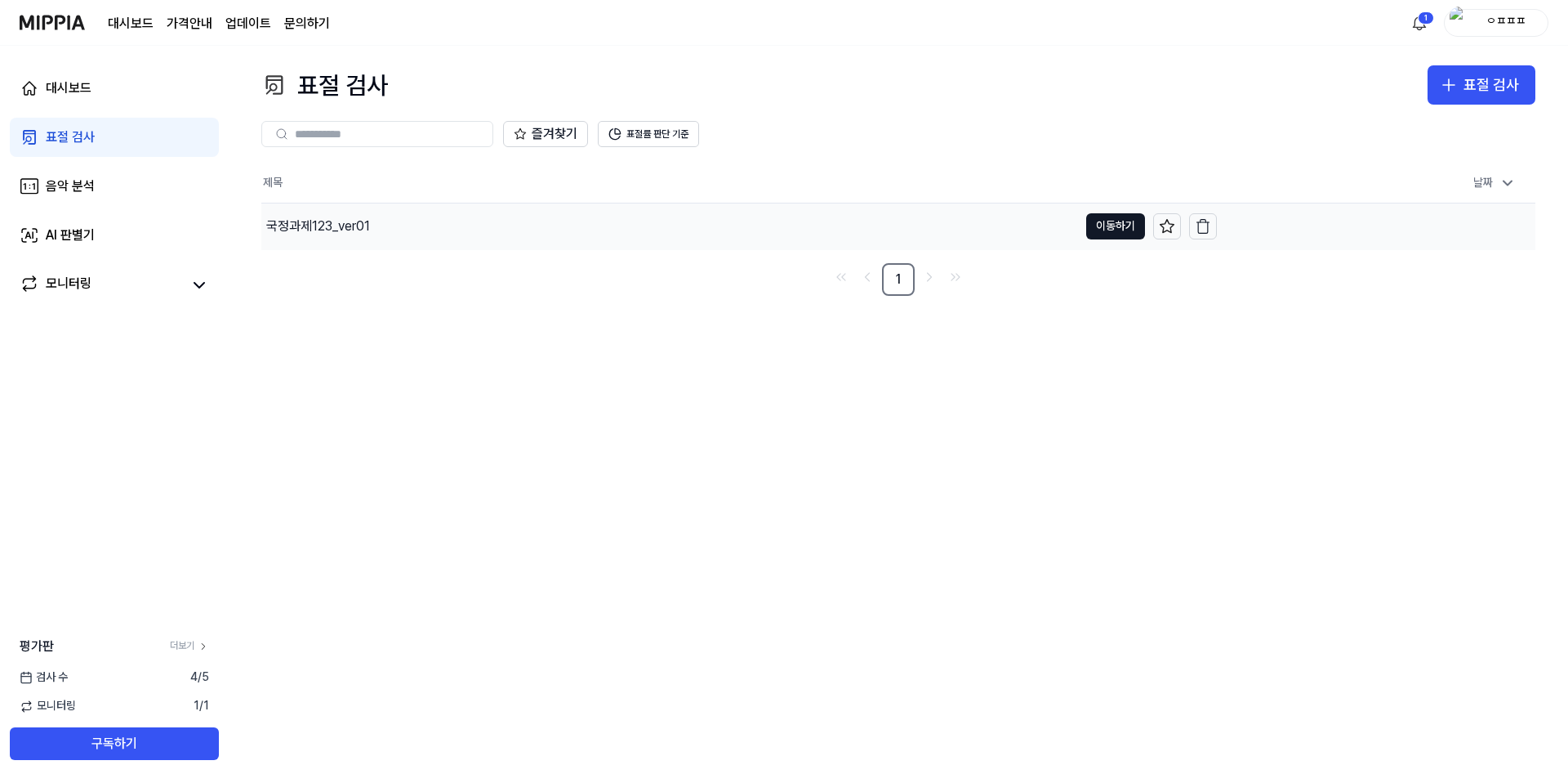
click at [336, 220] on div "국정과제123_ver01" at bounding box center [318, 226] width 104 height 20
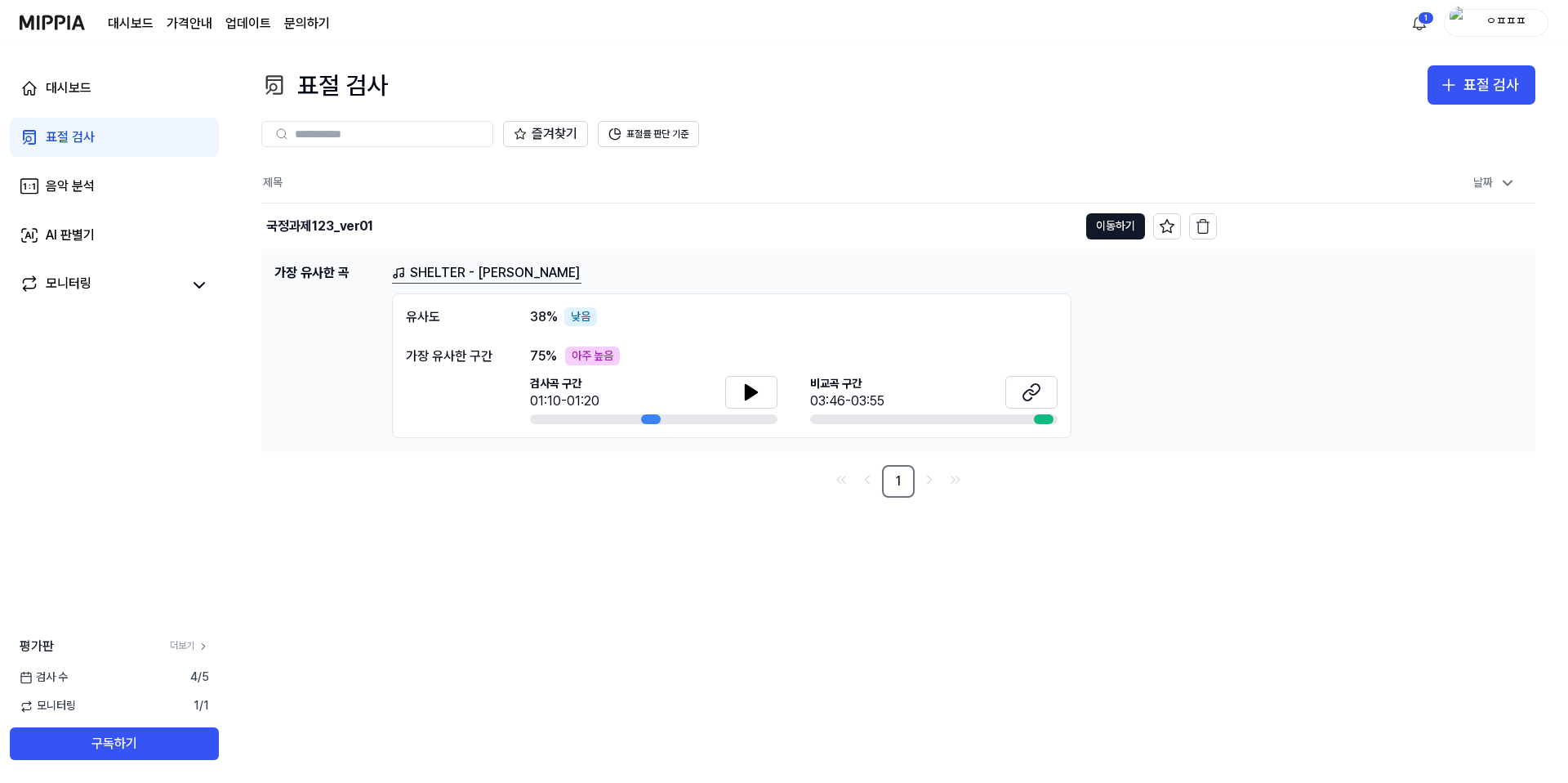
click at [477, 275] on link "SHELTER - [PERSON_NAME]" at bounding box center [486, 273] width 189 height 21
